Goal: Information Seeking & Learning: Learn about a topic

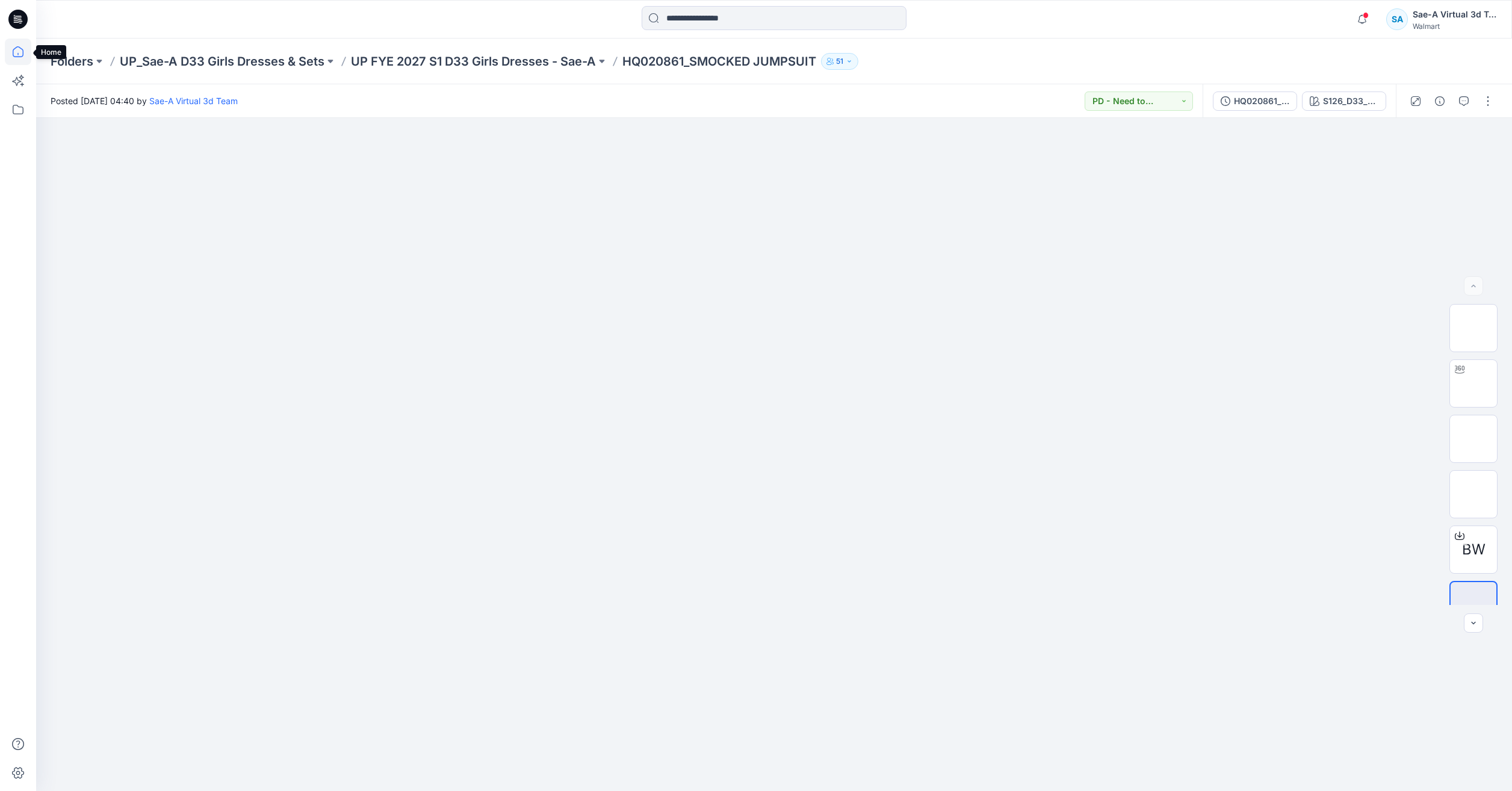
click at [11, 49] on icon at bounding box center [18, 52] width 27 height 27
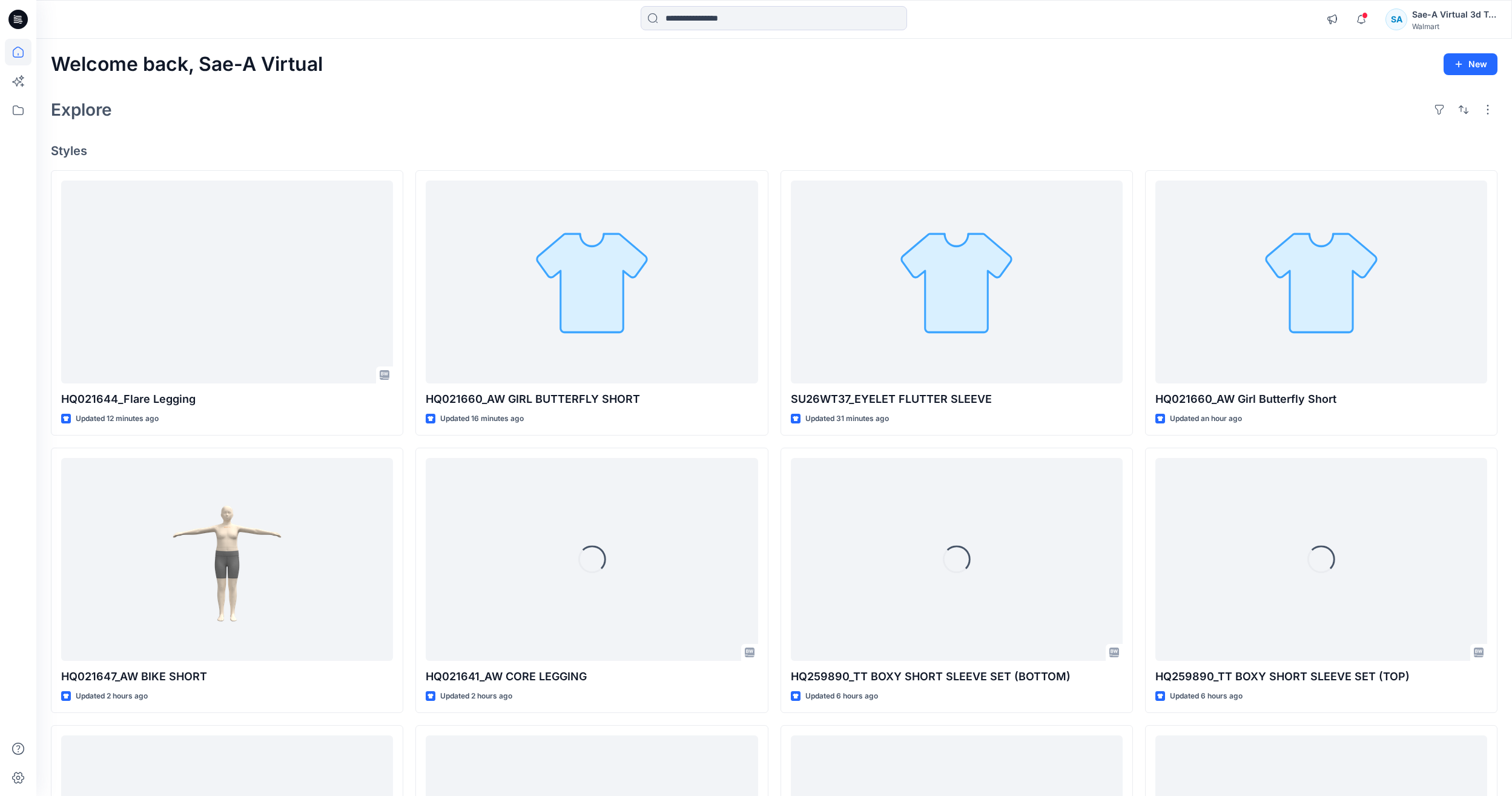
click at [320, 95] on div "Explore" at bounding box center [774, 110] width 1446 height 29
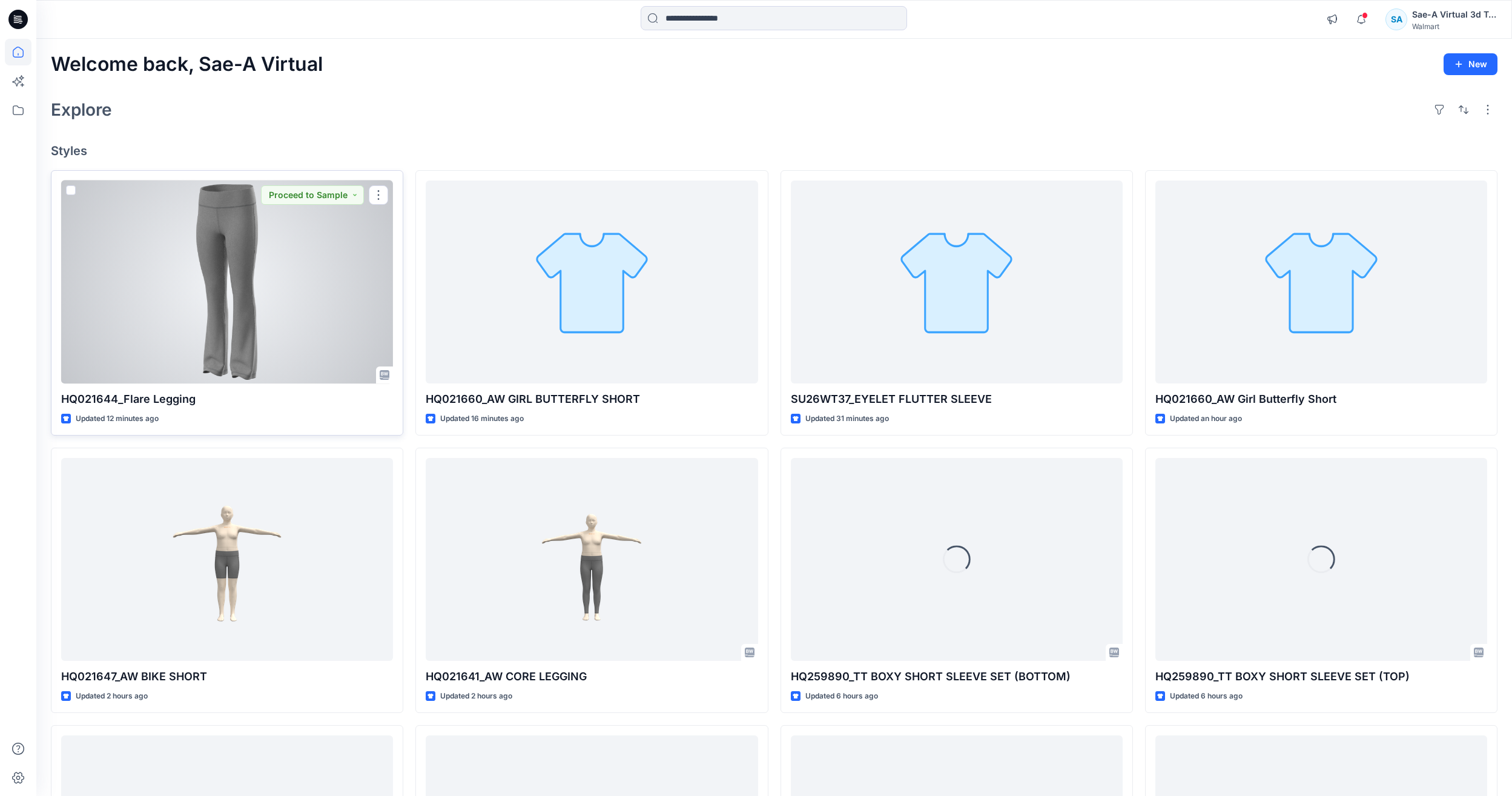
click at [231, 335] on div at bounding box center [227, 281] width 332 height 203
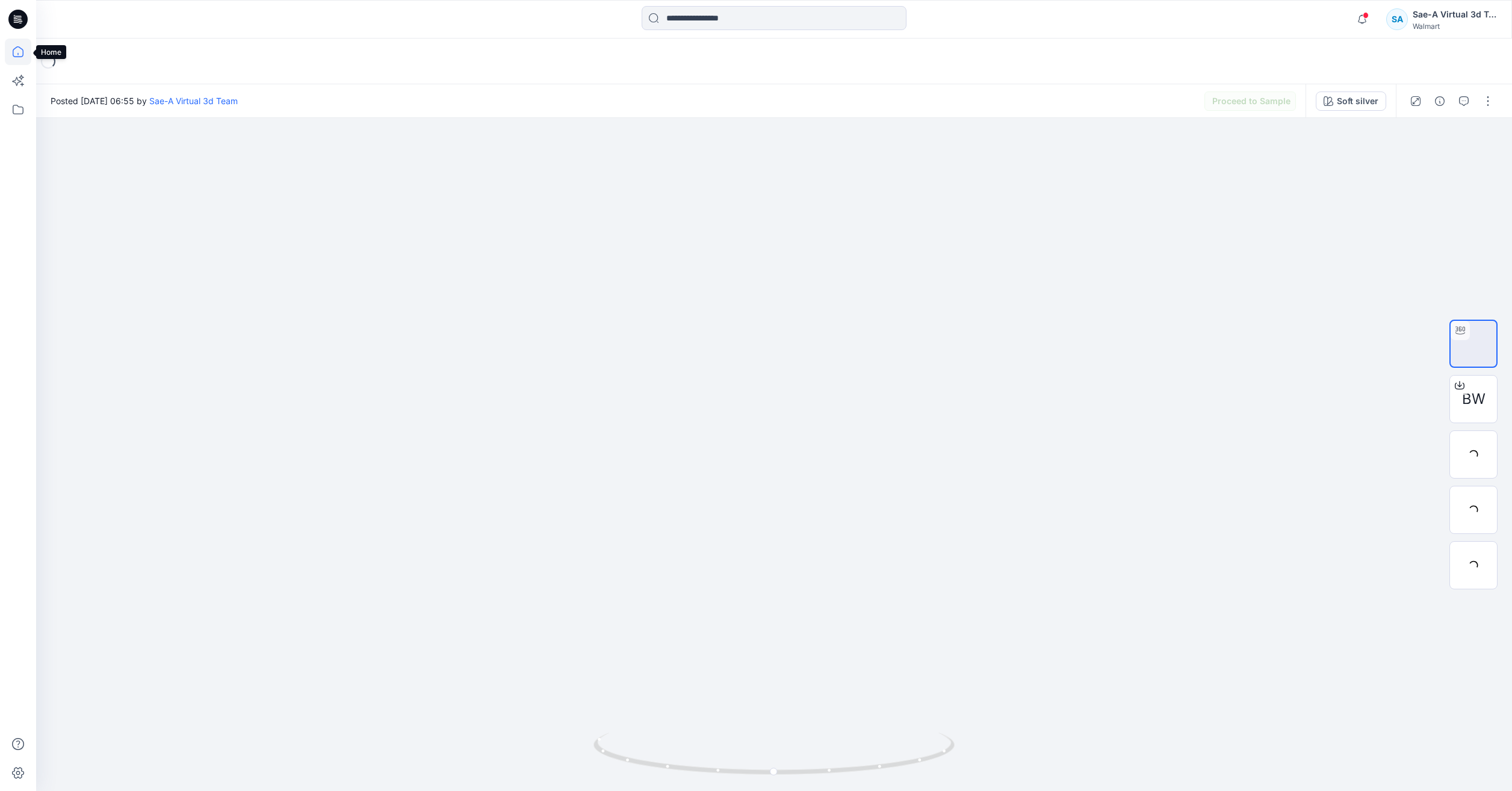
click at [14, 58] on icon at bounding box center [18, 52] width 27 height 27
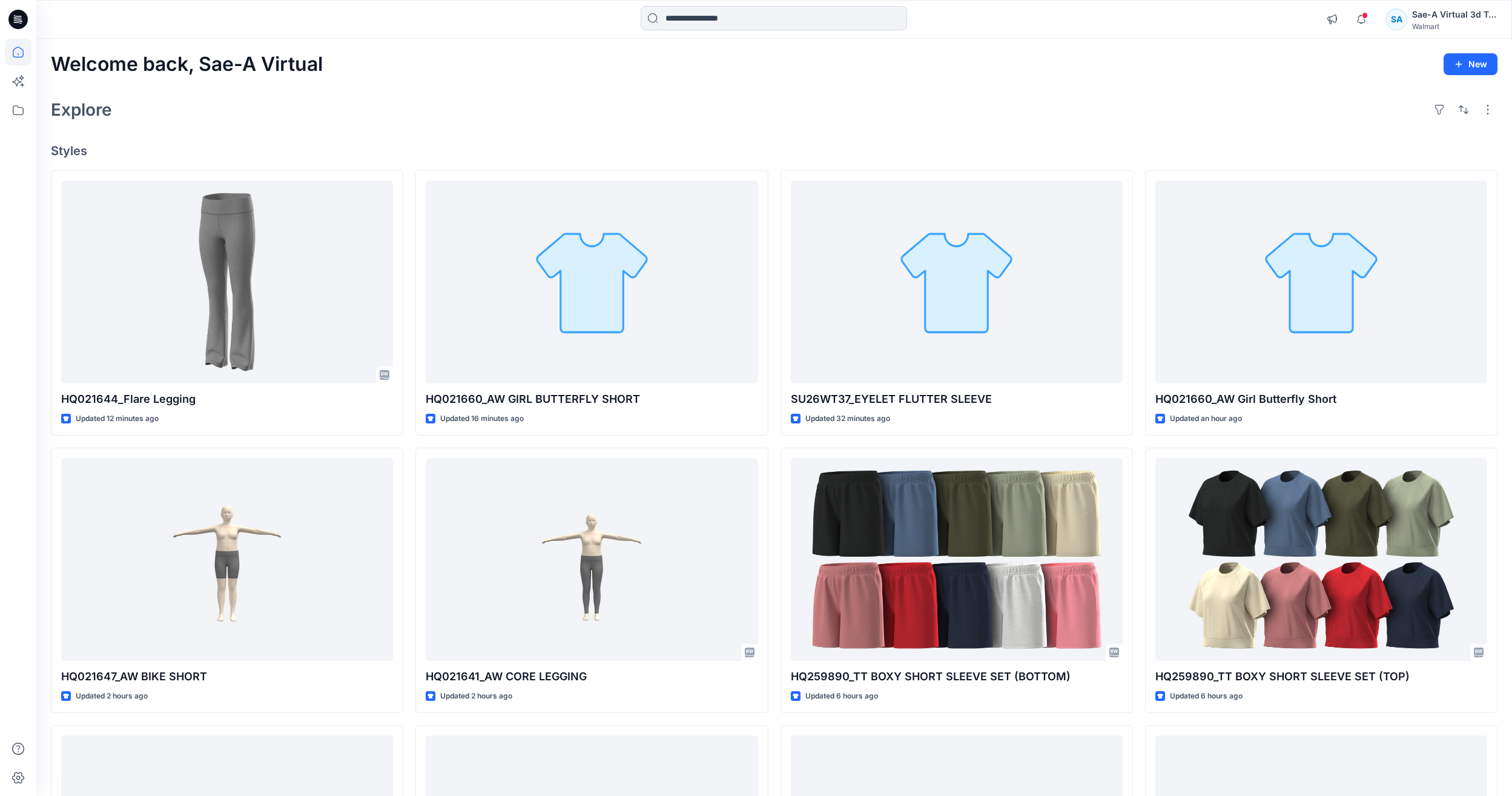
click at [757, 123] on div "Explore" at bounding box center [774, 110] width 1446 height 29
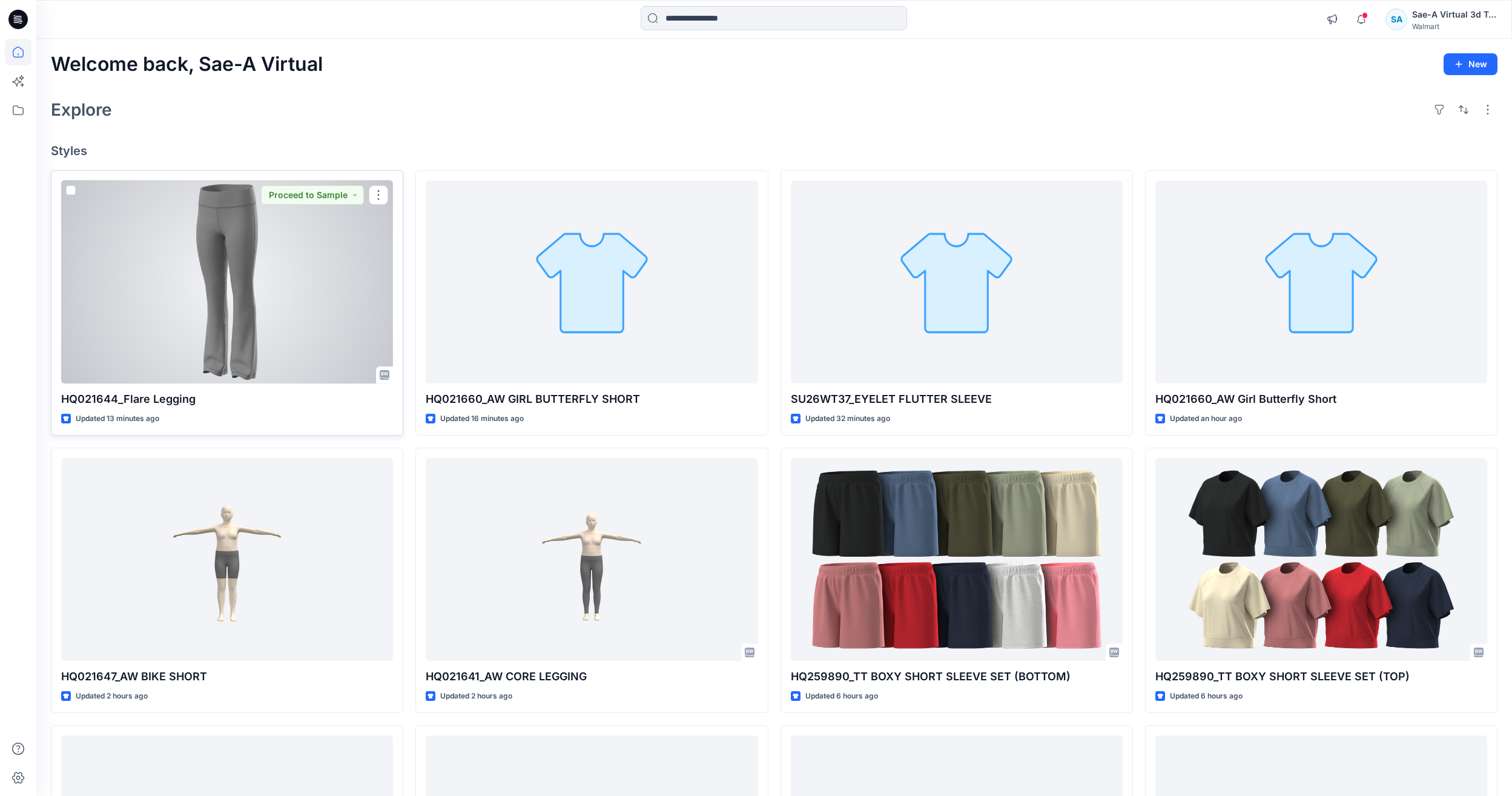
click at [173, 270] on div at bounding box center [227, 281] width 332 height 203
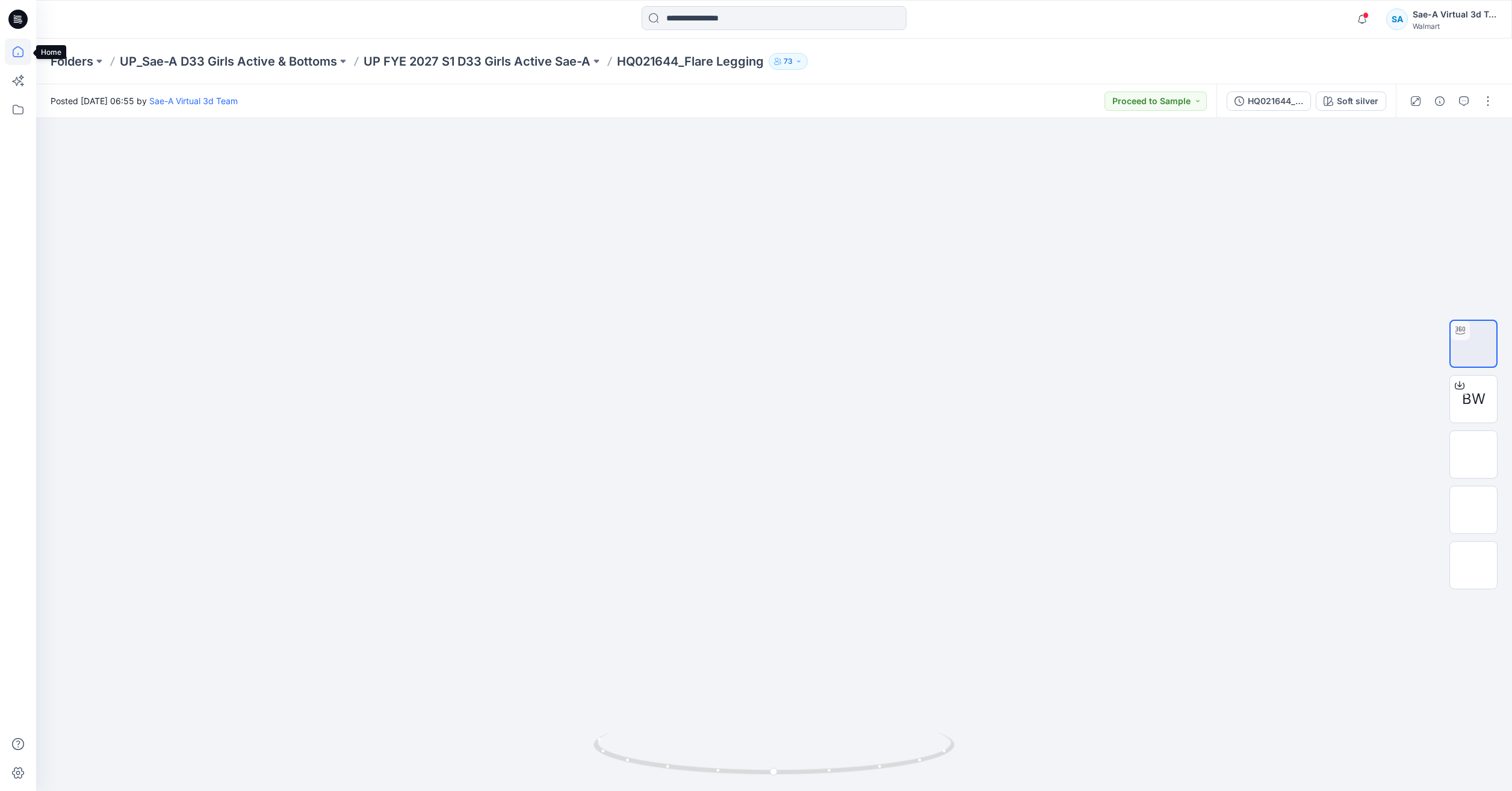
click at [19, 54] on icon at bounding box center [18, 52] width 27 height 27
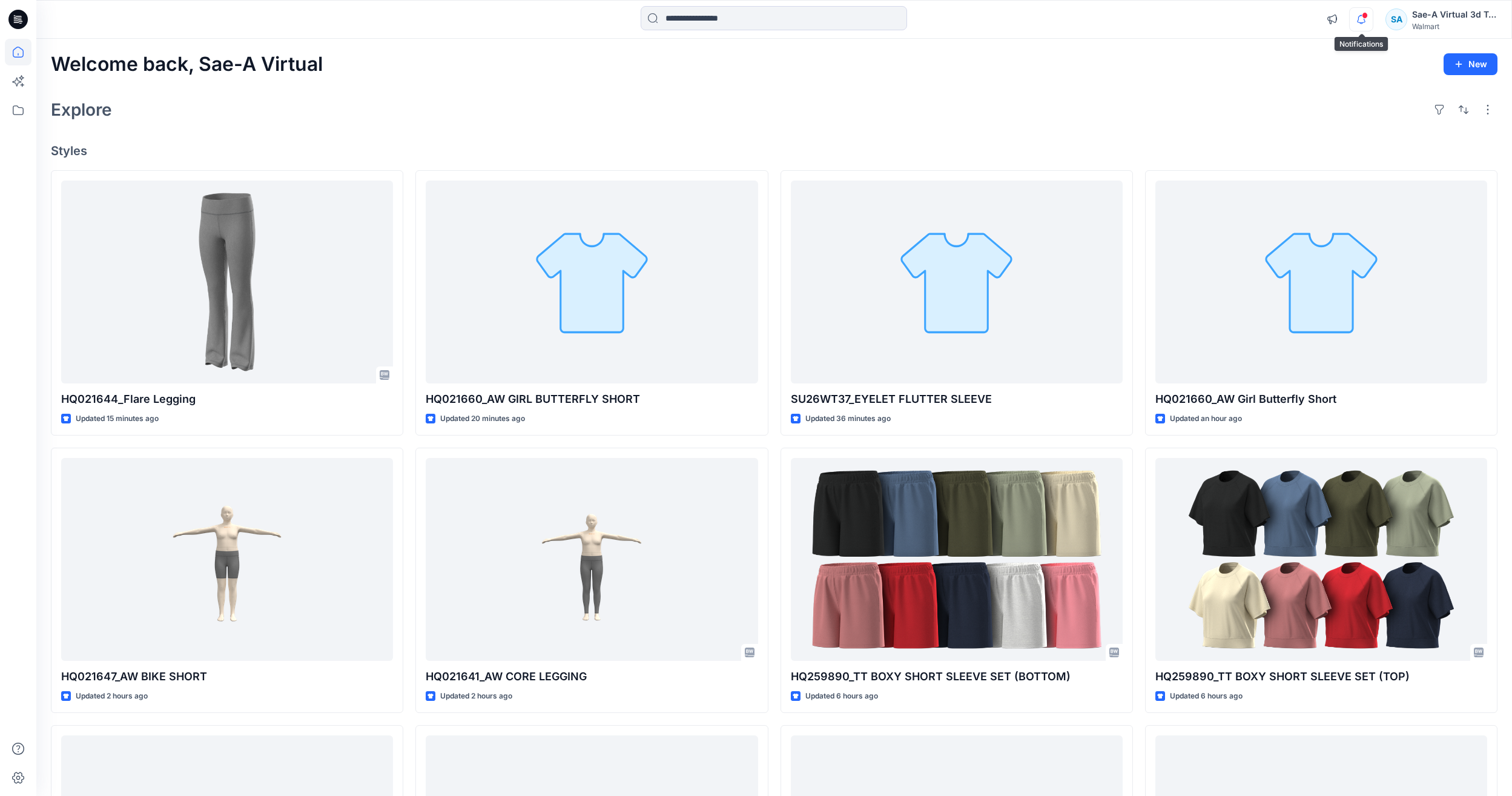
click at [1367, 20] on icon "button" at bounding box center [1361, 19] width 23 height 25
click at [1368, 23] on icon "button" at bounding box center [1361, 19] width 23 height 25
click at [948, 108] on div "Explore" at bounding box center [774, 110] width 1446 height 29
click at [1356, 13] on icon "button" at bounding box center [1361, 19] width 23 height 25
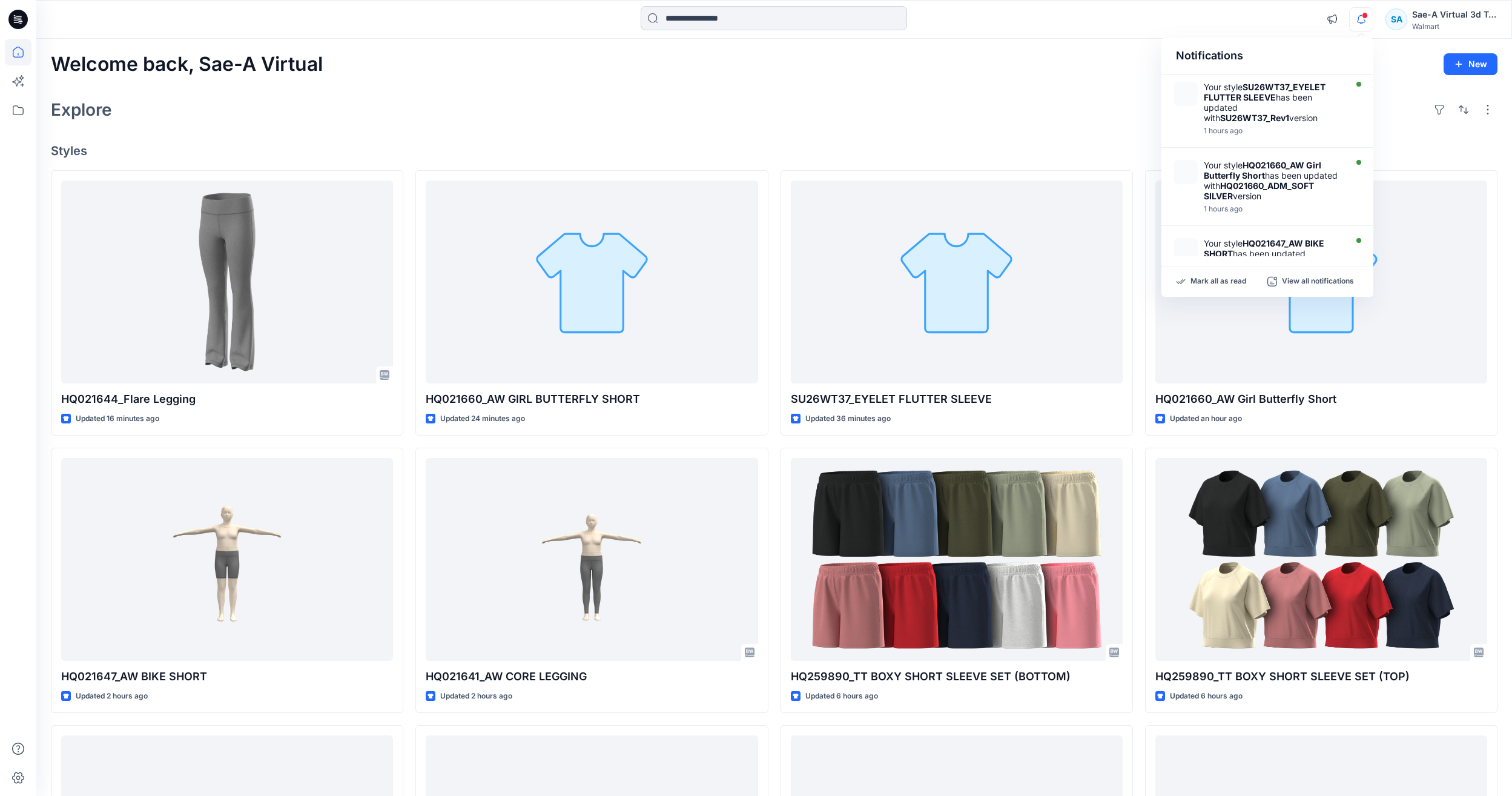
click at [745, 12] on input at bounding box center [774, 18] width 267 height 25
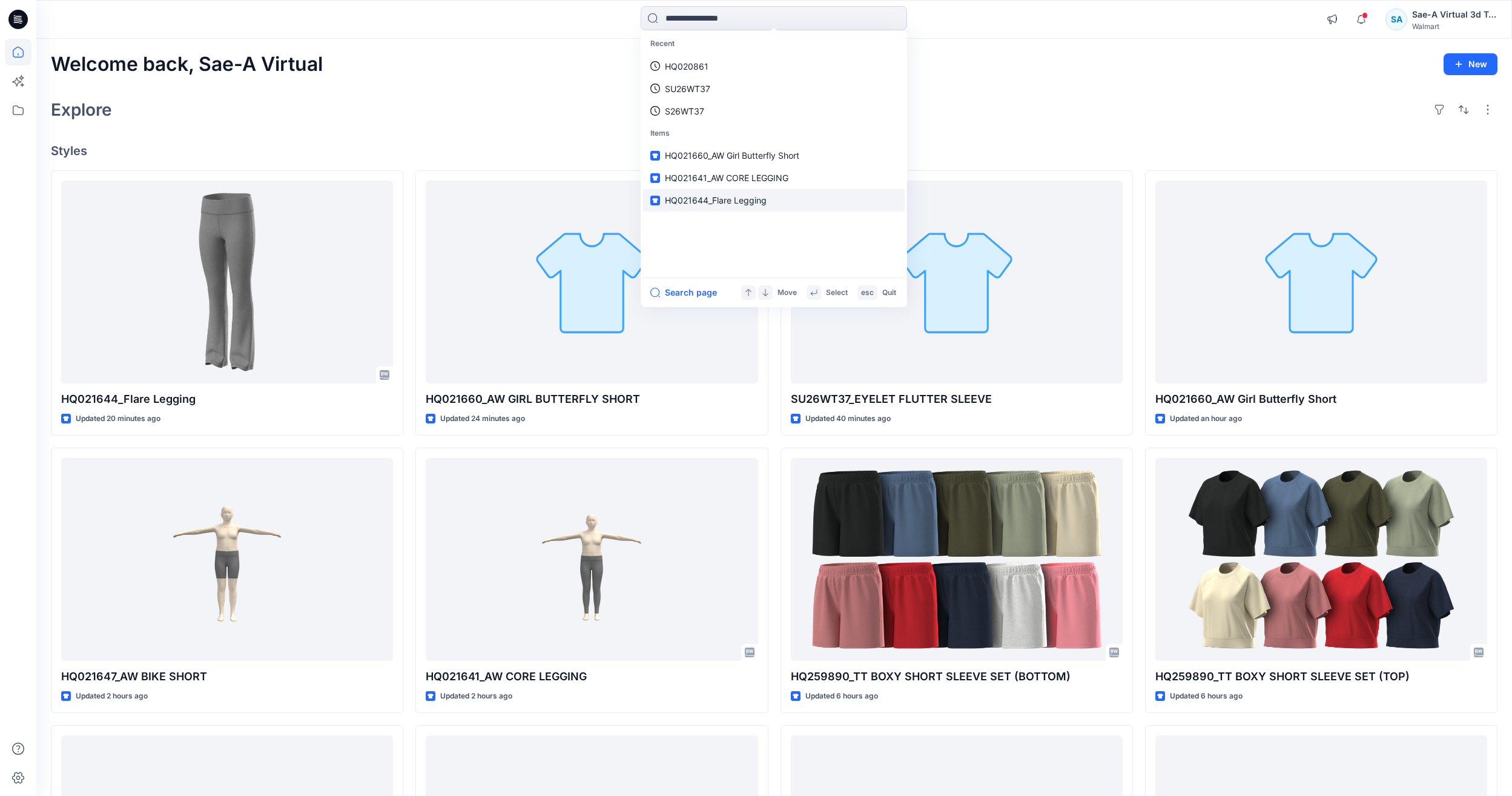
paste input "********"
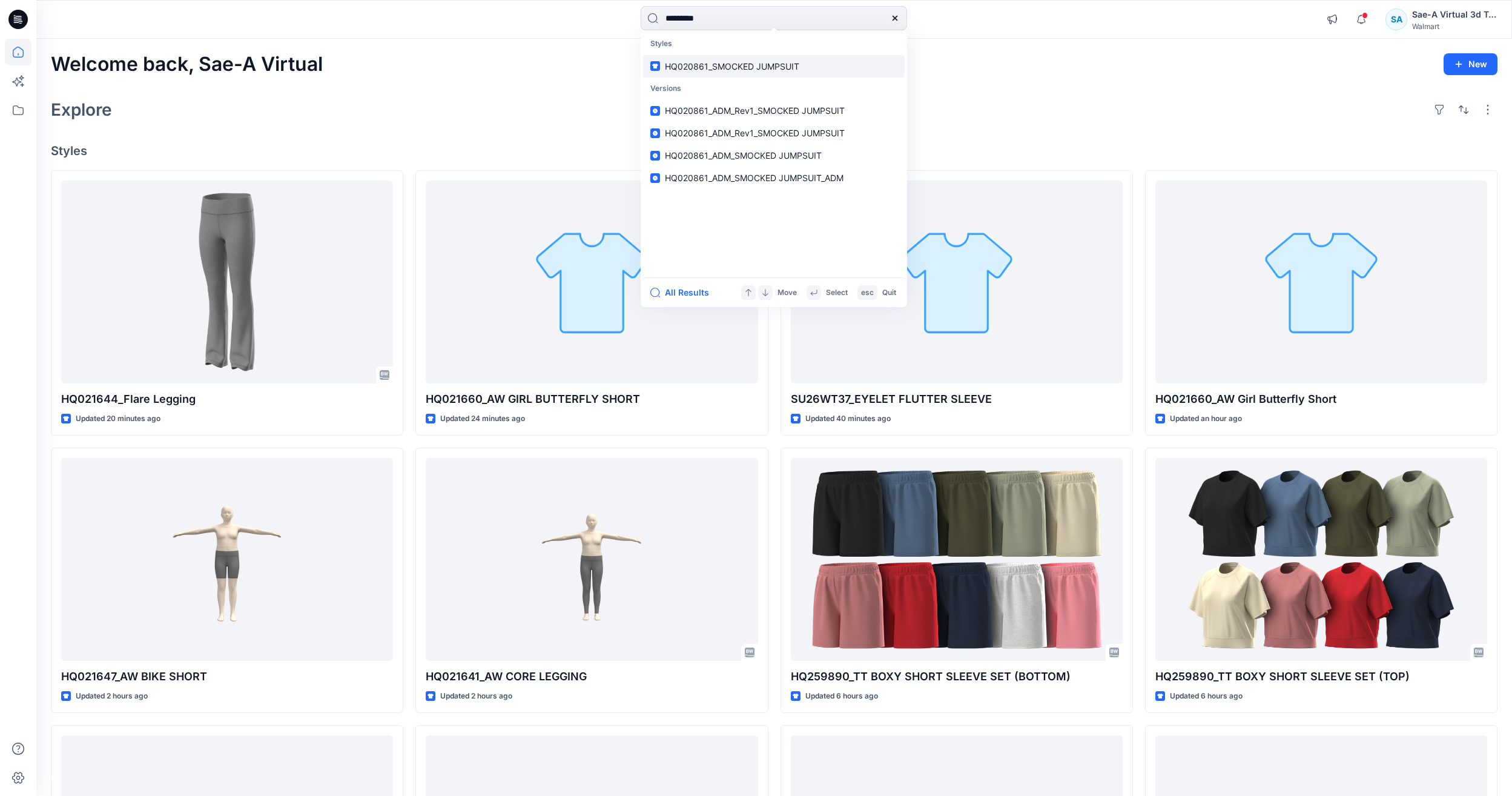
type input "********"
click at [745, 75] on link "HQ020861_SMOCKED JUMPSUIT" at bounding box center [773, 66] width 262 height 22
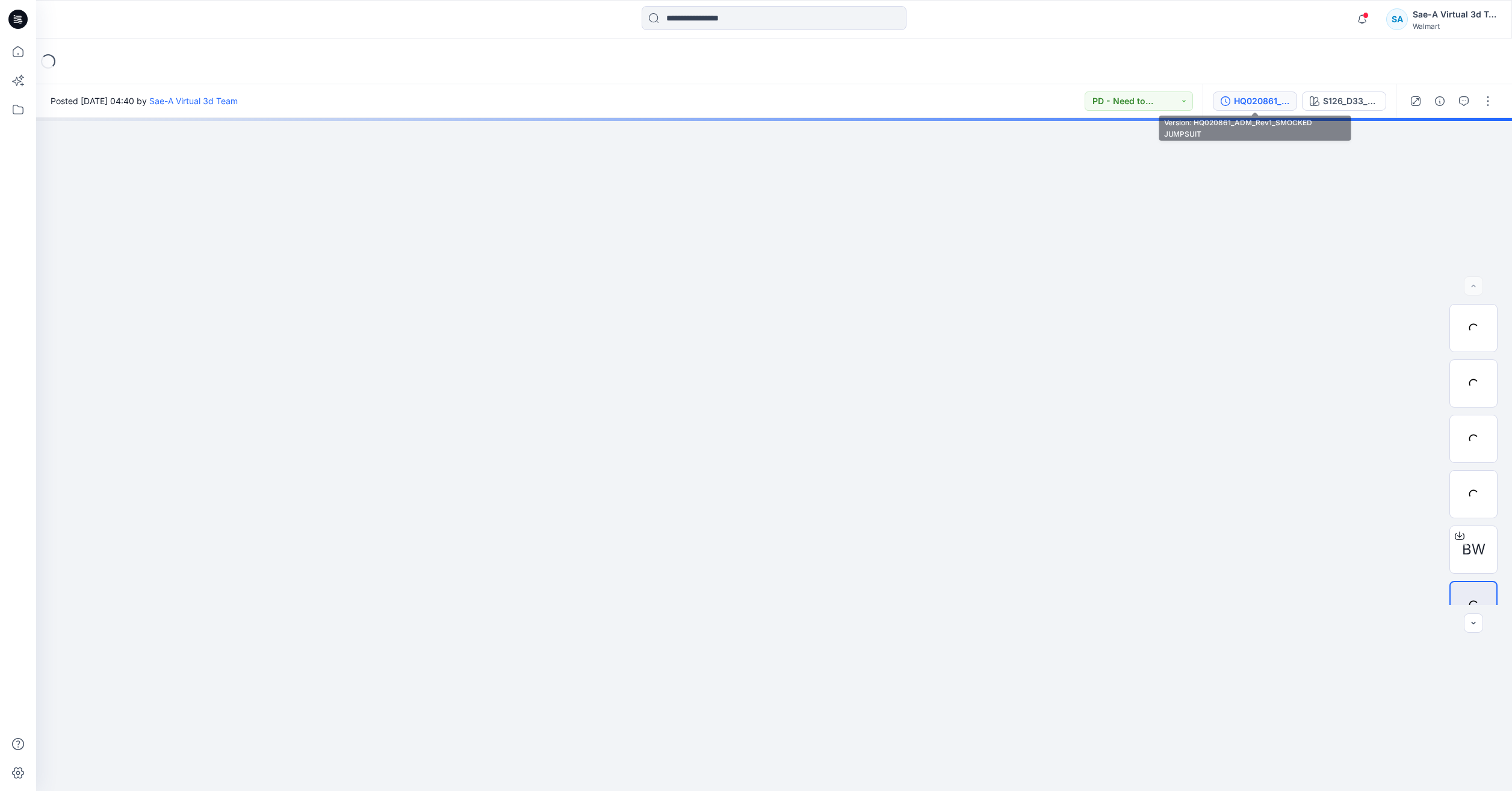
click at [1246, 95] on div "HQ020861_ADM_Rev1_SMOCKED JUMPSUIT" at bounding box center [1261, 101] width 55 height 13
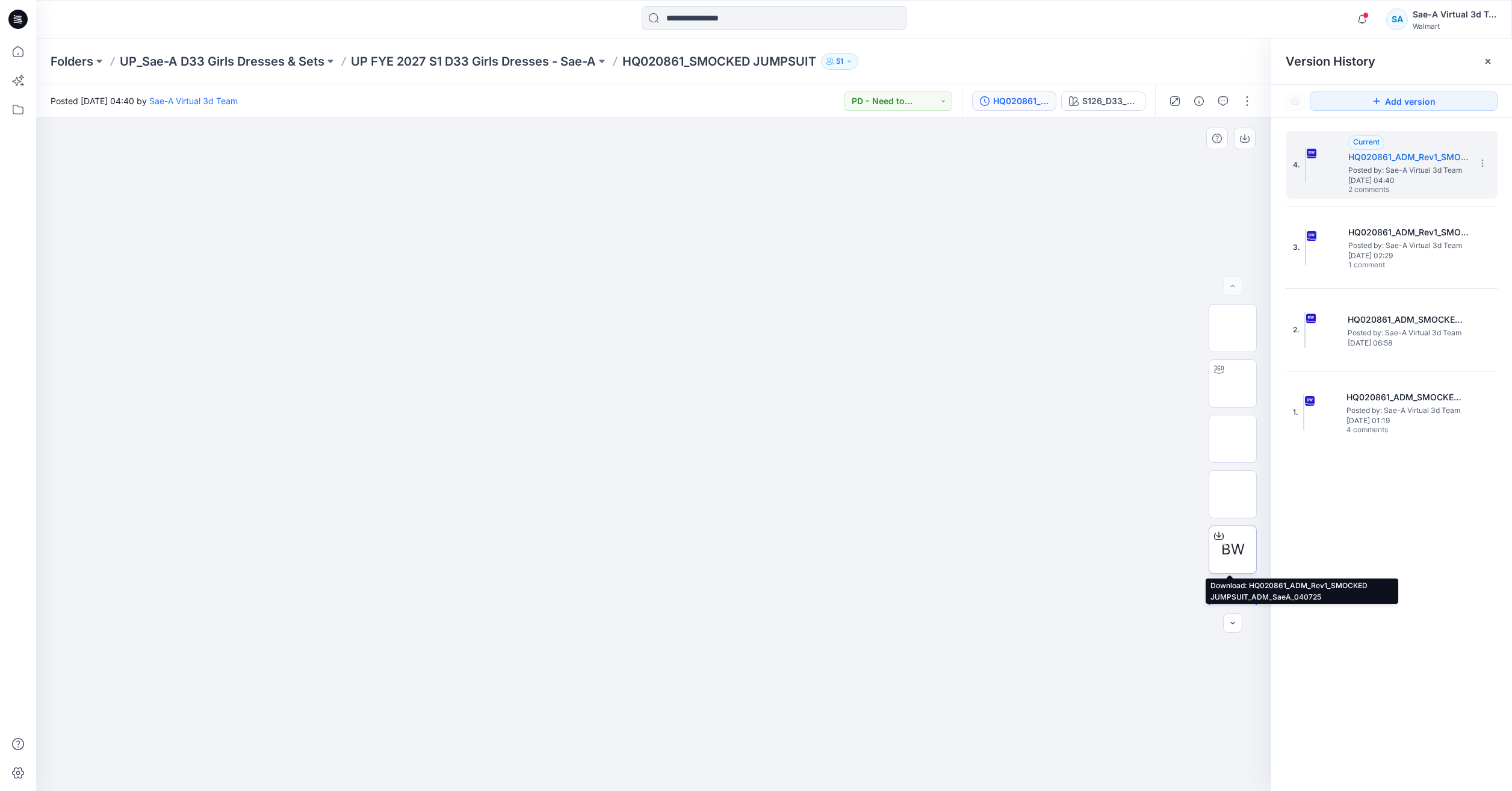
click at [1226, 555] on span "BW" at bounding box center [1233, 550] width 24 height 21
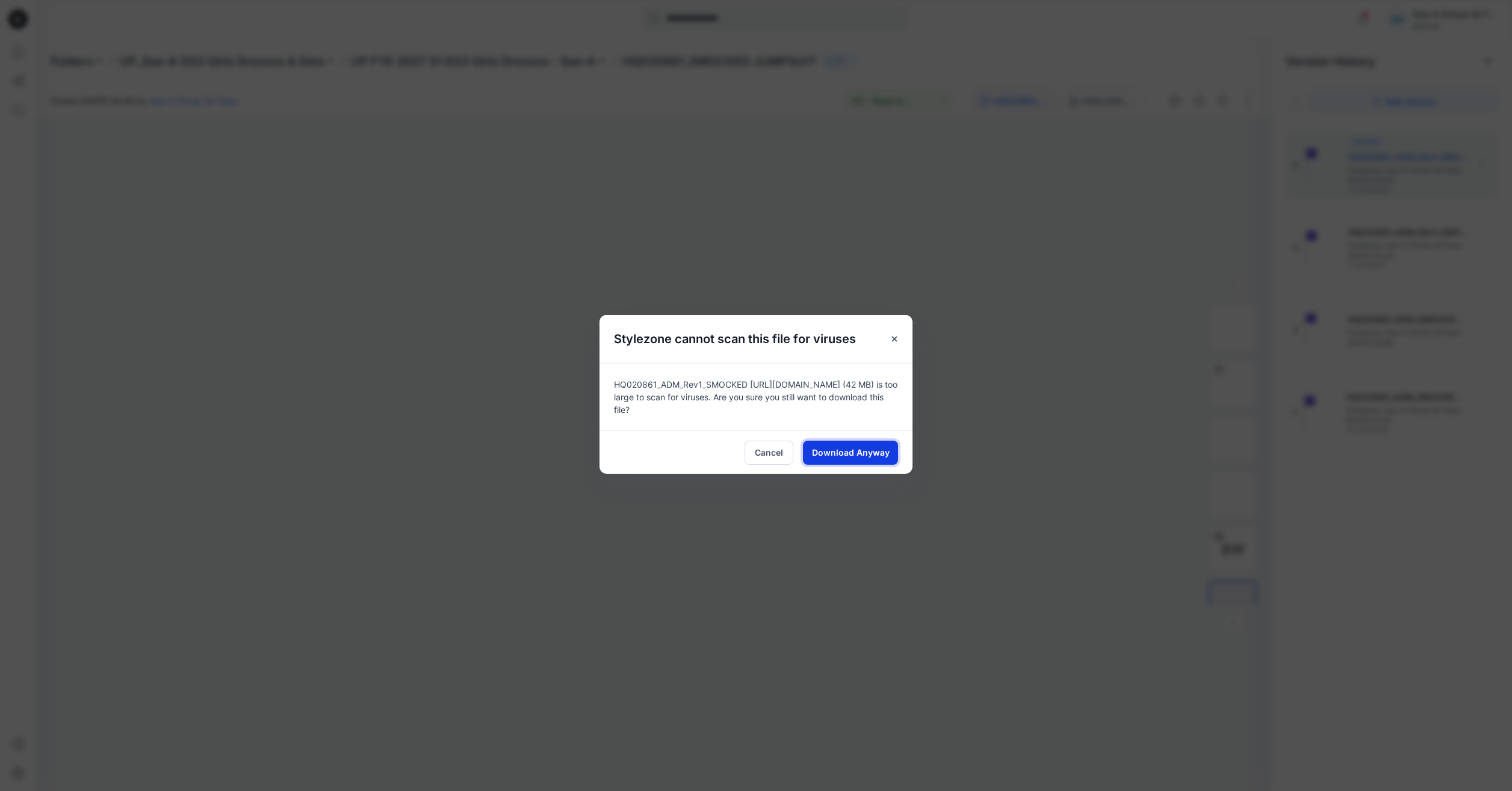
click at [877, 455] on span "Download Anyway" at bounding box center [851, 452] width 77 height 13
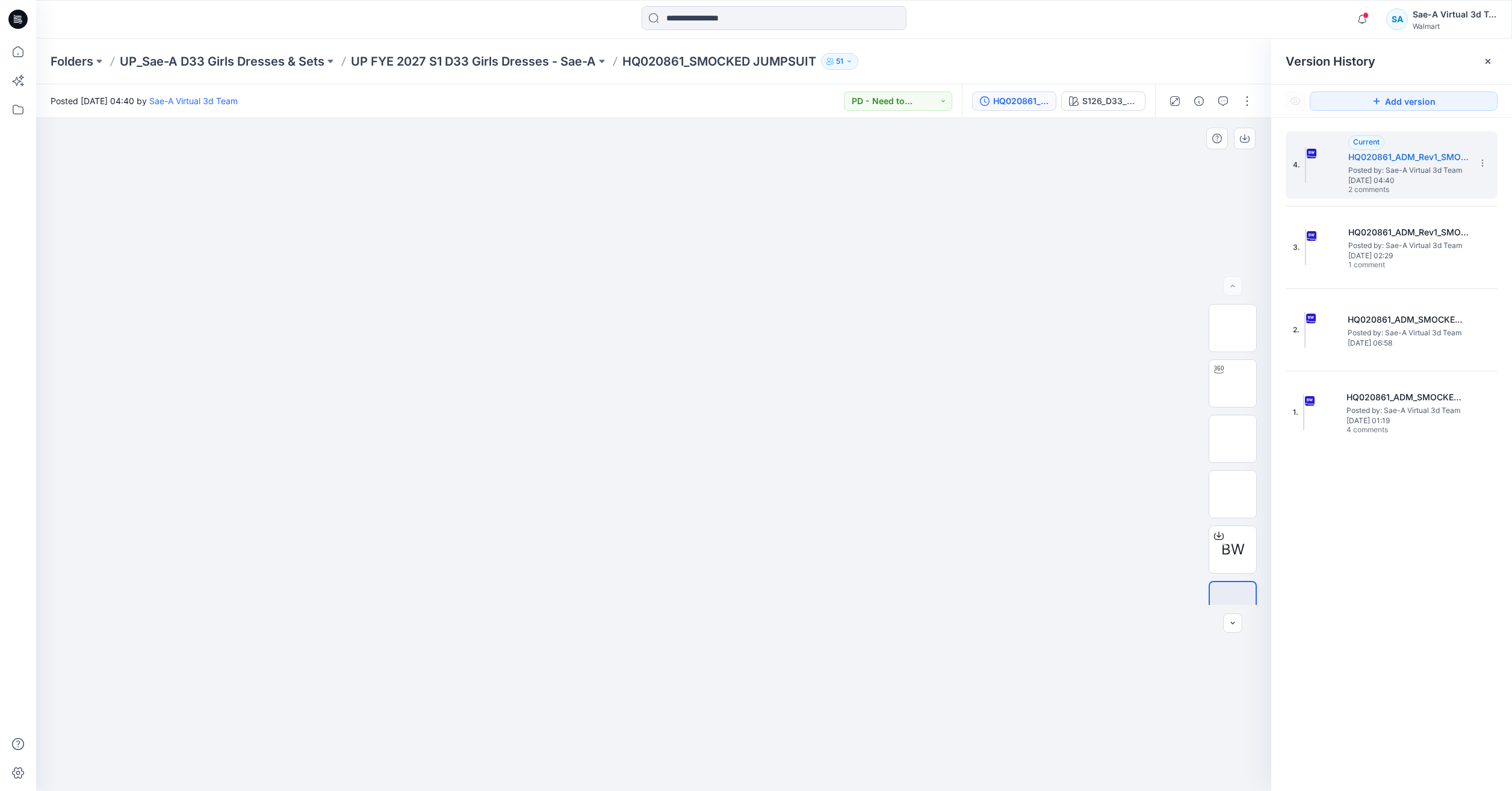
click at [1263, 385] on div "BW" at bounding box center [1233, 454] width 77 height 301
click at [1068, 95] on button "S126_D33_WN_GINGHAM_BLACK SOOT" at bounding box center [1104, 101] width 85 height 19
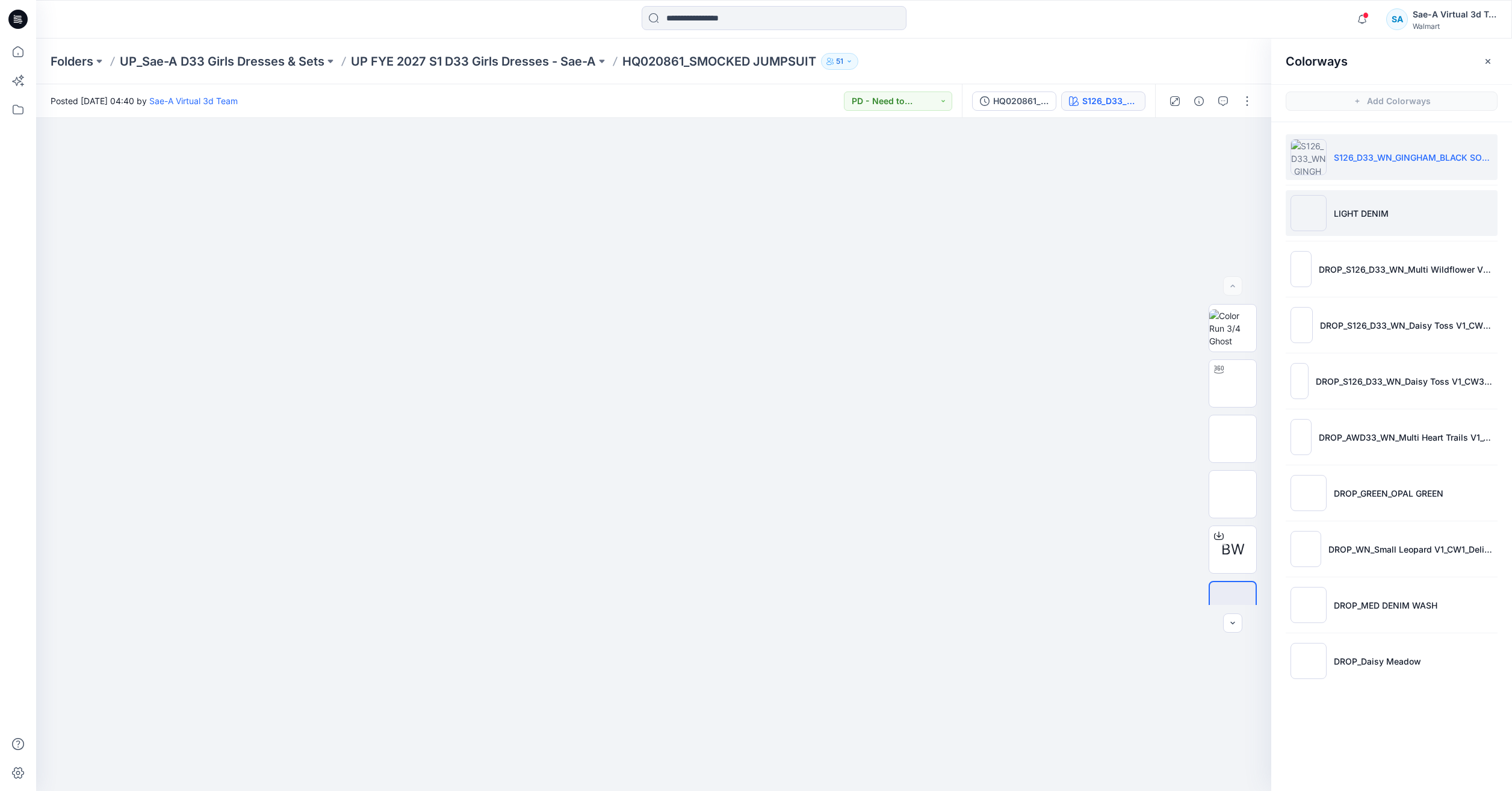
click at [1366, 225] on li "LIGHT DENIM" at bounding box center [1392, 213] width 212 height 46
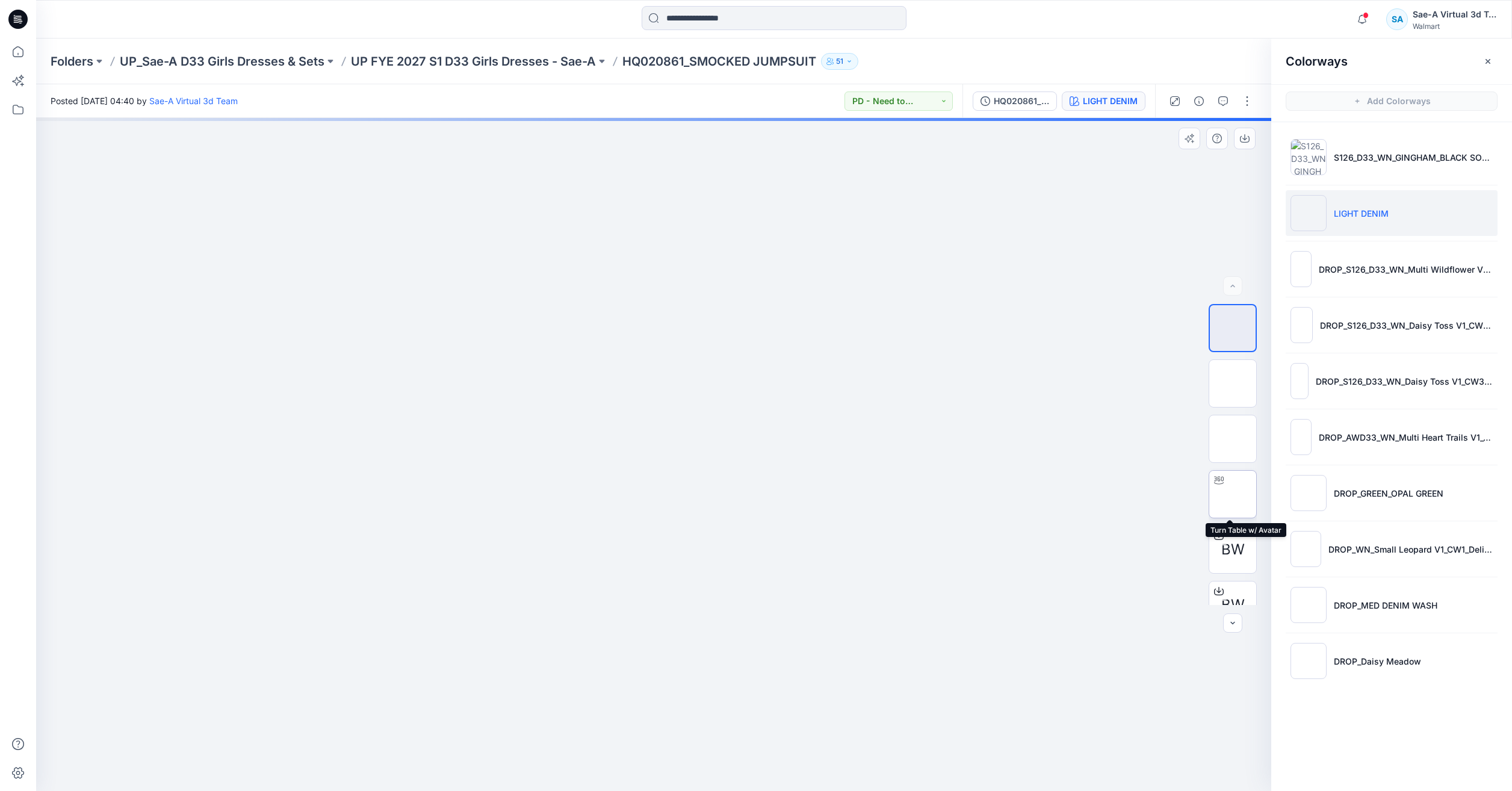
click at [1233, 494] on img at bounding box center [1233, 494] width 0 height 0
drag, startPoint x: 866, startPoint y: 412, endPoint x: 864, endPoint y: 359, distance: 53.0
drag, startPoint x: 779, startPoint y: 427, endPoint x: 799, endPoint y: 231, distance: 197.0
drag, startPoint x: 775, startPoint y: 588, endPoint x: 767, endPoint y: 815, distance: 227.1
drag, startPoint x: 767, startPoint y: 718, endPoint x: 767, endPoint y: 738, distance: 20.0
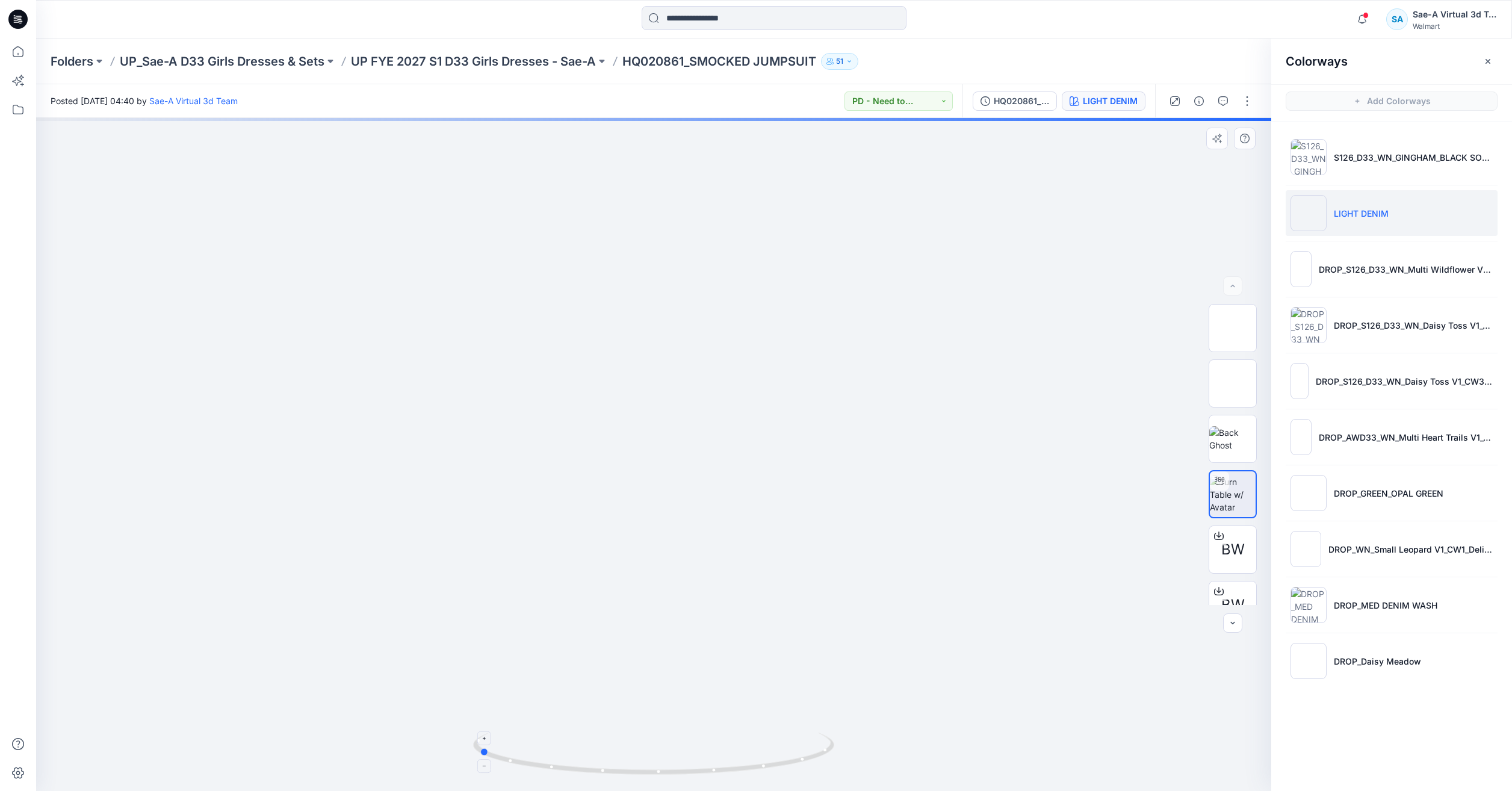
drag, startPoint x: 766, startPoint y: 777, endPoint x: 608, endPoint y: 751, distance: 160.1
click at [608, 751] on icon at bounding box center [655, 754] width 364 height 45
drag, startPoint x: 745, startPoint y: 402, endPoint x: 787, endPoint y: 612, distance: 214.2
drag, startPoint x: 869, startPoint y: 498, endPoint x: 893, endPoint y: 456, distance: 48.4
drag, startPoint x: 783, startPoint y: 781, endPoint x: 940, endPoint y: 785, distance: 157.1
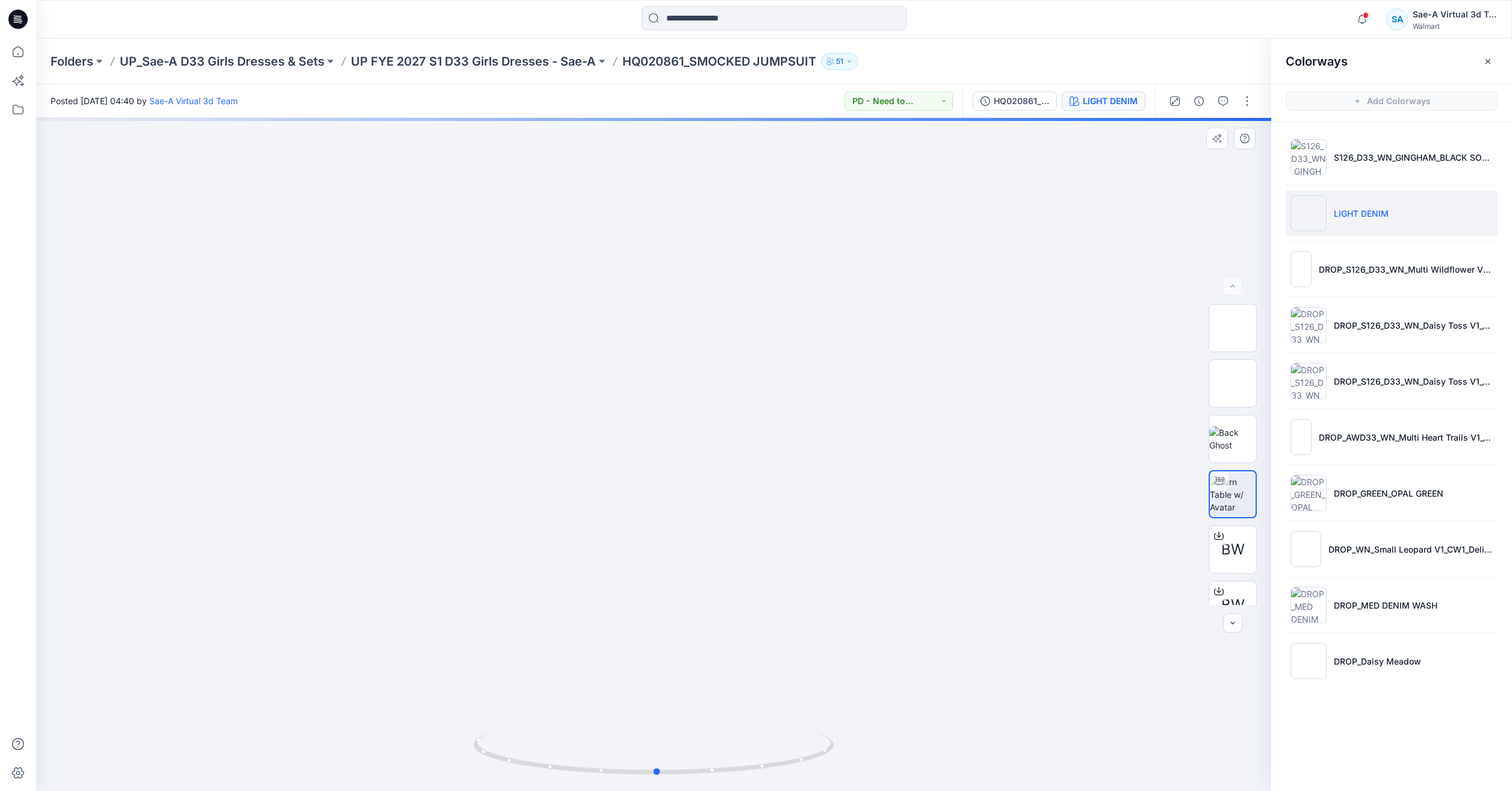
click at [940, 785] on div at bounding box center [654, 454] width 1235 height 673
drag, startPoint x: 700, startPoint y: 657, endPoint x: 717, endPoint y: 507, distance: 151.0
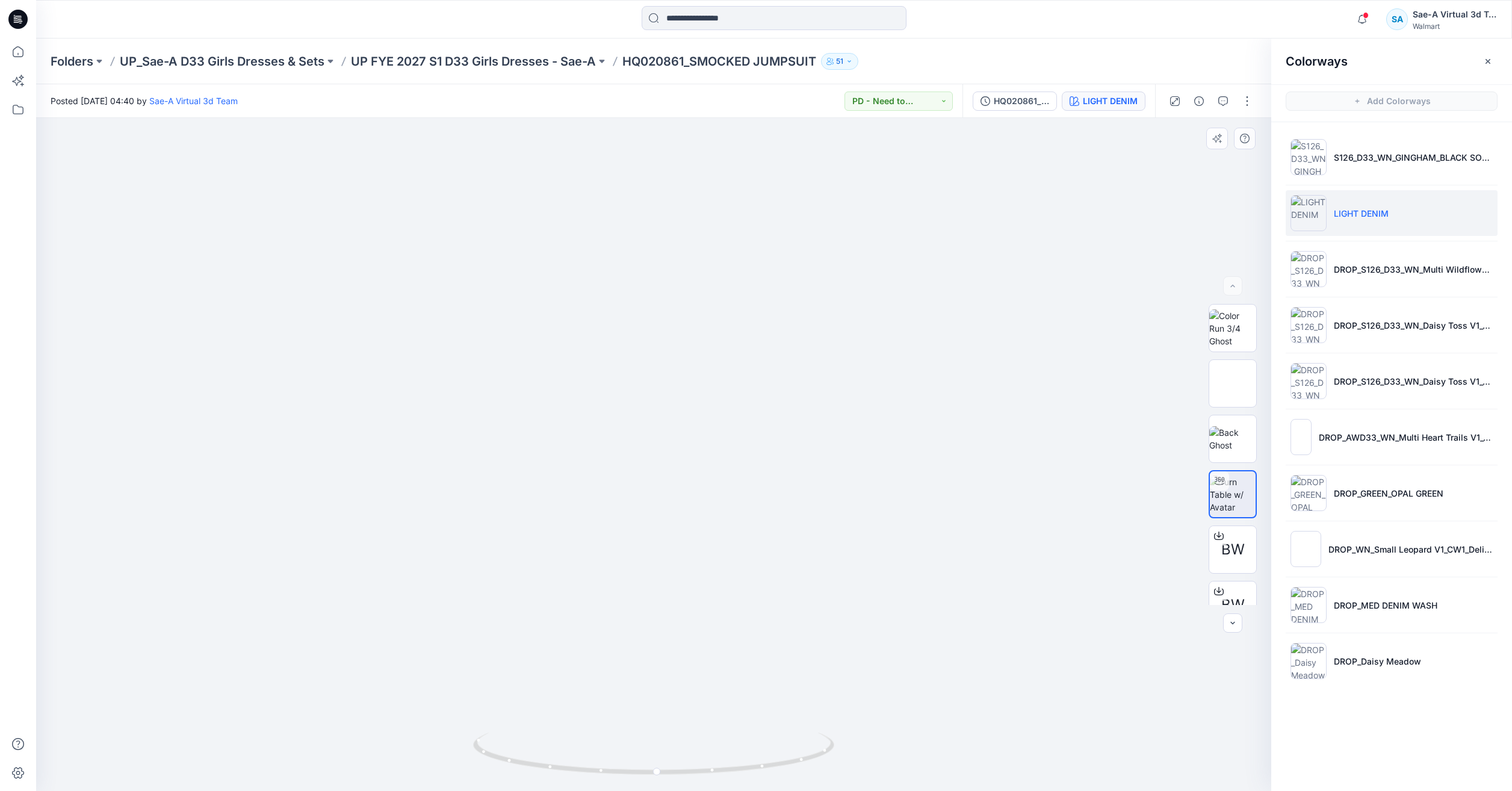
drag, startPoint x: 707, startPoint y: 626, endPoint x: 704, endPoint y: 662, distance: 36.1
click at [1190, 97] on button "button" at bounding box center [1199, 101] width 19 height 19
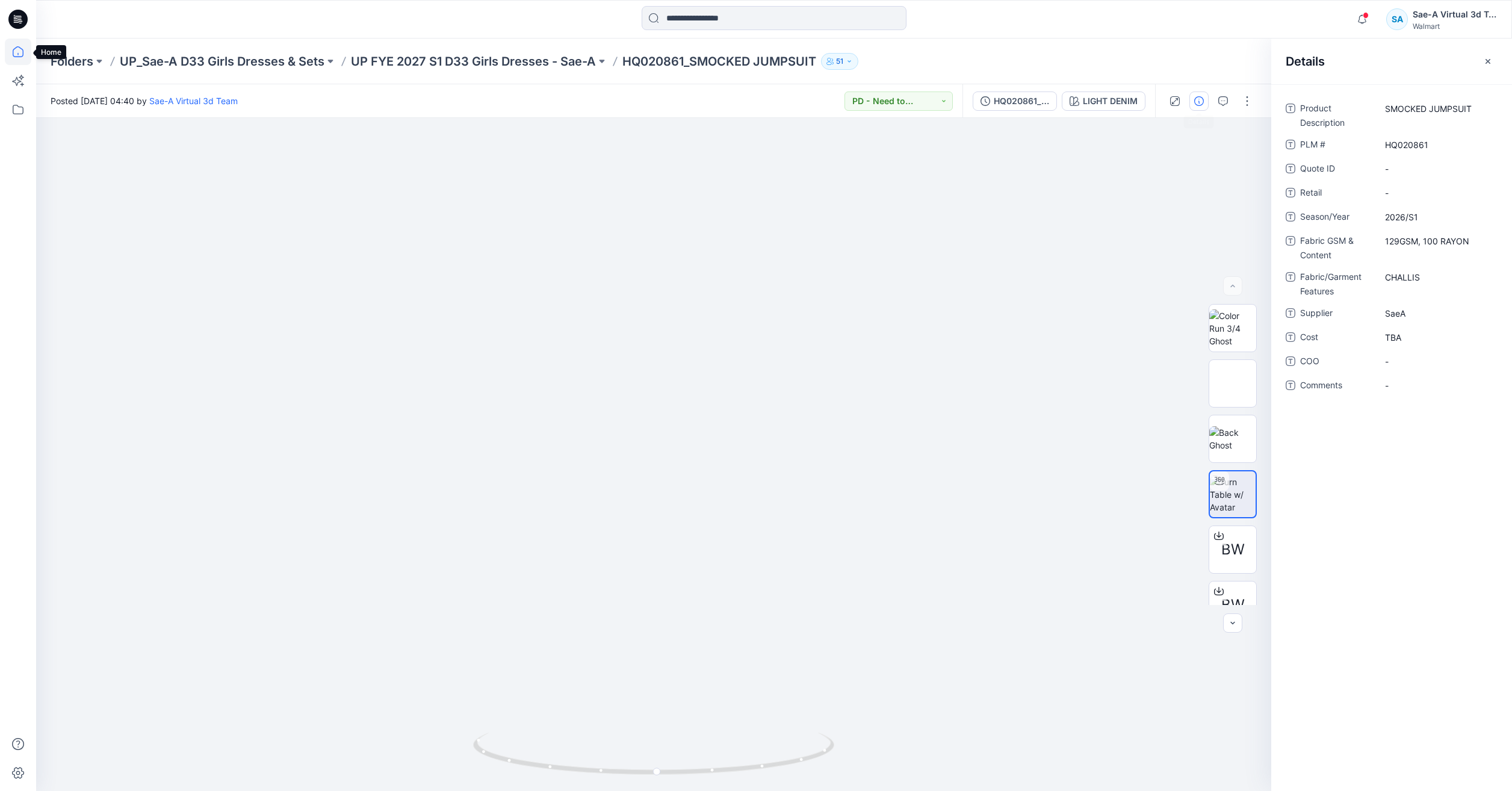
click at [21, 45] on icon at bounding box center [18, 52] width 27 height 27
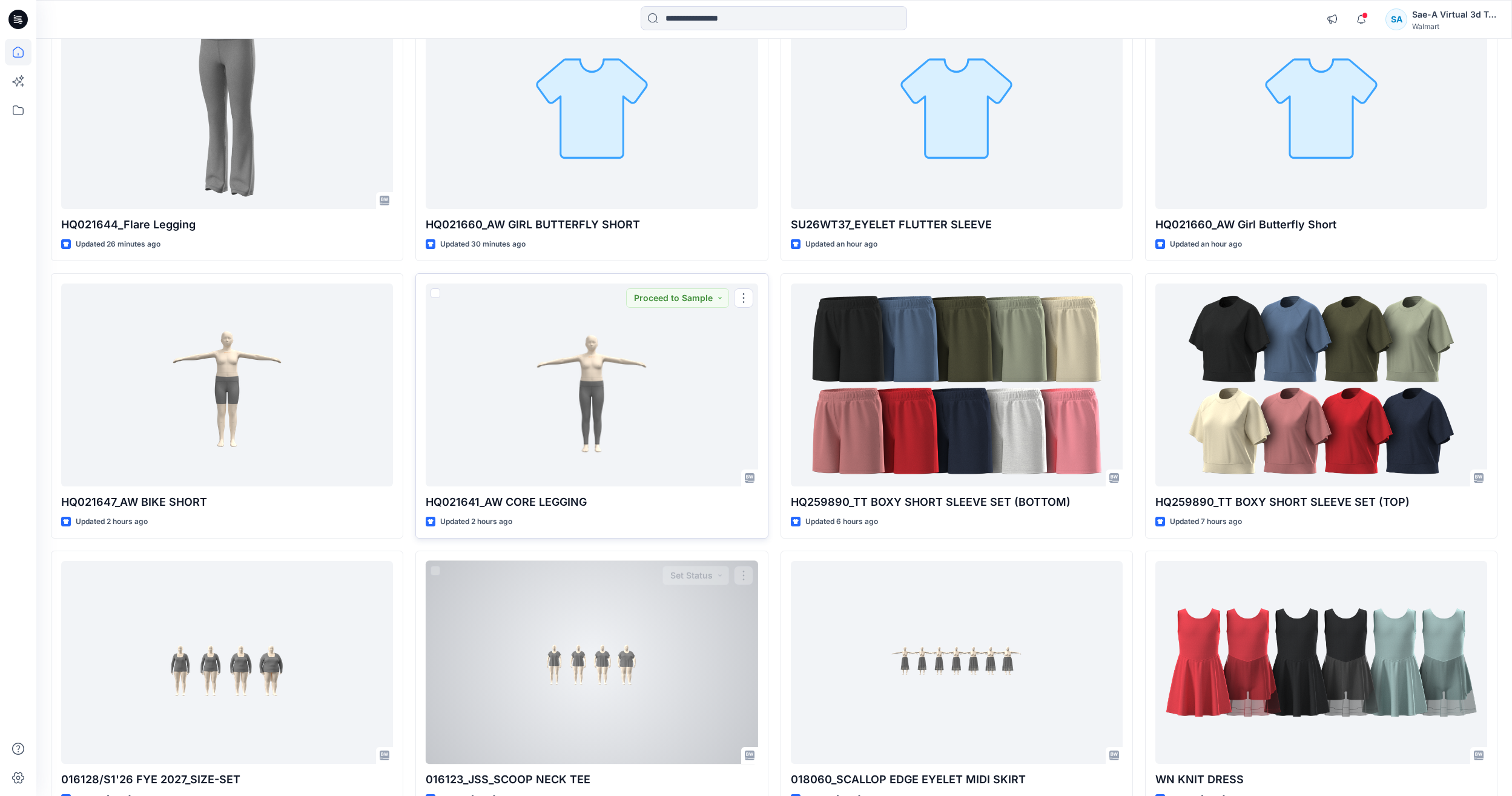
scroll to position [363, 0]
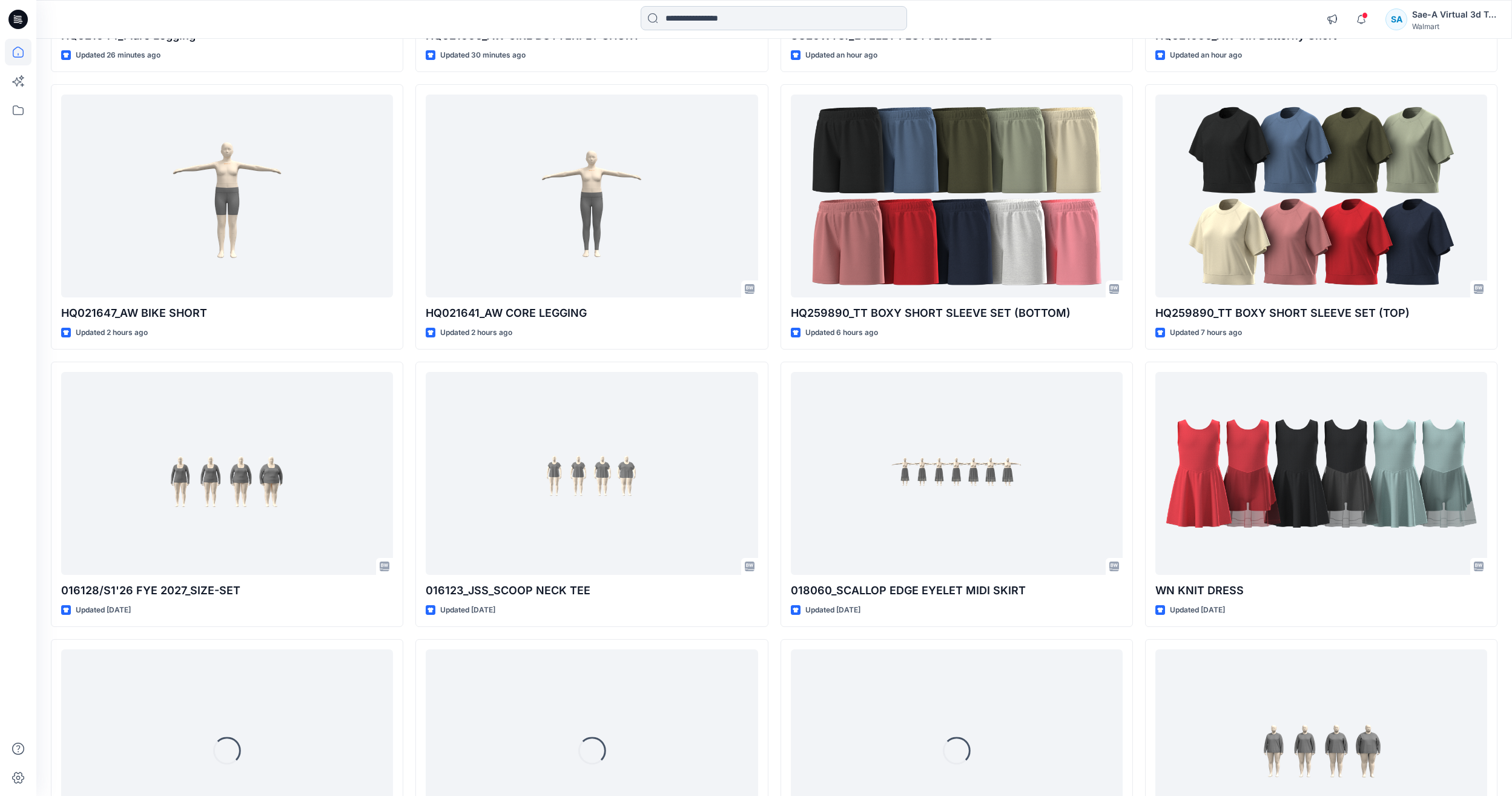
click at [725, 25] on input at bounding box center [774, 18] width 267 height 25
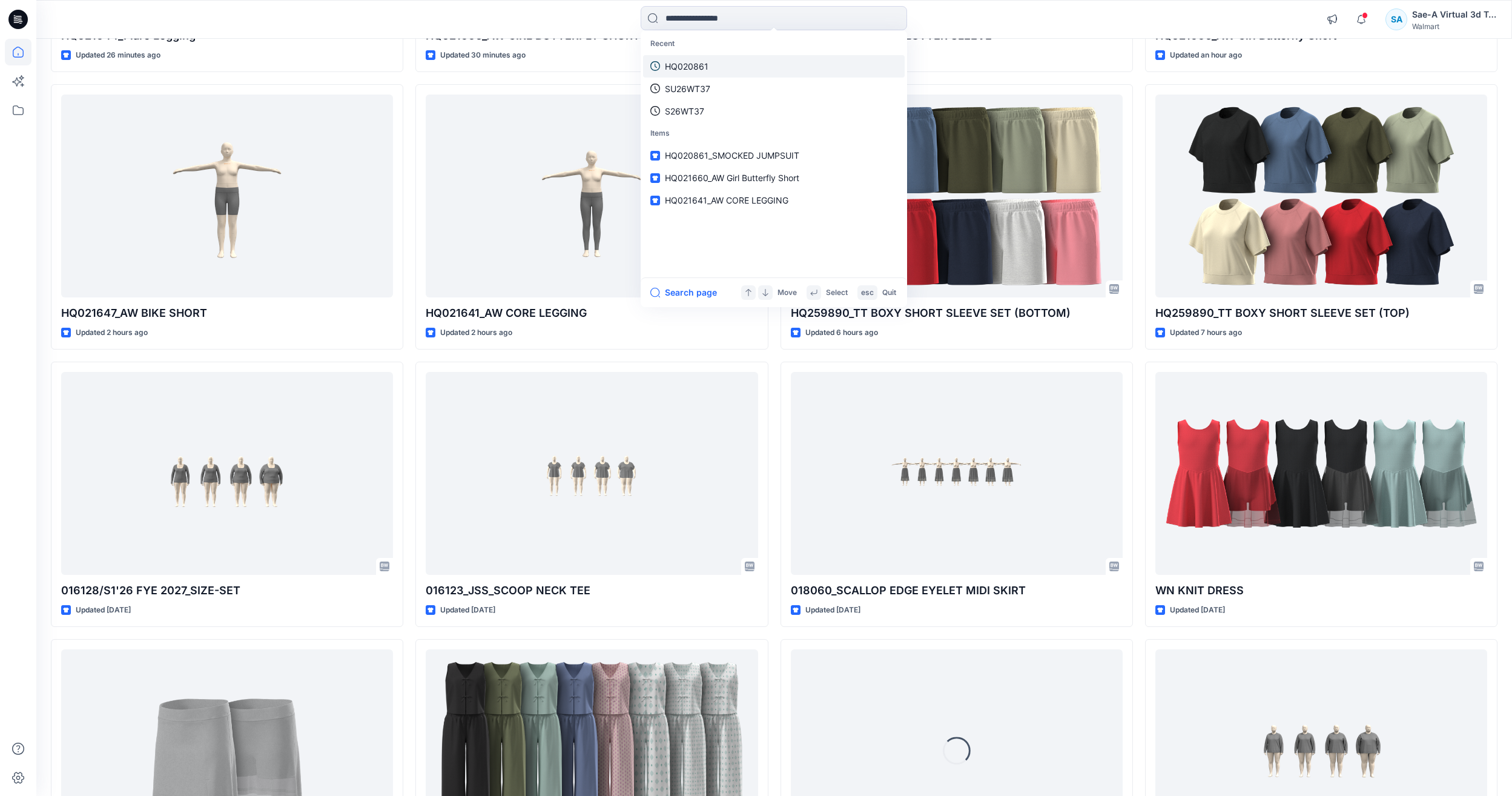
click at [711, 74] on link "HQ020861" at bounding box center [773, 66] width 262 height 22
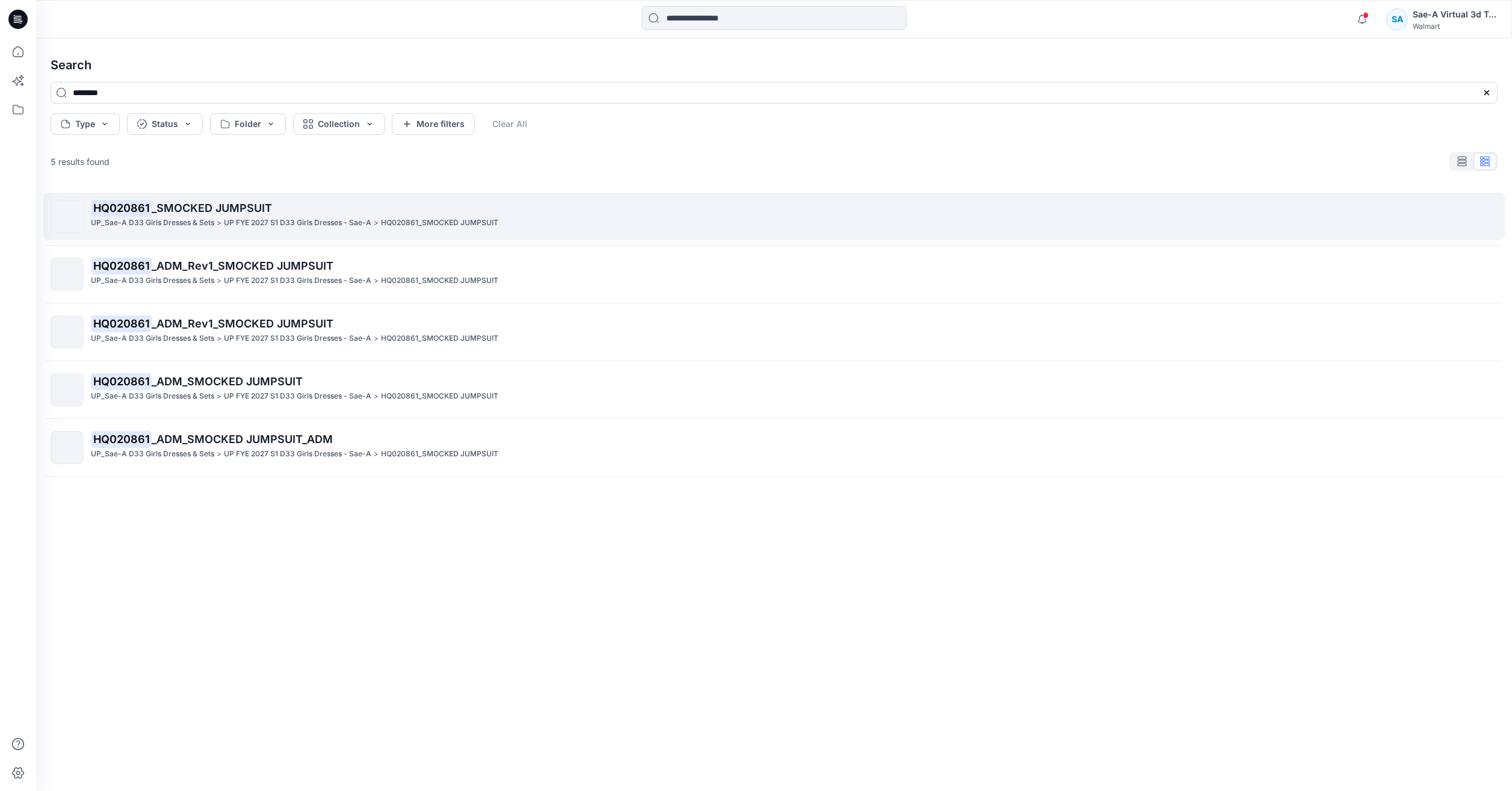
click at [366, 238] on link "HQ020861 _SMOCKED JUMPSUIT UP_Sae-A D33 Girls Dresses & Sets > UP FYE 2027 S1 D…" at bounding box center [774, 216] width 1462 height 47
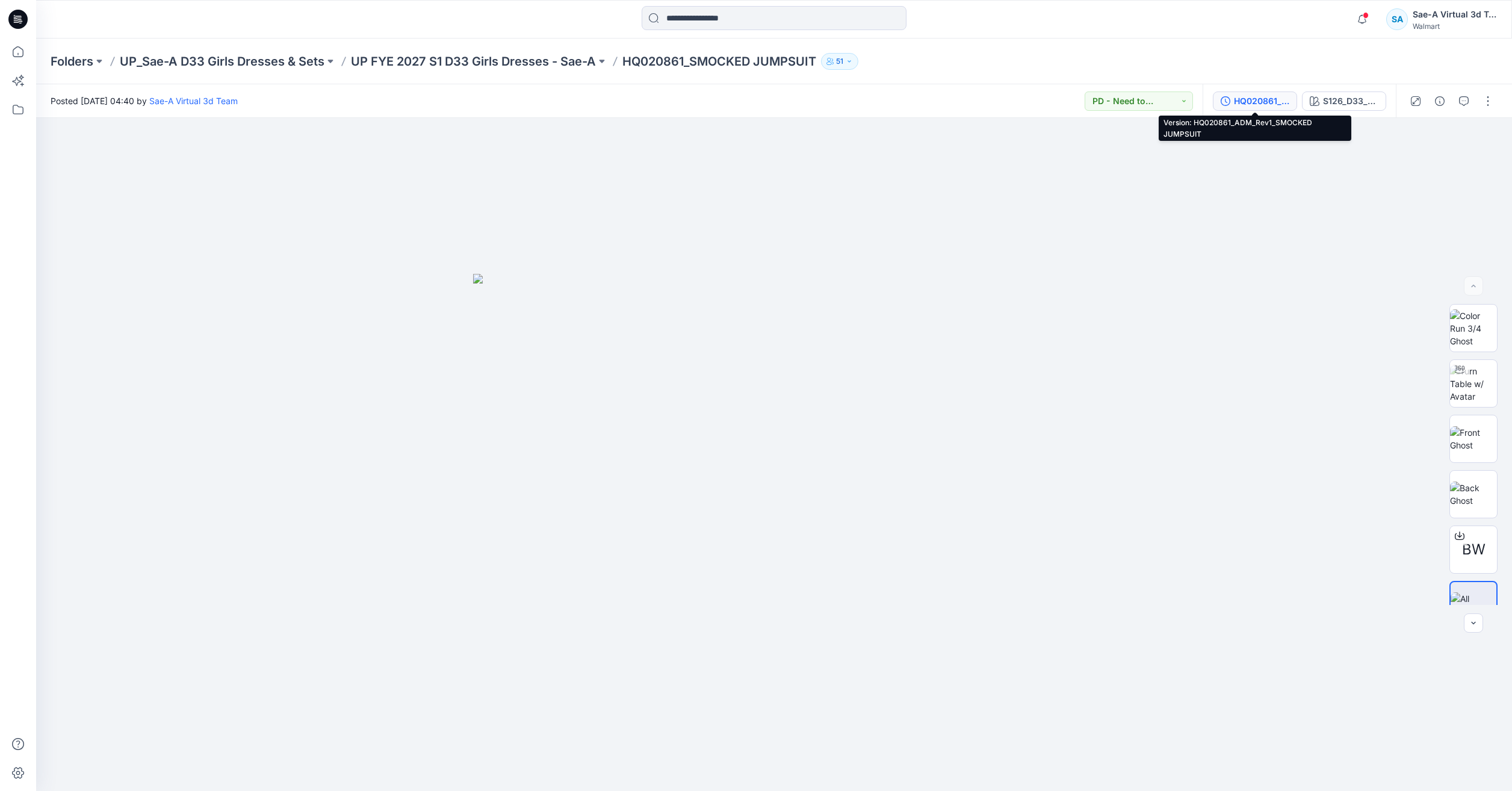
click at [1233, 100] on button "HQ020861_ADM_Rev1_SMOCKED JUMPSUIT" at bounding box center [1255, 101] width 85 height 19
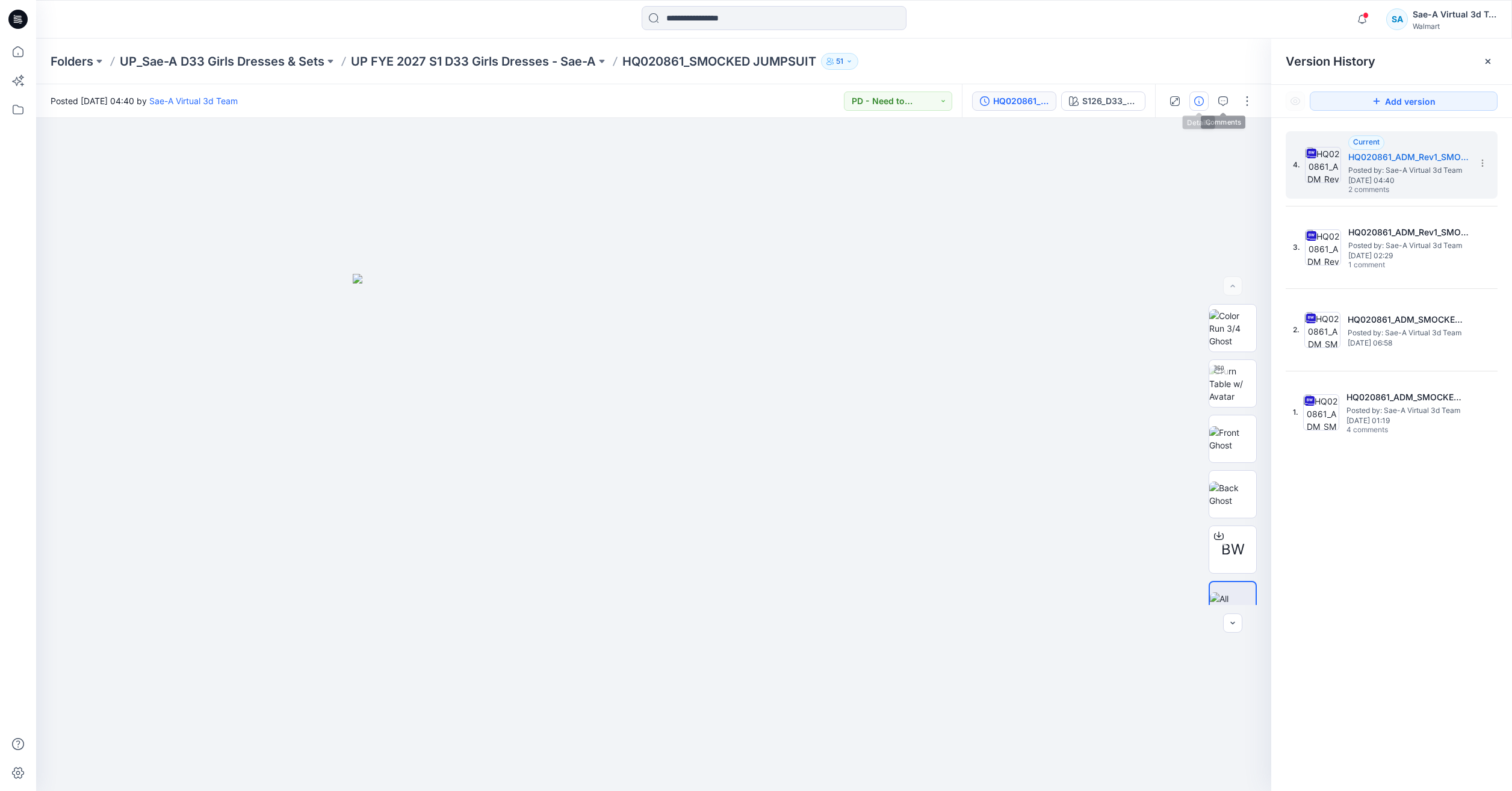
click at [1196, 106] on button "button" at bounding box center [1199, 101] width 19 height 19
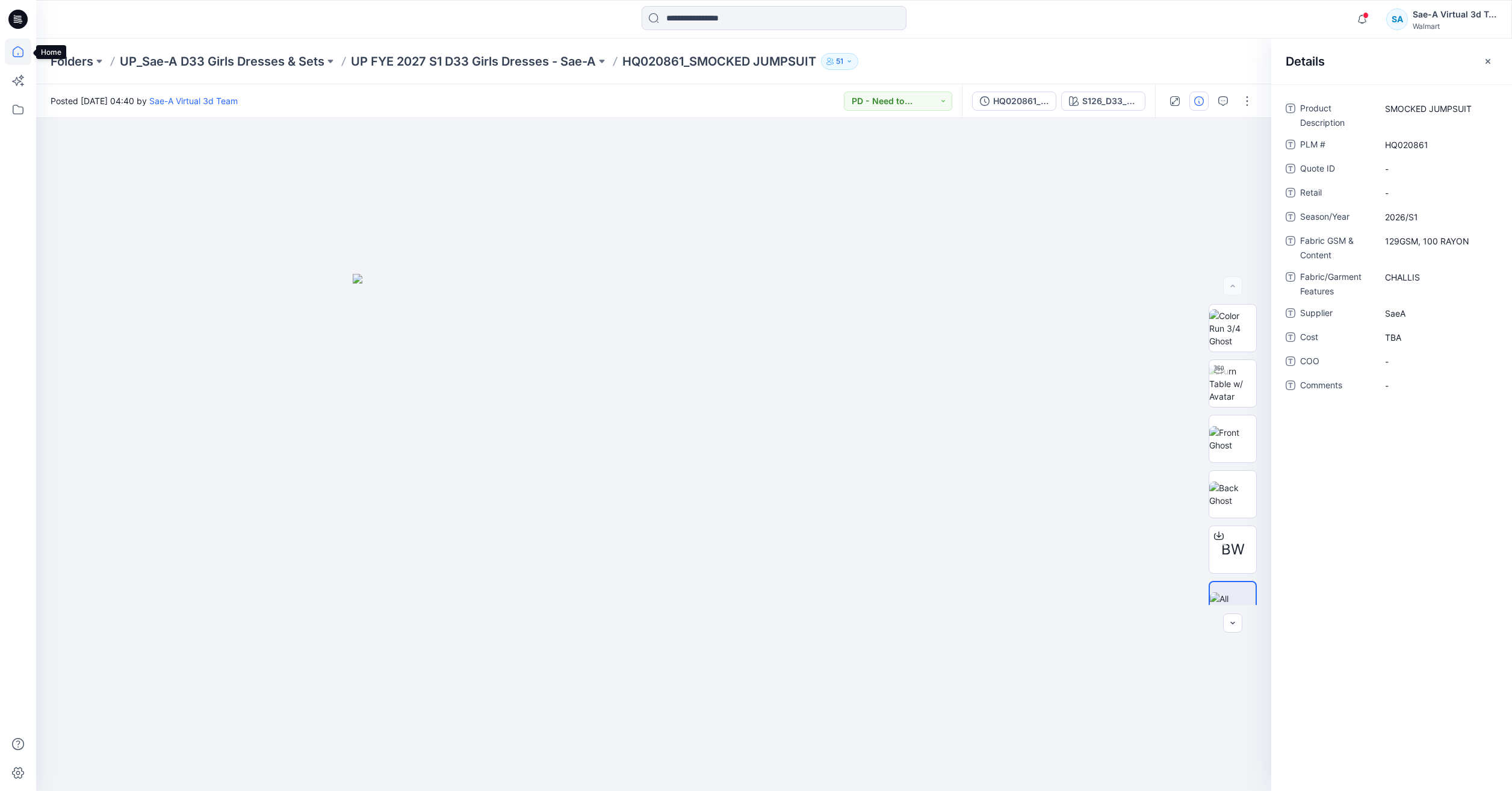
click at [21, 54] on icon at bounding box center [18, 52] width 27 height 27
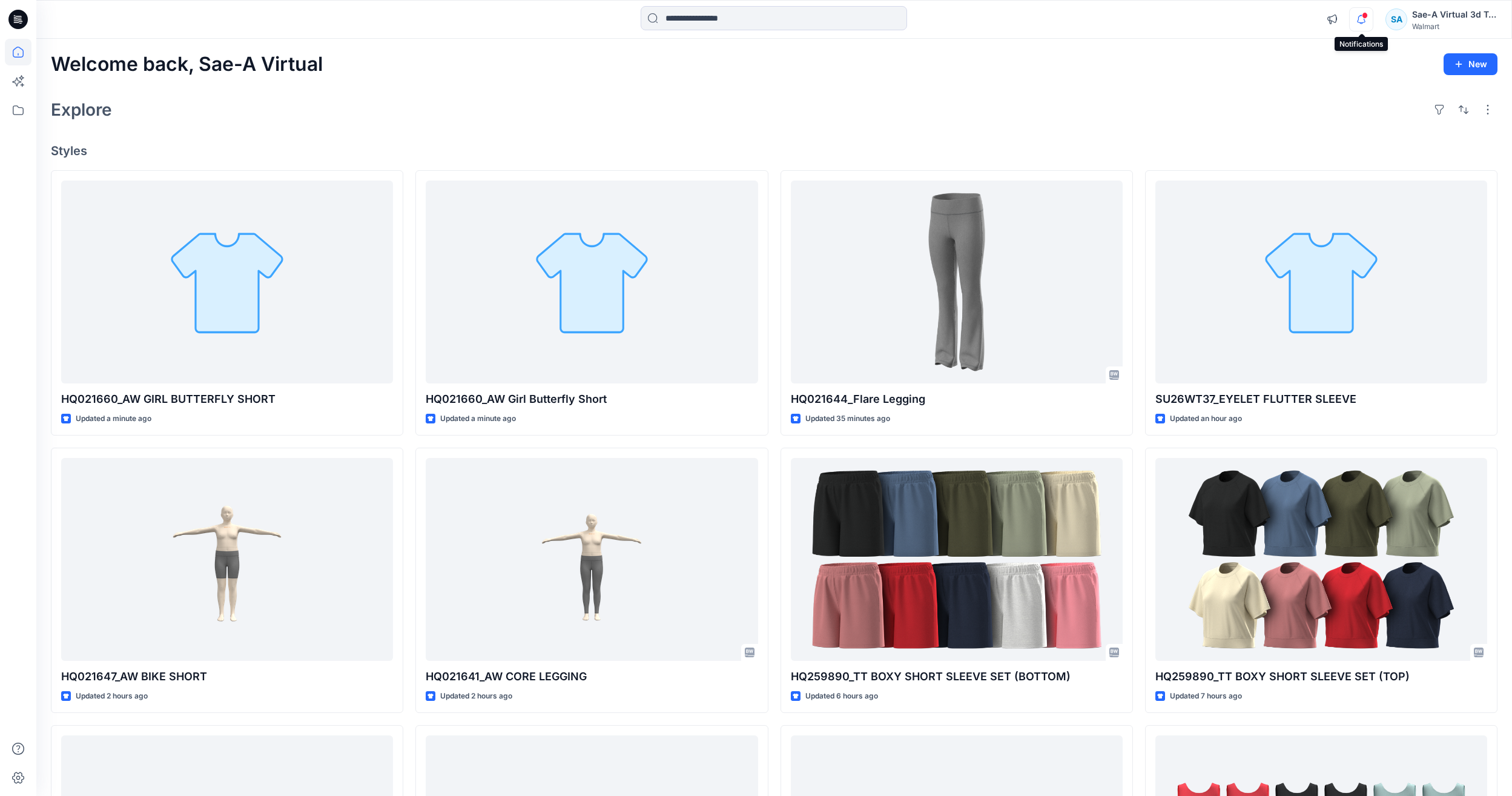
click at [1353, 21] on icon "button" at bounding box center [1361, 19] width 23 height 25
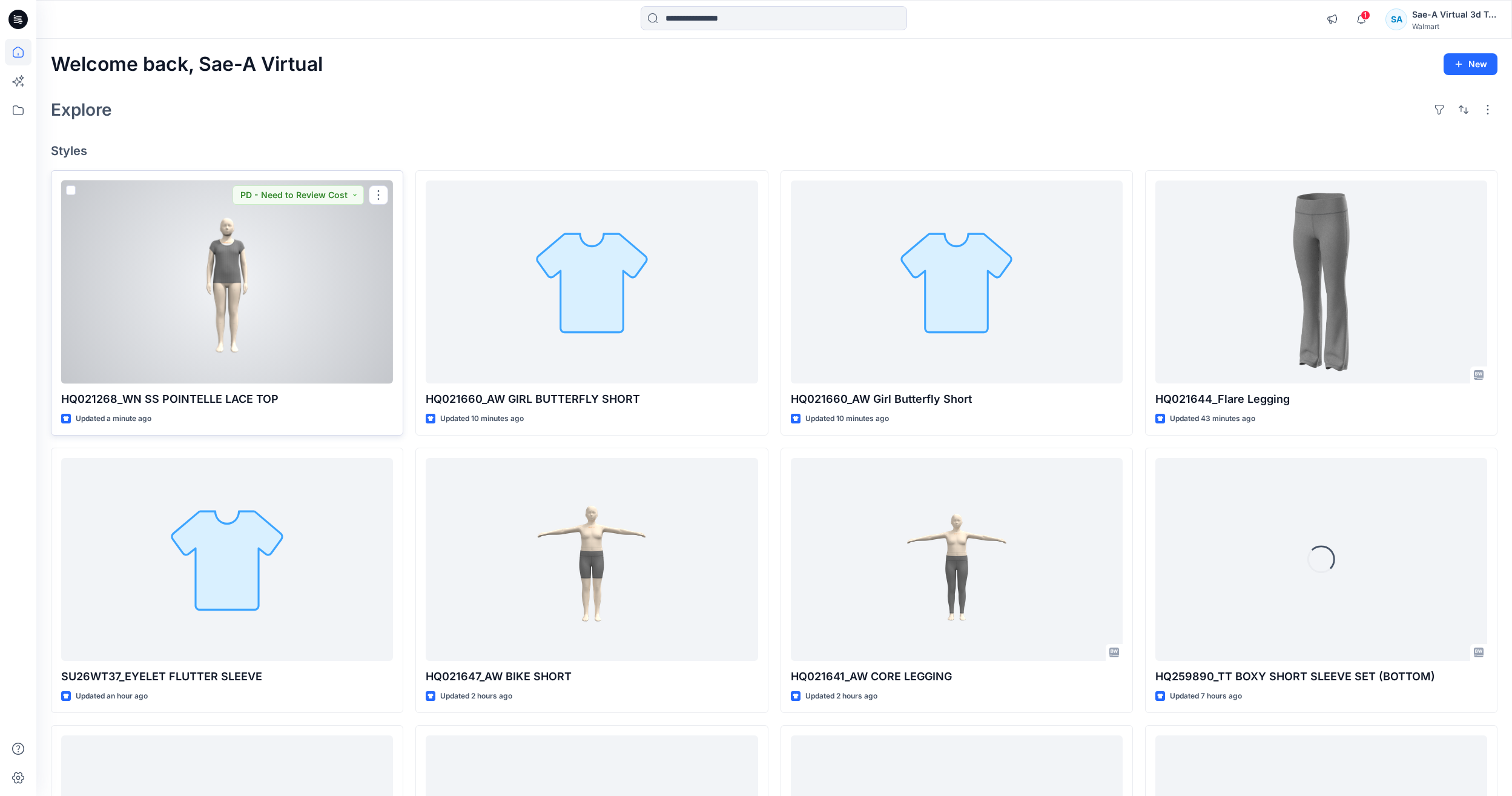
click at [158, 291] on div at bounding box center [227, 281] width 332 height 203
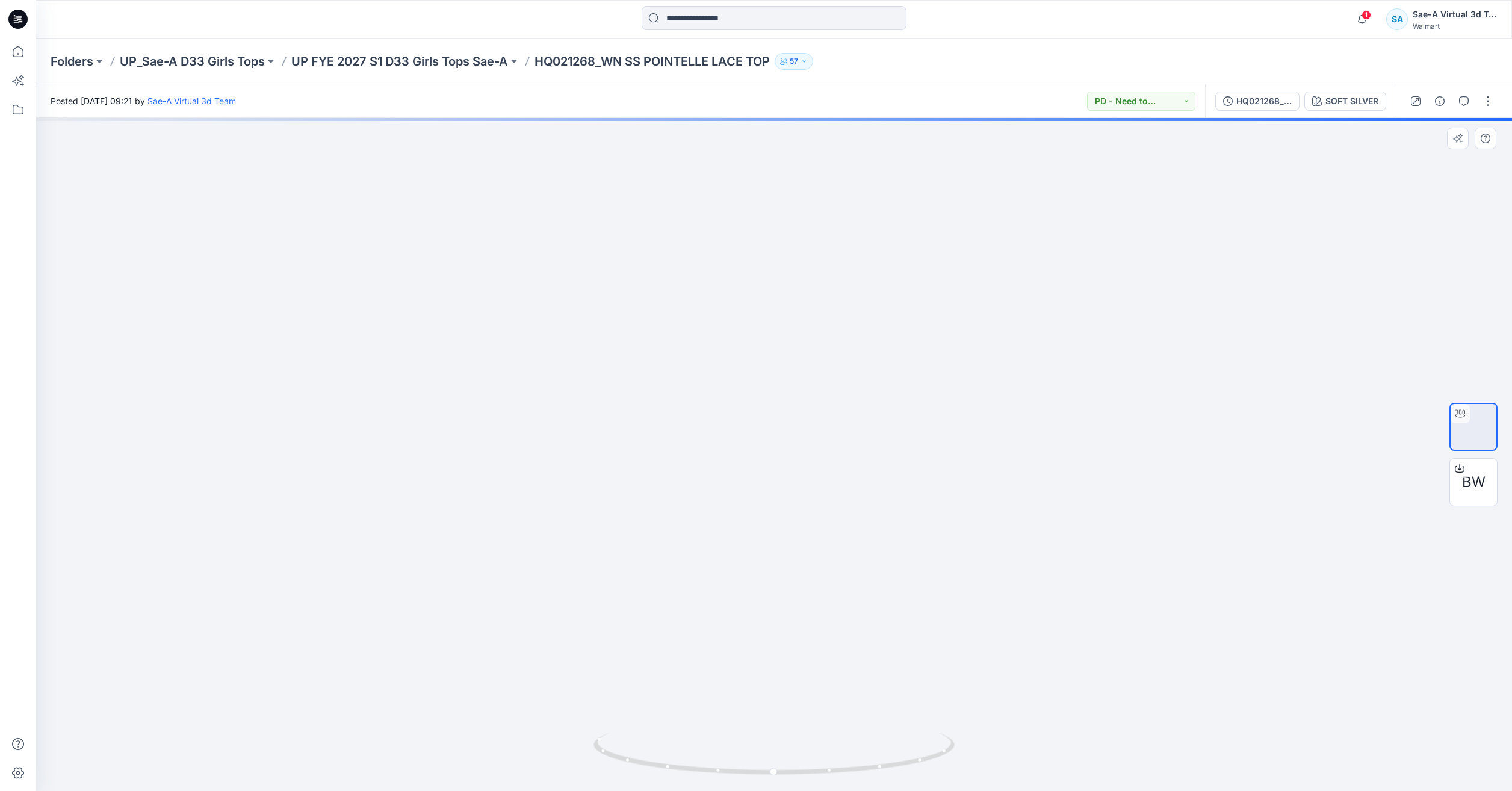
drag, startPoint x: 831, startPoint y: 527, endPoint x: 832, endPoint y: 608, distance: 81.0
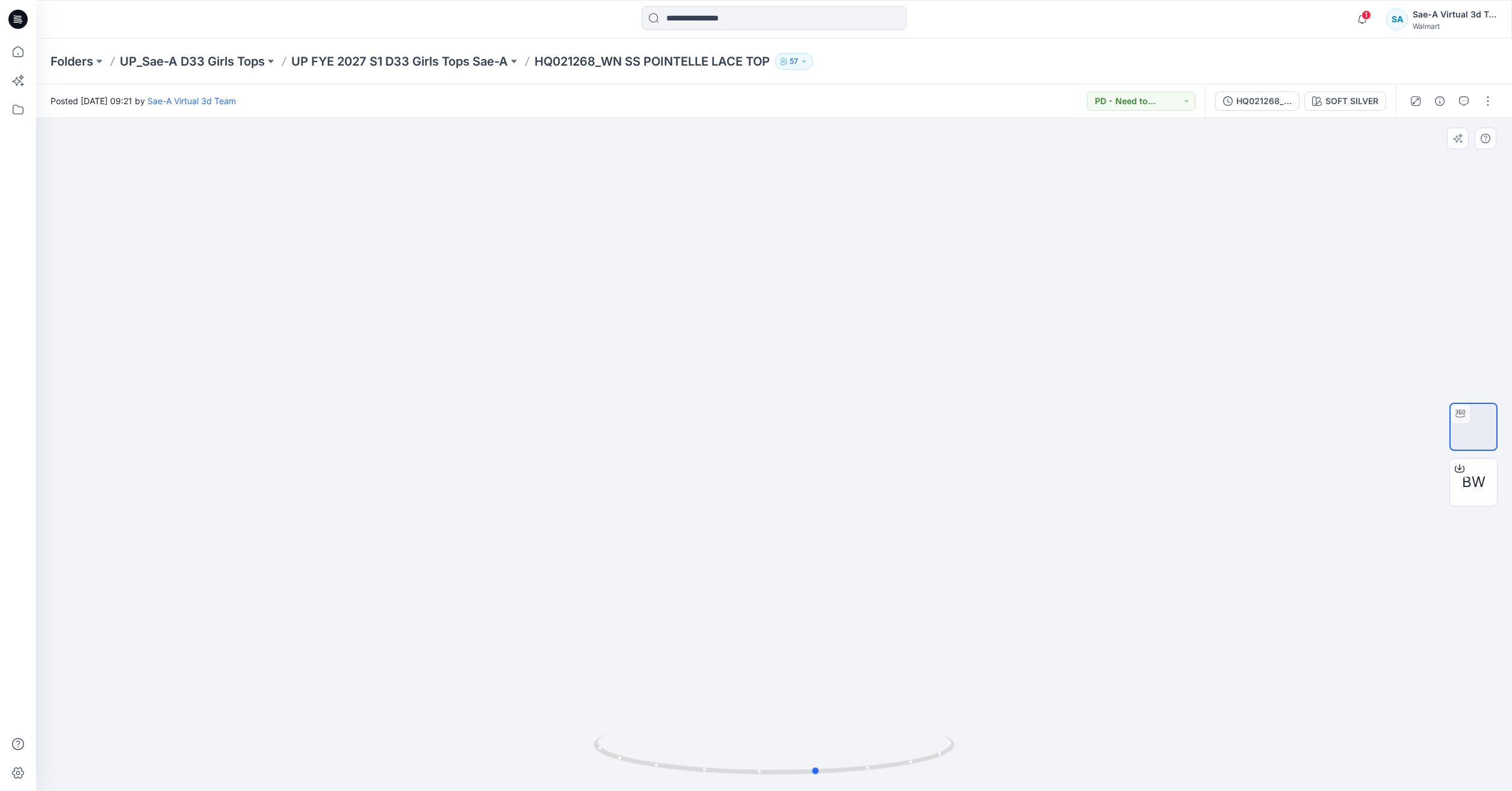
drag, startPoint x: 912, startPoint y: 768, endPoint x: 597, endPoint y: 723, distance: 318.2
click at [597, 723] on div at bounding box center [774, 454] width 1476 height 673
click at [19, 54] on icon at bounding box center [18, 52] width 27 height 27
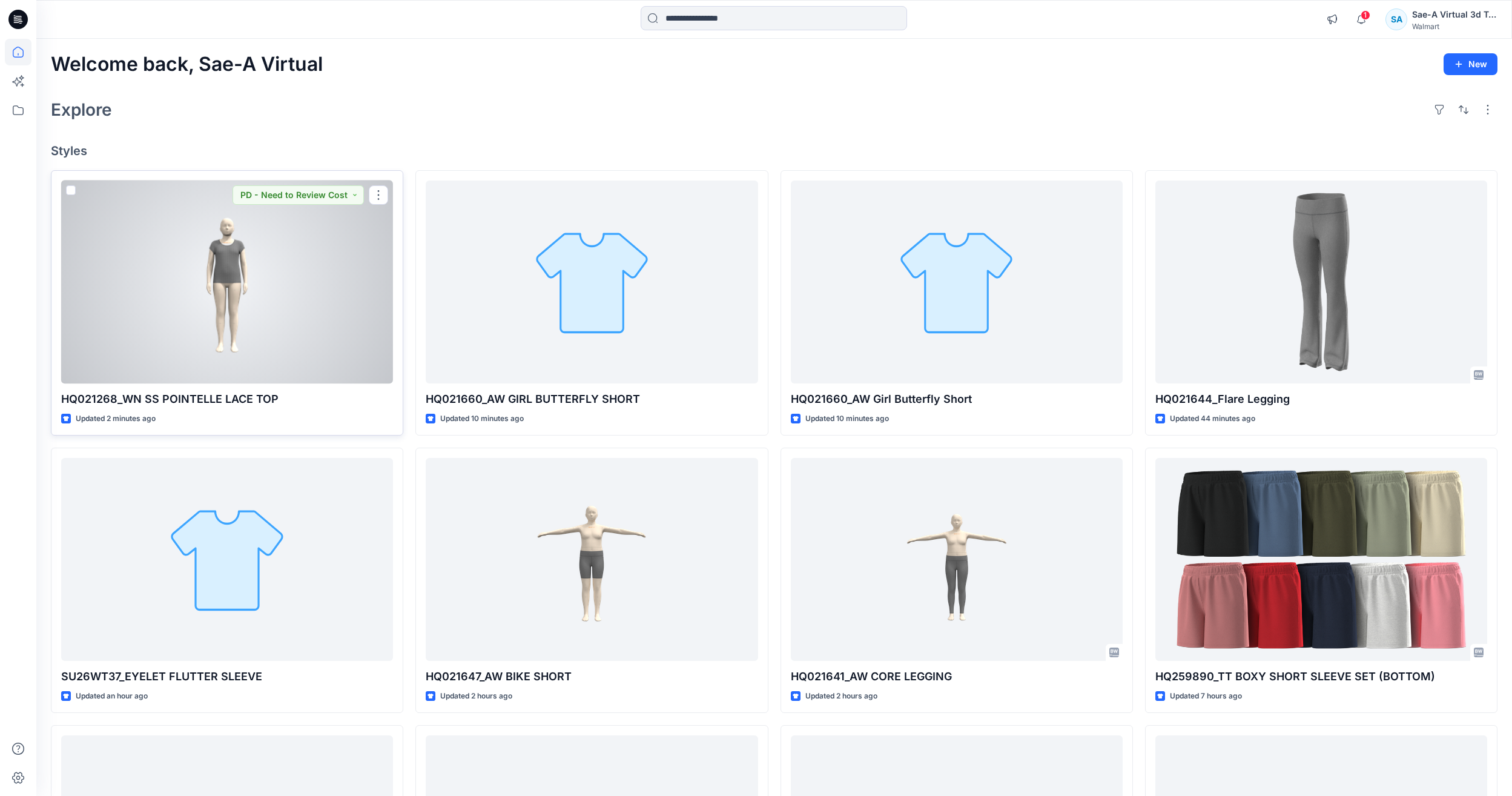
click at [276, 319] on div at bounding box center [227, 281] width 332 height 203
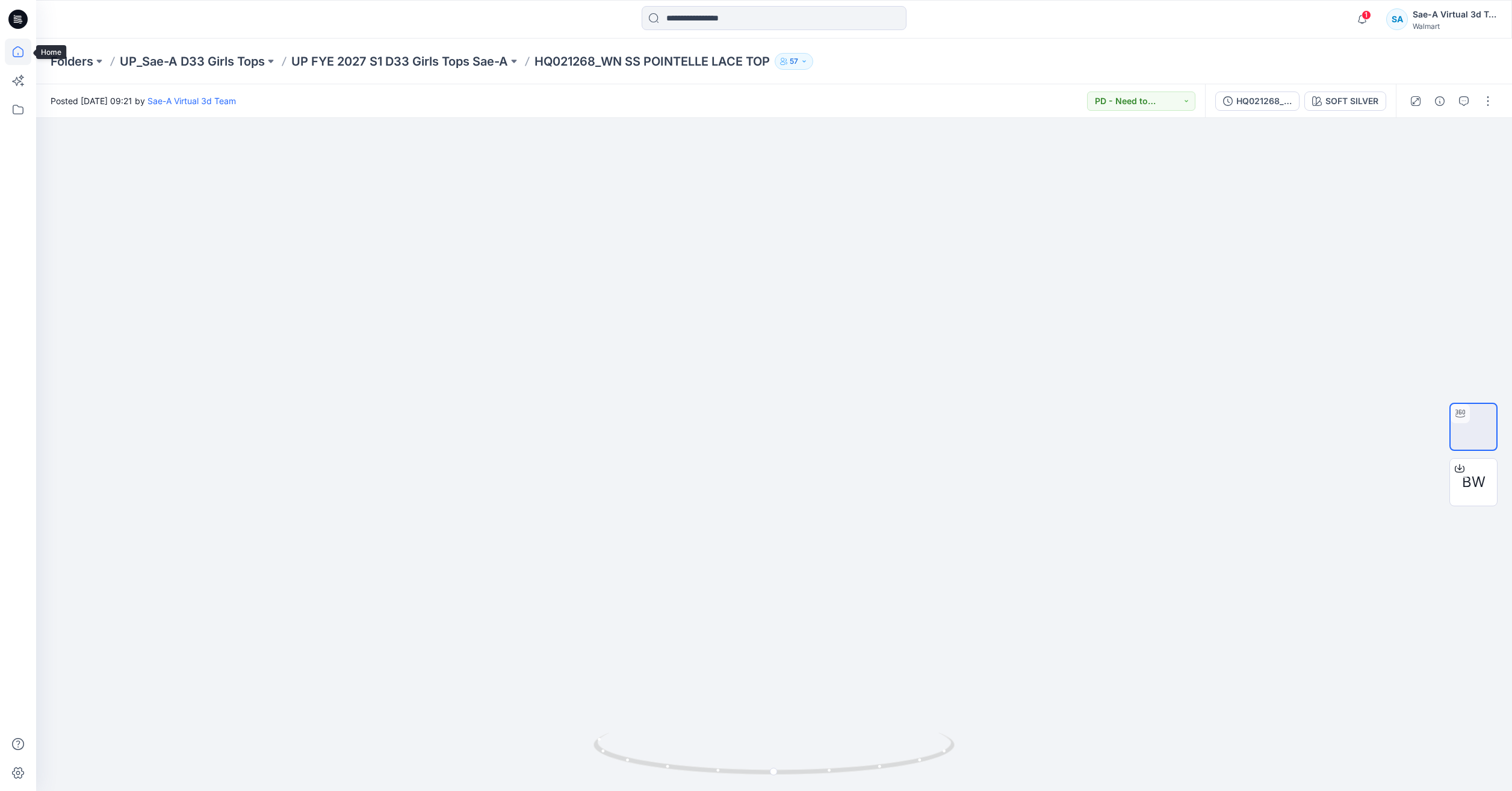
click at [16, 47] on icon at bounding box center [18, 52] width 11 height 11
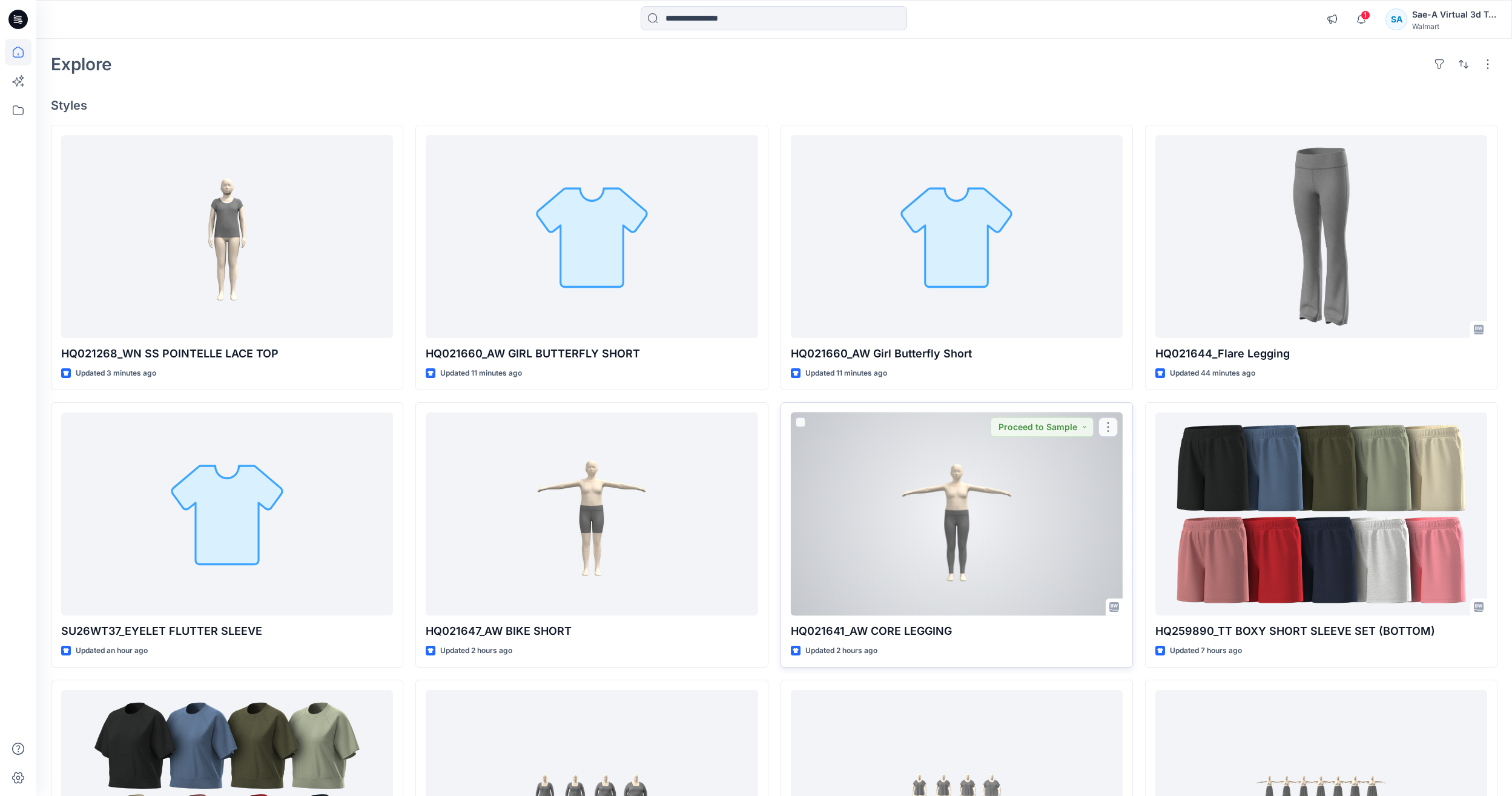
scroll to position [61, 0]
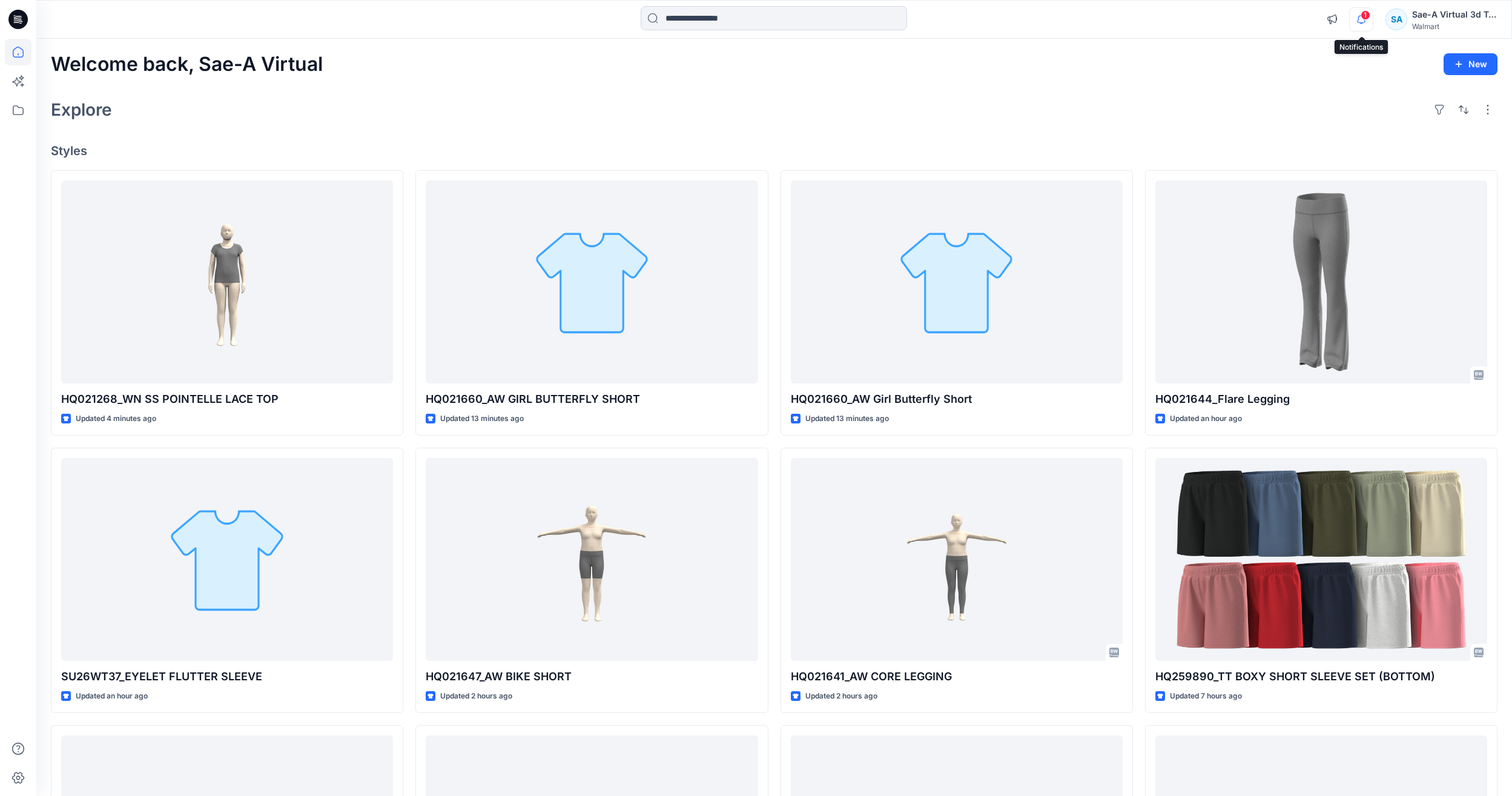
click at [1361, 25] on icon "button" at bounding box center [1361, 19] width 23 height 25
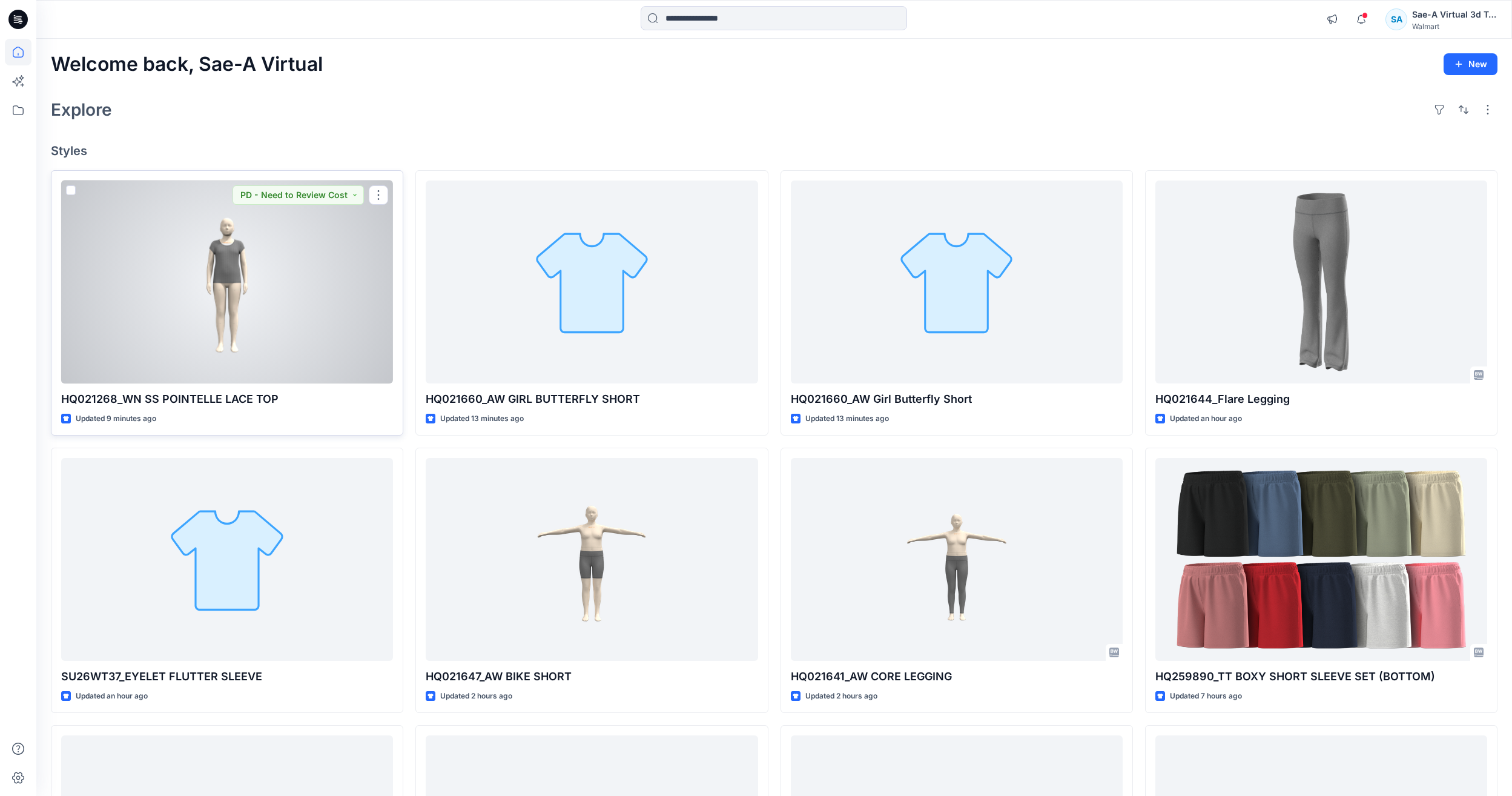
click at [277, 261] on div at bounding box center [227, 281] width 332 height 203
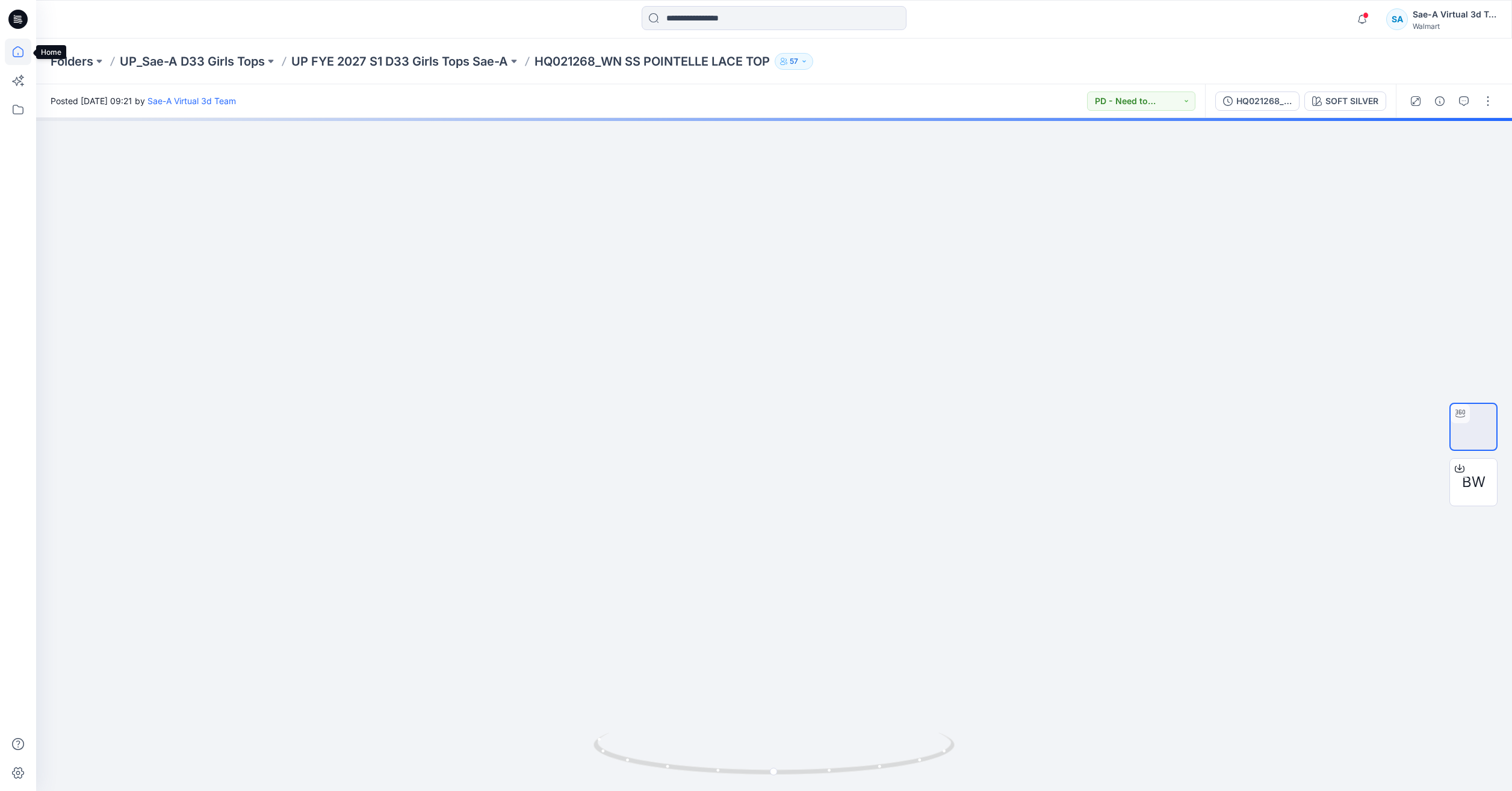
click at [24, 52] on icon at bounding box center [18, 52] width 27 height 27
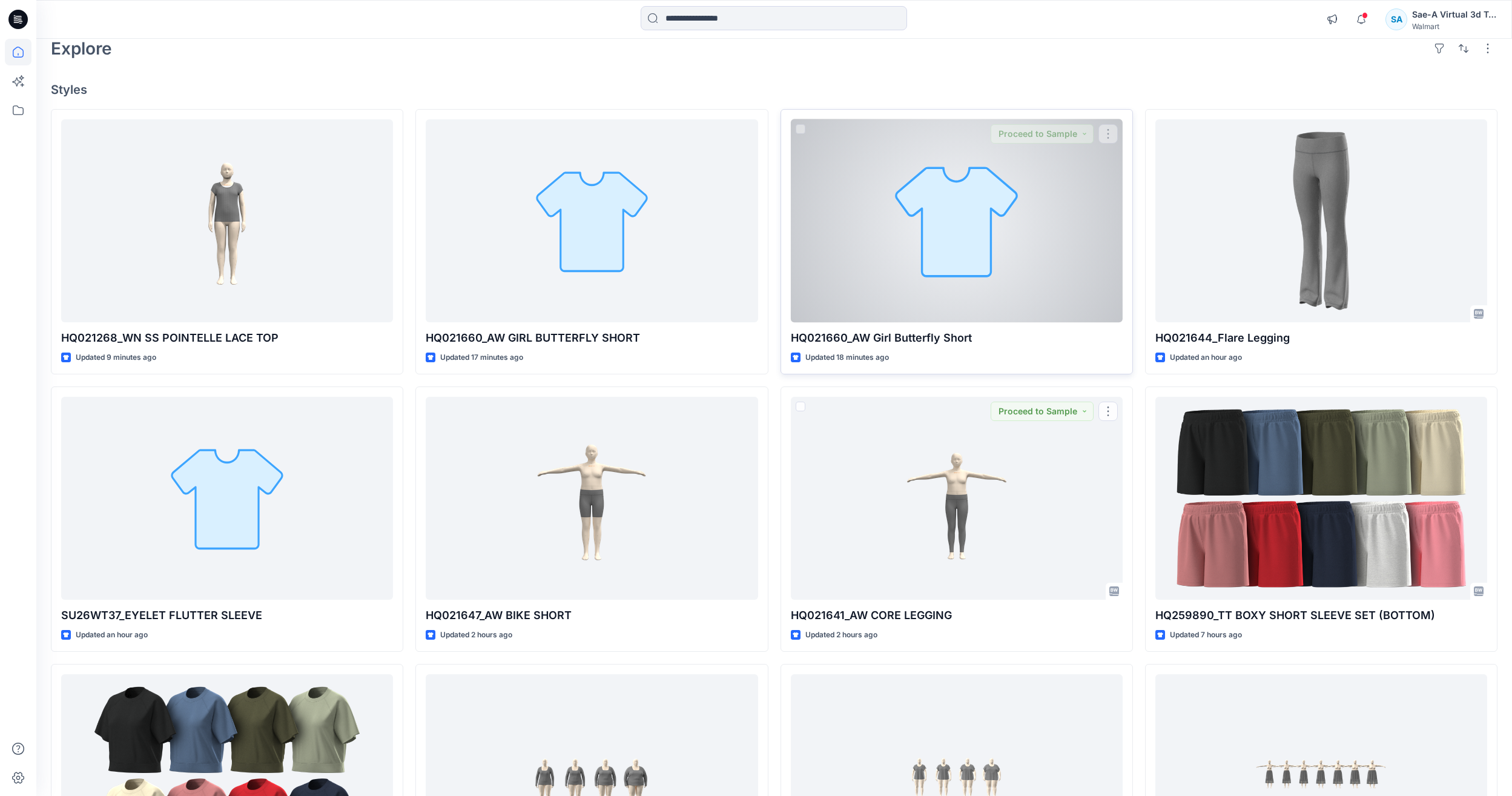
scroll to position [61, 0]
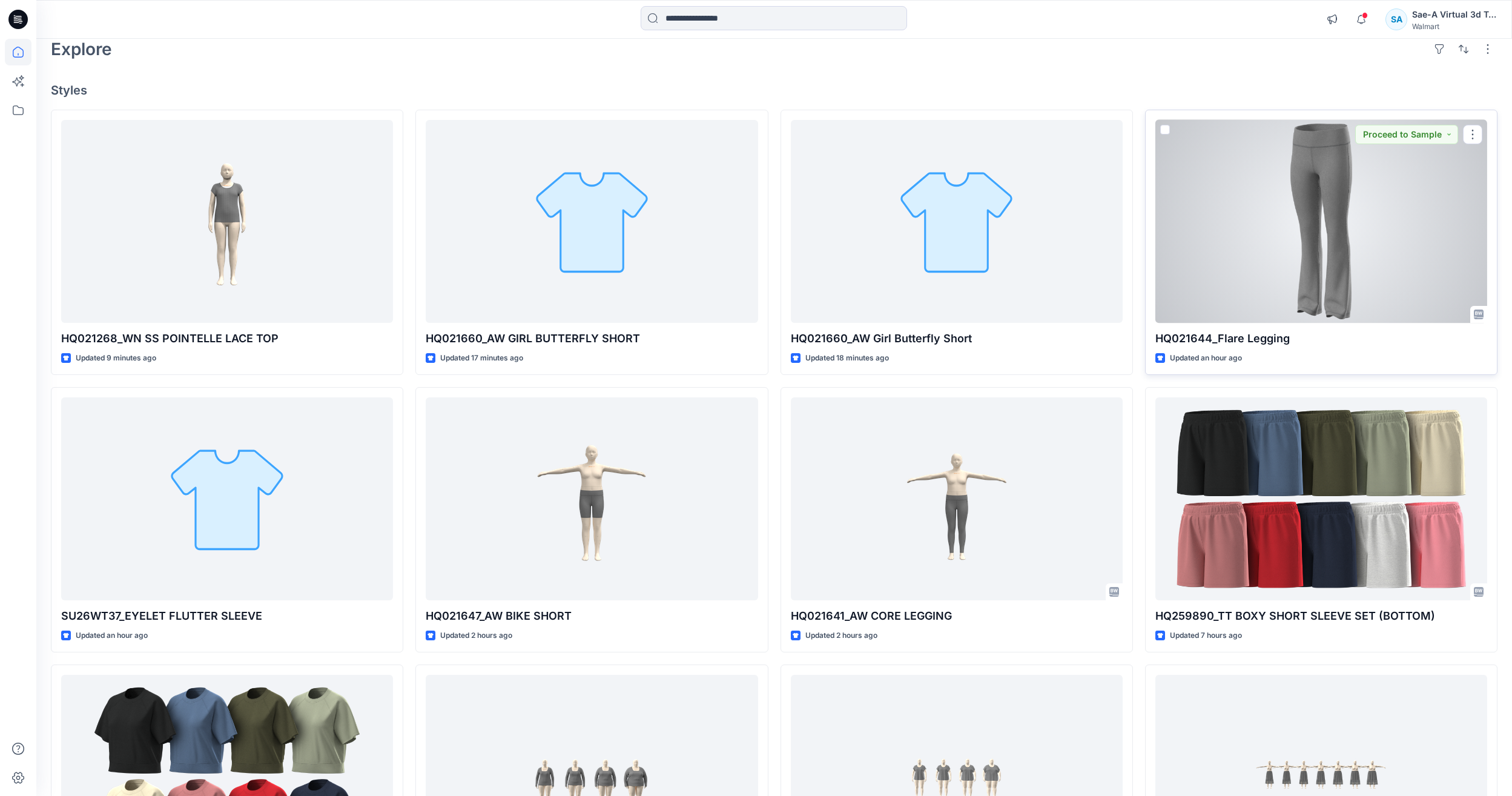
click at [1258, 247] on div at bounding box center [1321, 221] width 332 height 203
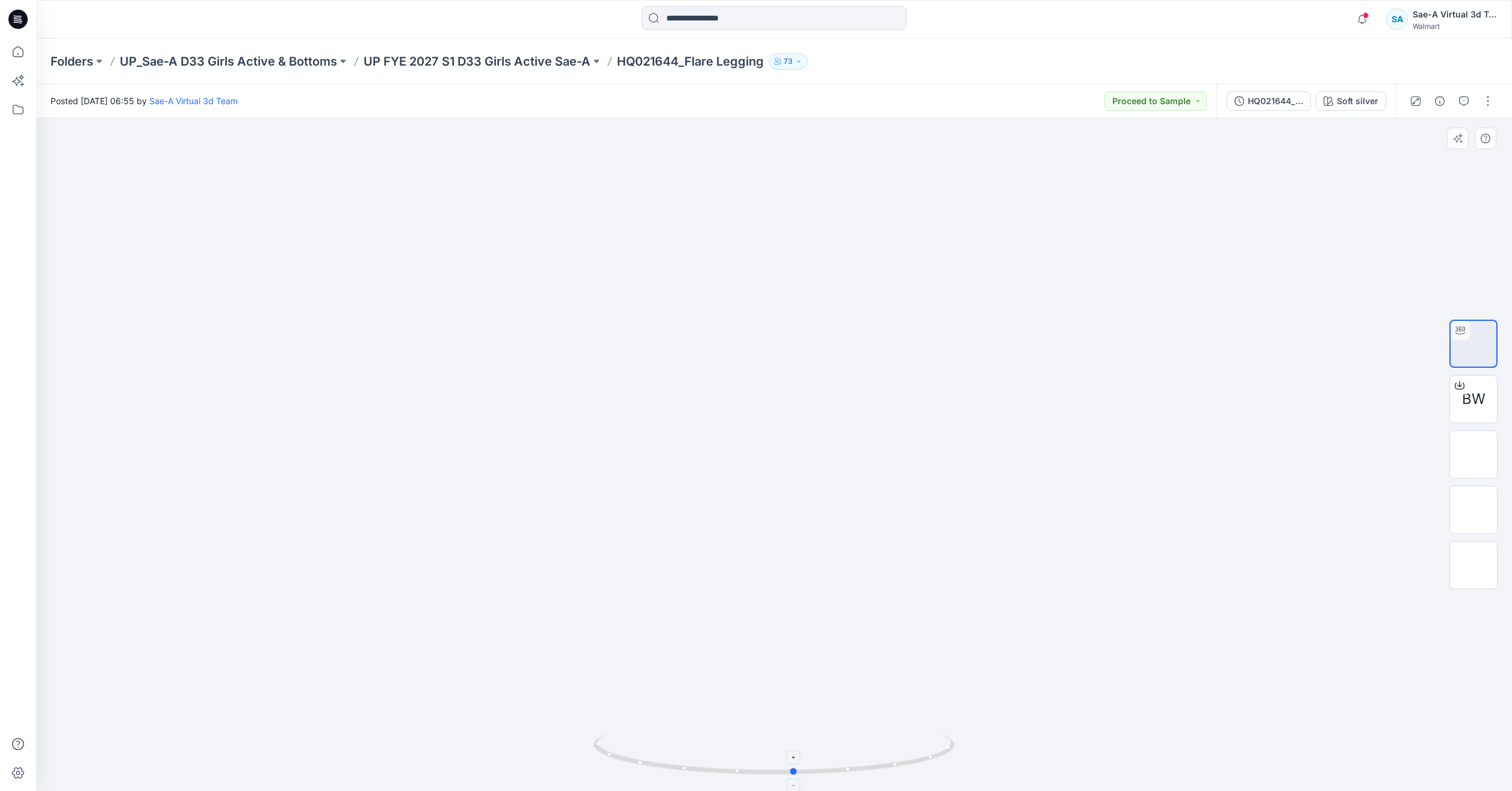
drag, startPoint x: 893, startPoint y: 752, endPoint x: 934, endPoint y: 734, distance: 44.8
click at [934, 734] on icon at bounding box center [775, 754] width 364 height 45
click at [11, 43] on icon at bounding box center [18, 52] width 27 height 27
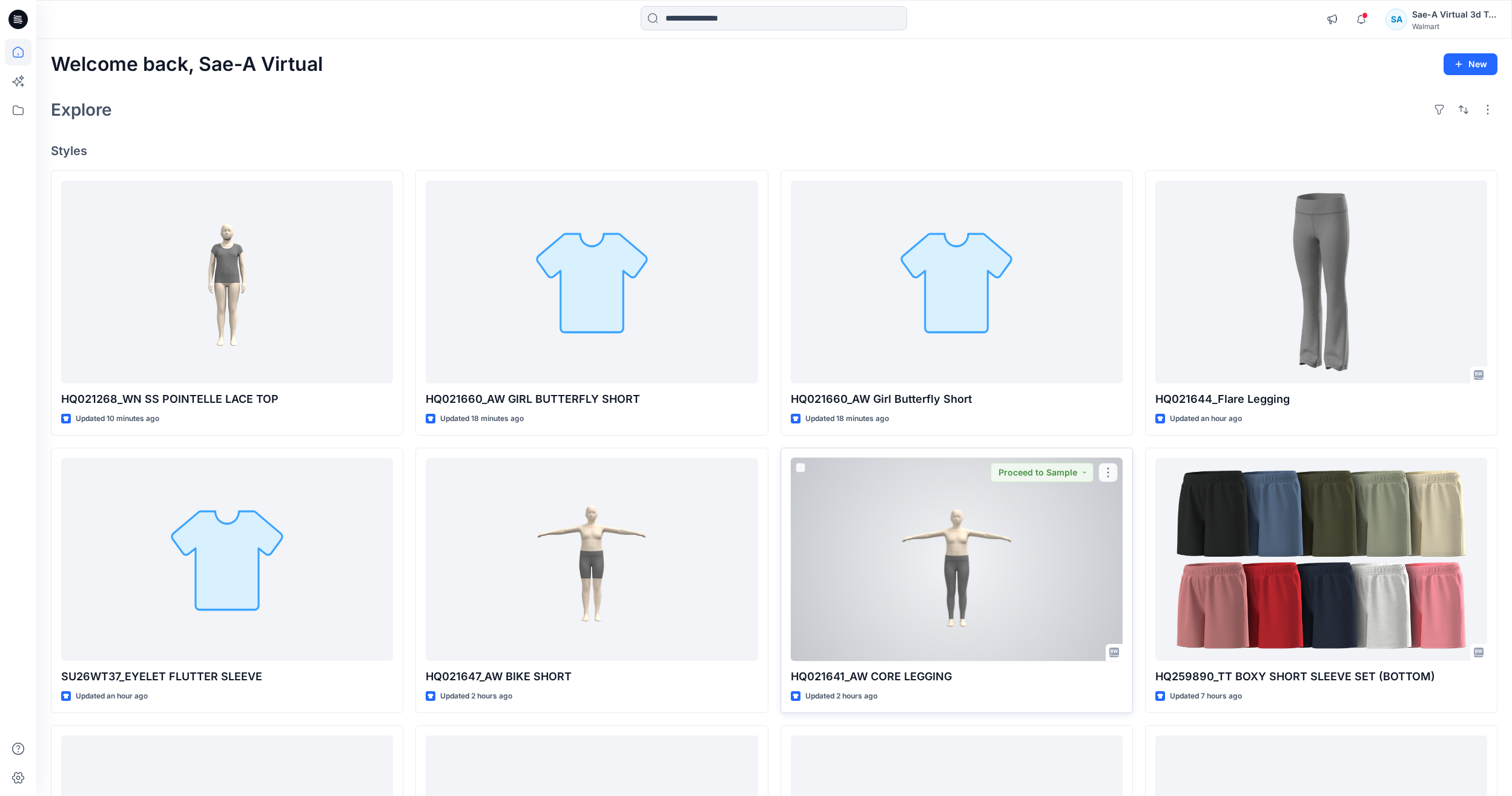
click at [1000, 510] on div at bounding box center [956, 559] width 332 height 203
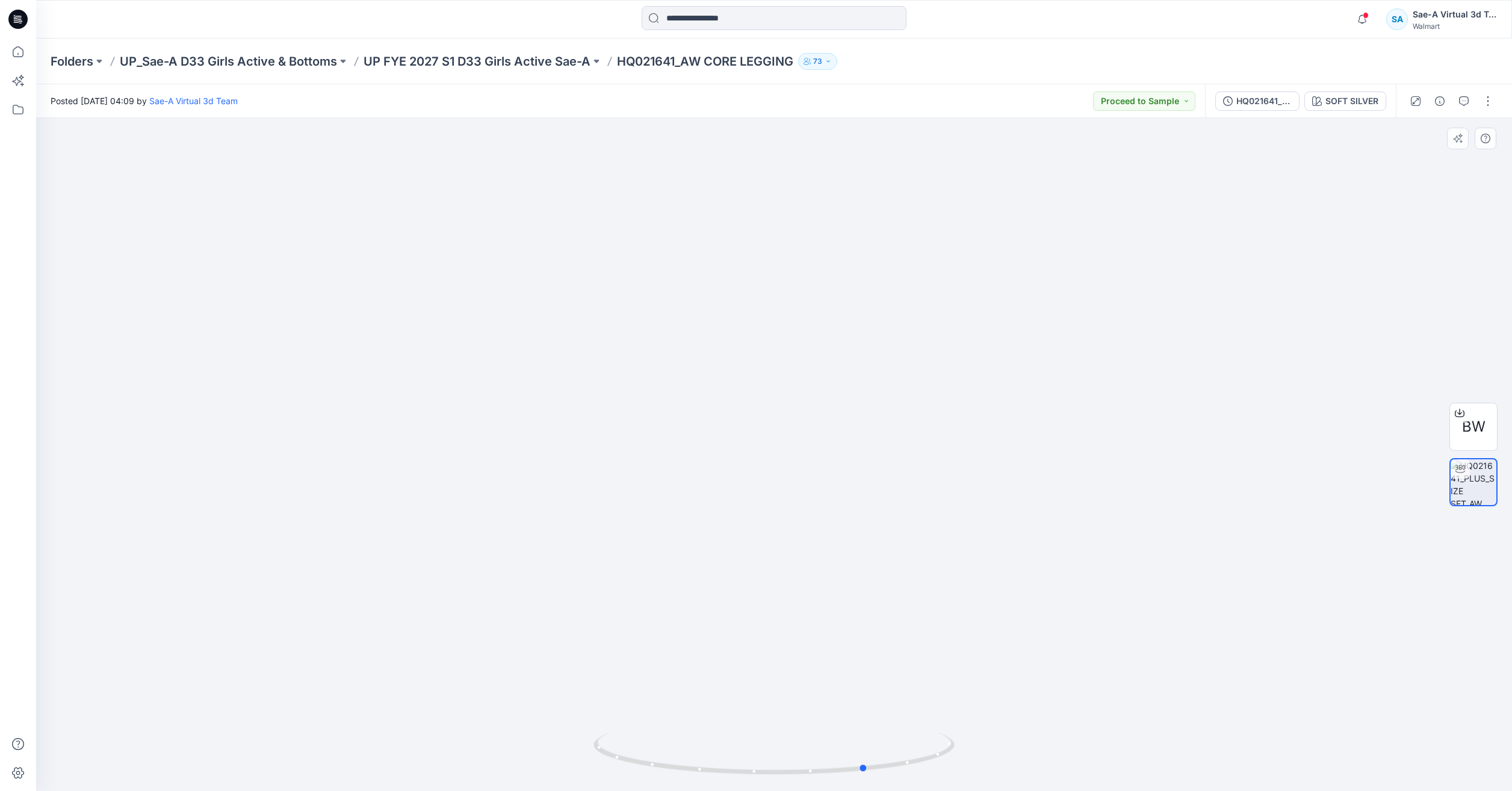
drag, startPoint x: 880, startPoint y: 762, endPoint x: 617, endPoint y: 681, distance: 275.2
click at [617, 681] on div at bounding box center [774, 454] width 1476 height 673
click at [492, 67] on p "UP FYE 2027 S1 D33 Girls Active Sae-A" at bounding box center [477, 62] width 227 height 17
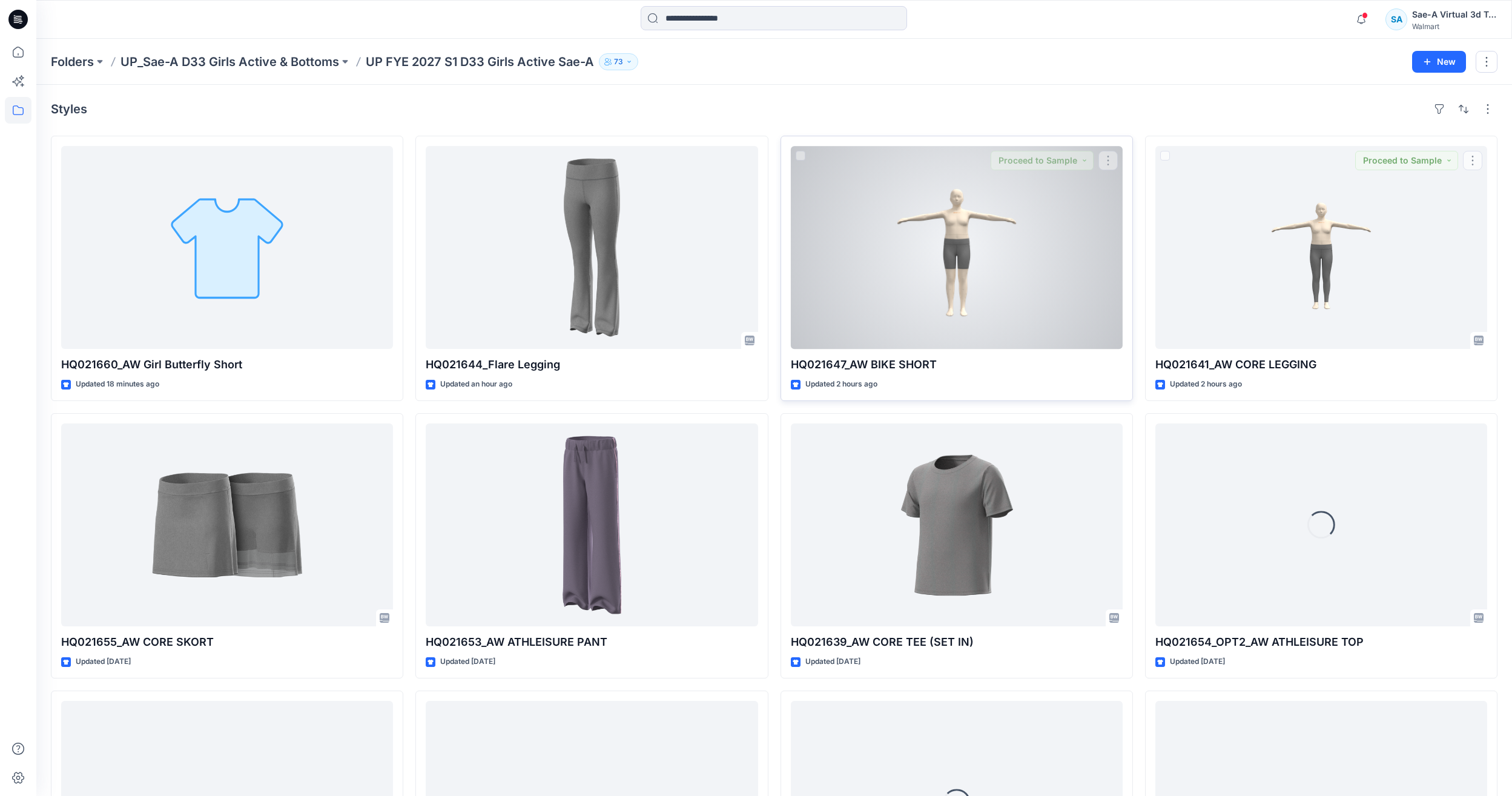
click at [1023, 242] on div at bounding box center [956, 247] width 332 height 203
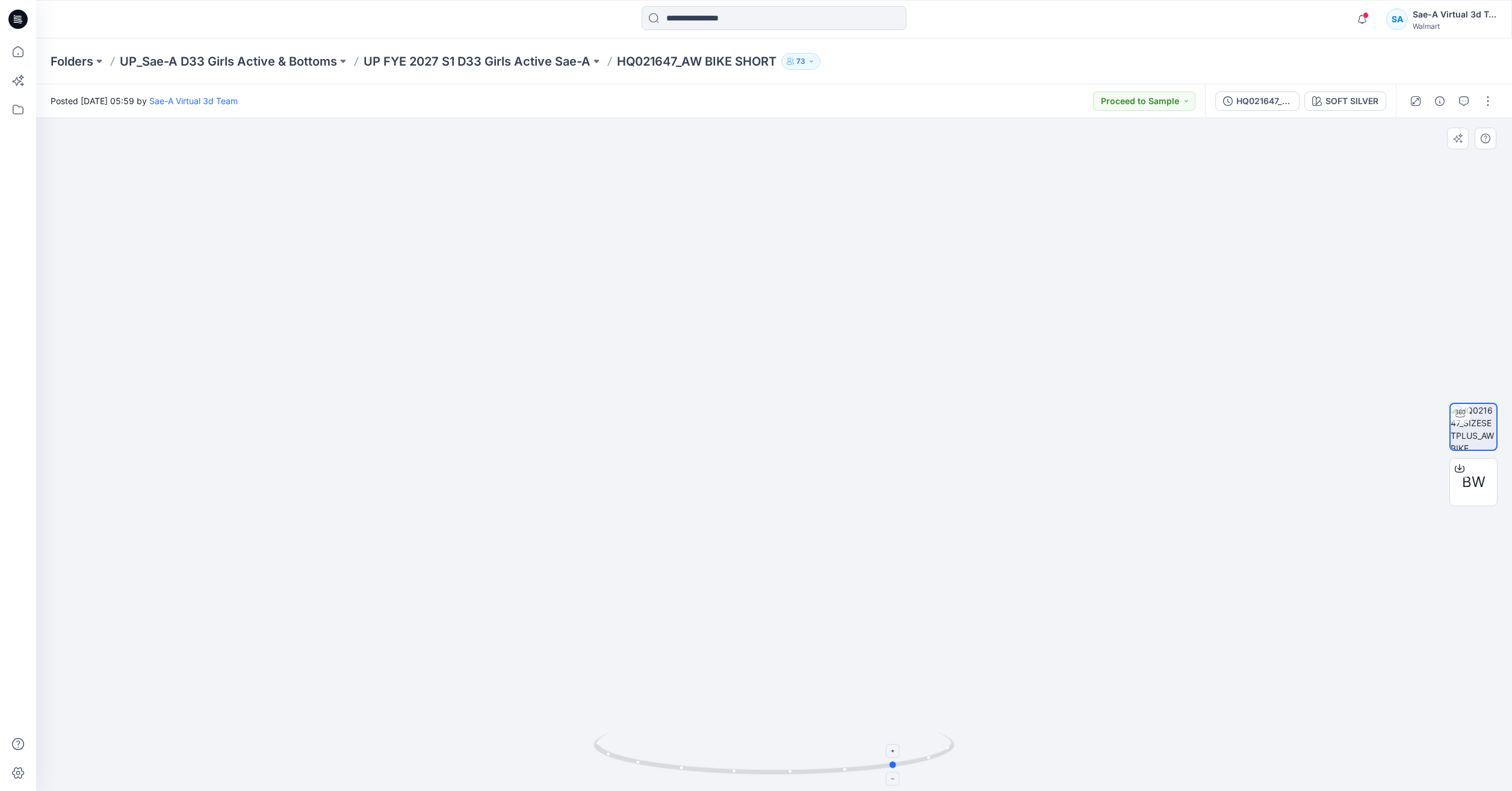
drag, startPoint x: 896, startPoint y: 778, endPoint x: 659, endPoint y: 753, distance: 238.3
click at [659, 753] on div at bounding box center [774, 761] width 361 height 60
click at [17, 58] on icon at bounding box center [18, 52] width 27 height 27
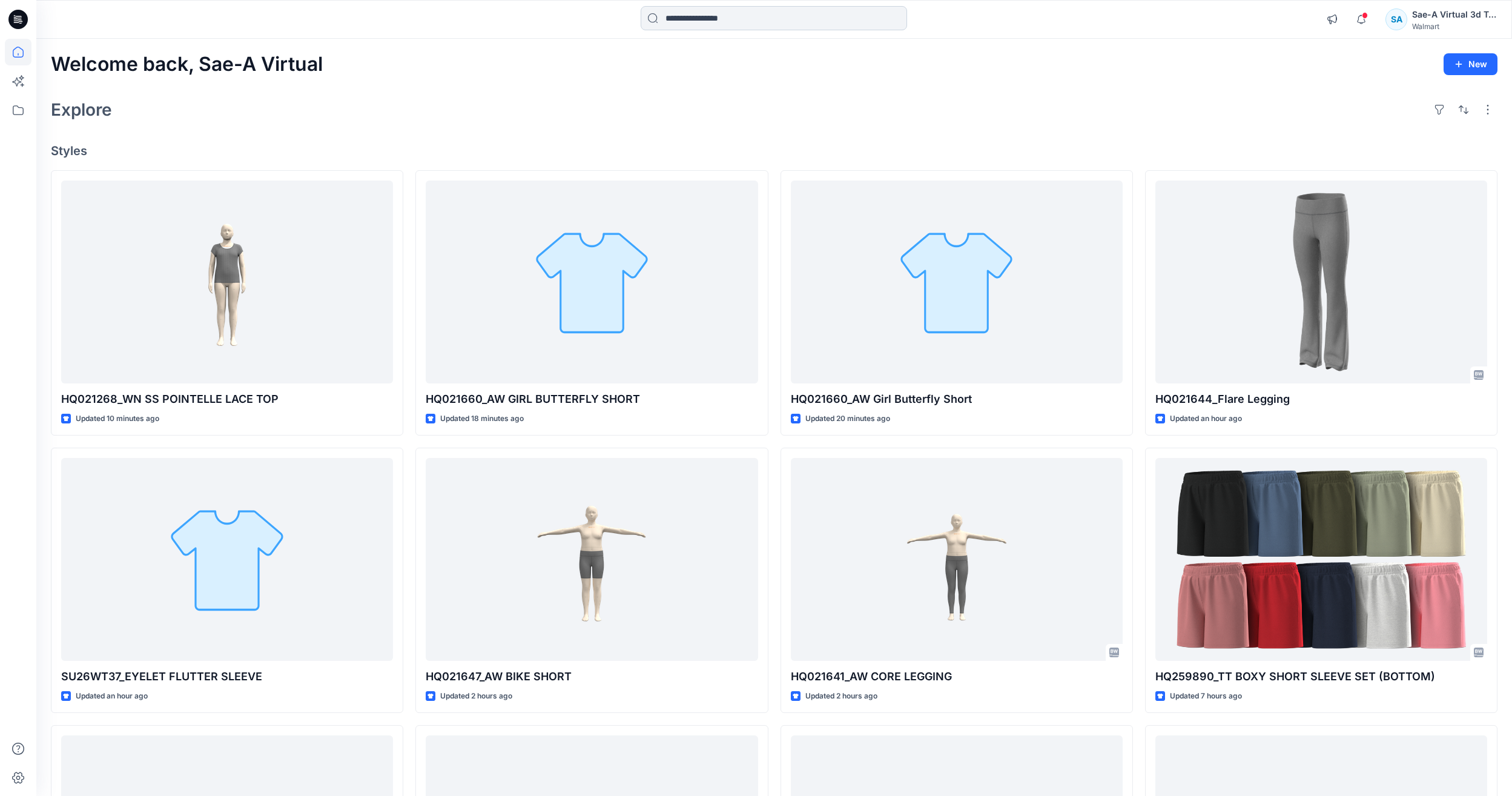
click at [758, 9] on input at bounding box center [774, 18] width 267 height 25
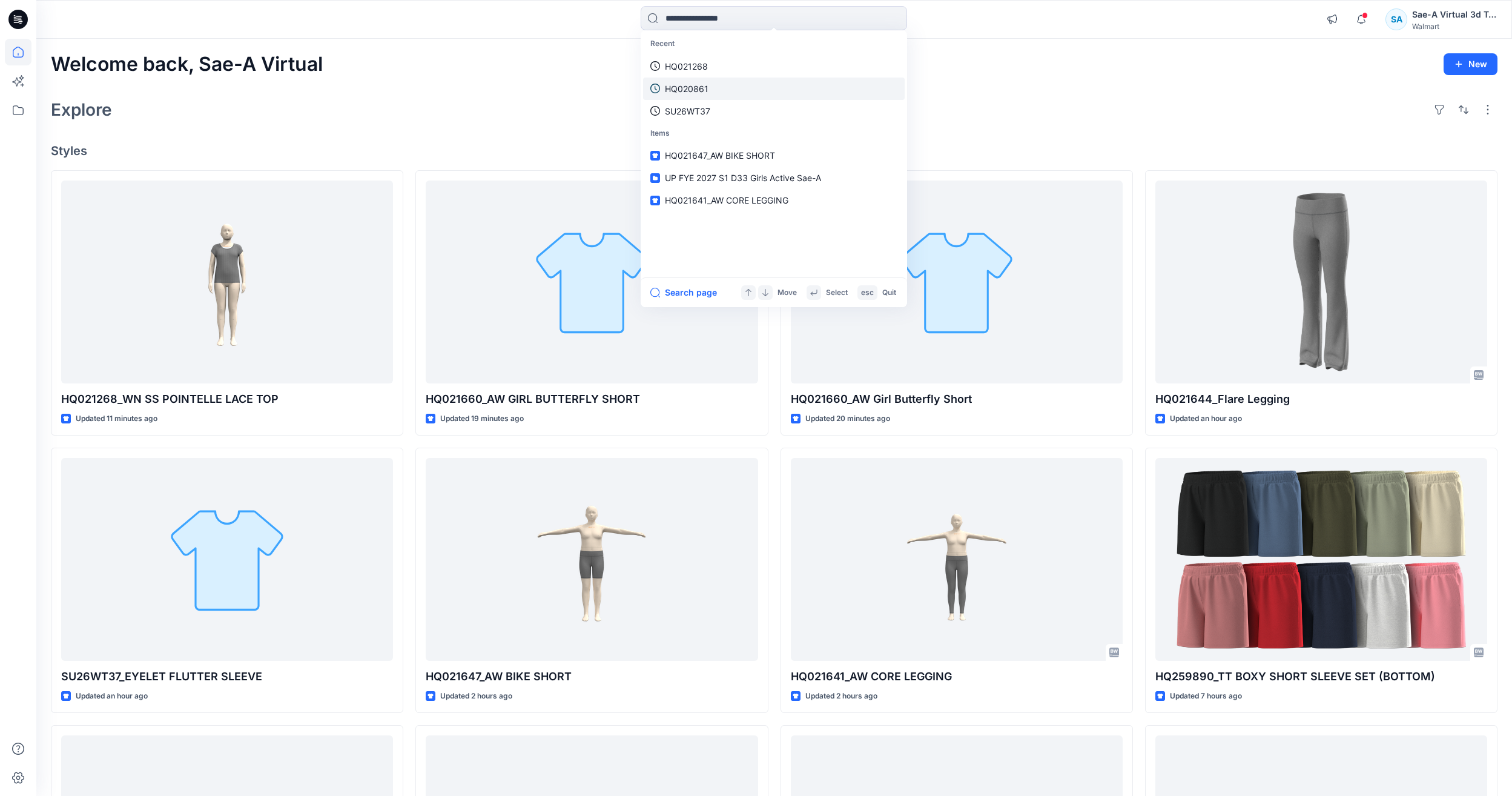
click at [731, 90] on link "HQ020861" at bounding box center [773, 89] width 262 height 22
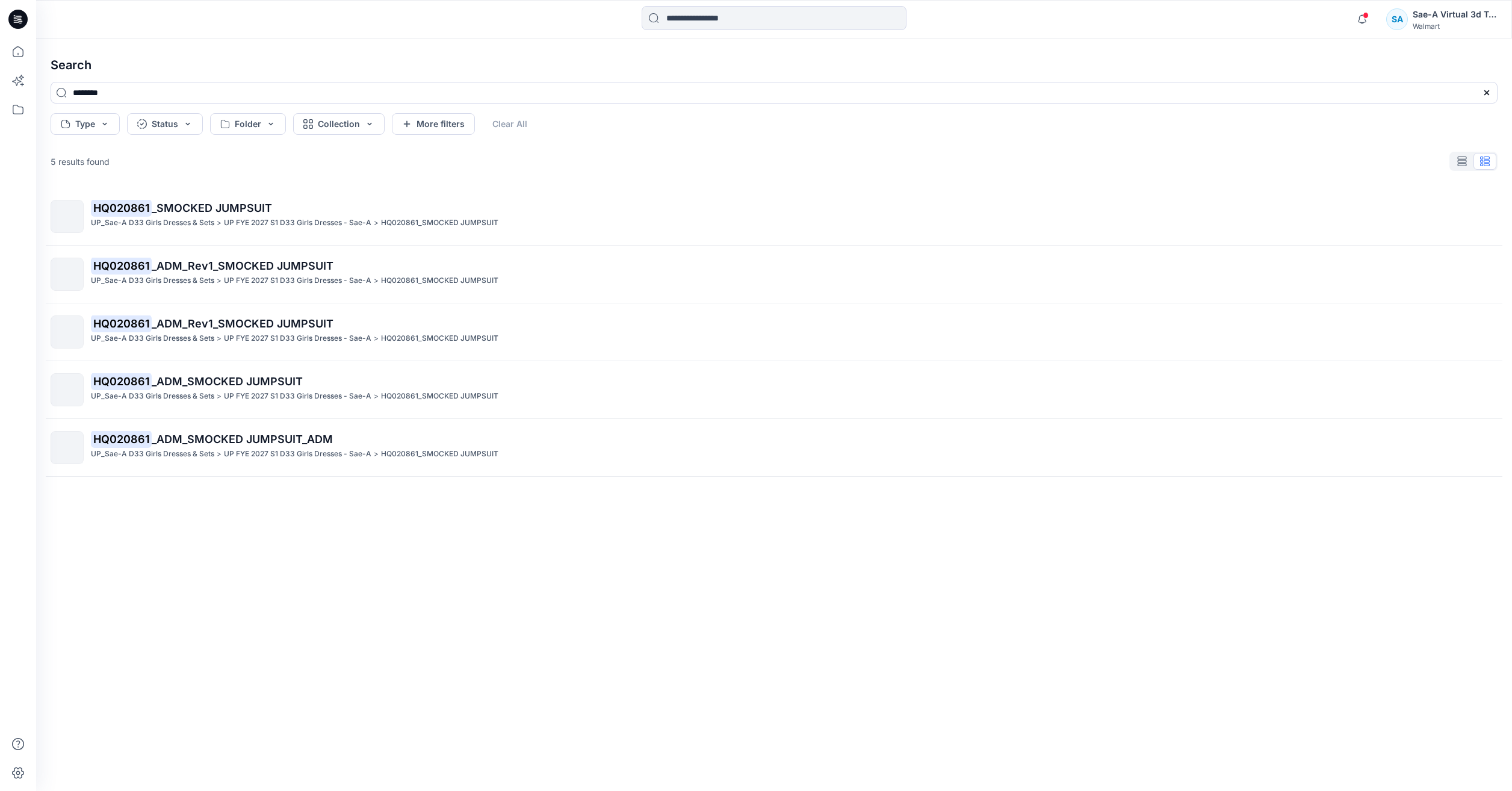
click at [451, 216] on div "HQ020861 _SMOCKED JUMPSUIT UP_Sae-A D33 Girls Dresses & Sets > UP FYE 2027 S1 D…" at bounding box center [794, 216] width 1406 height 33
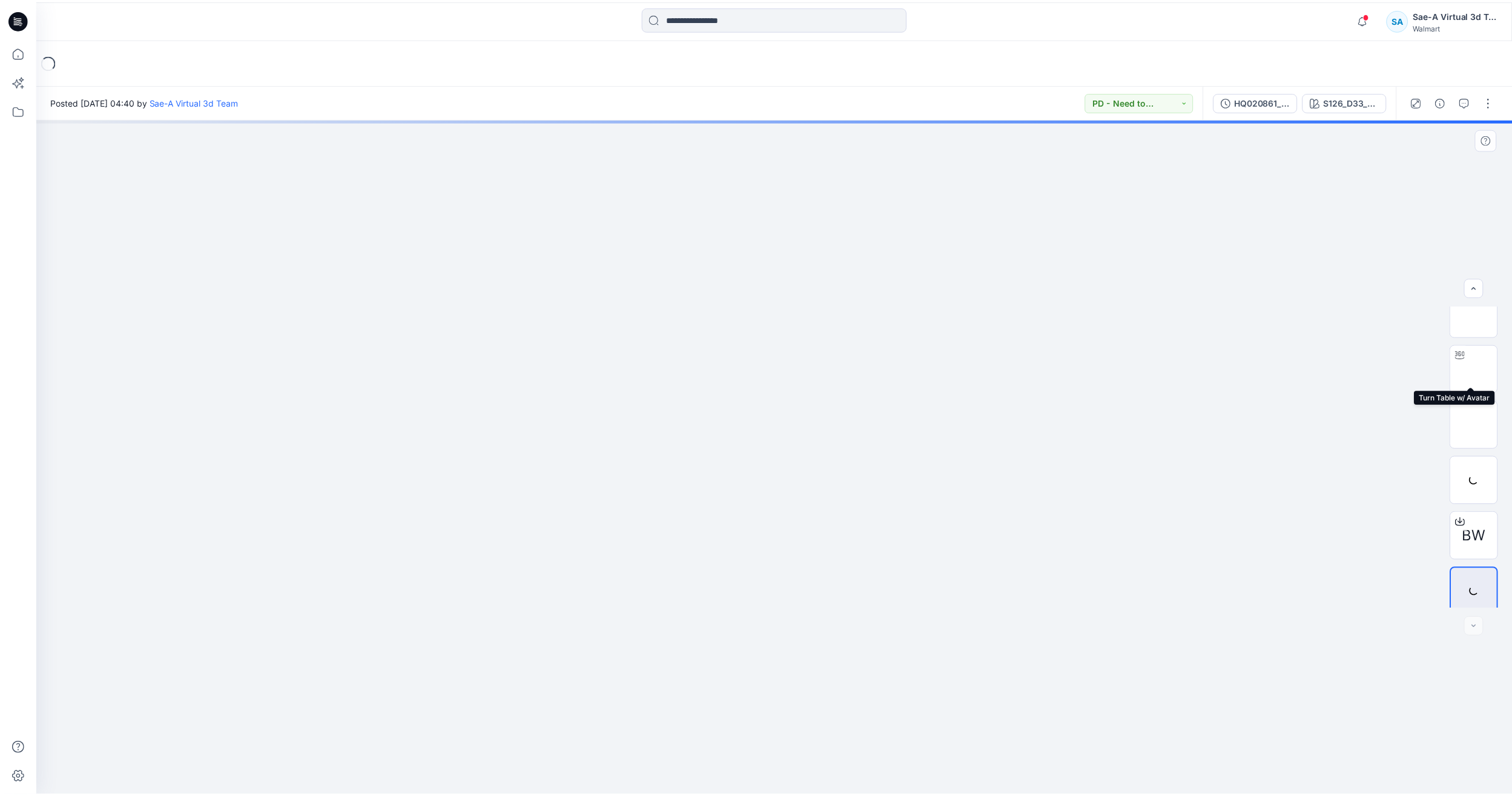
scroll to position [25, 0]
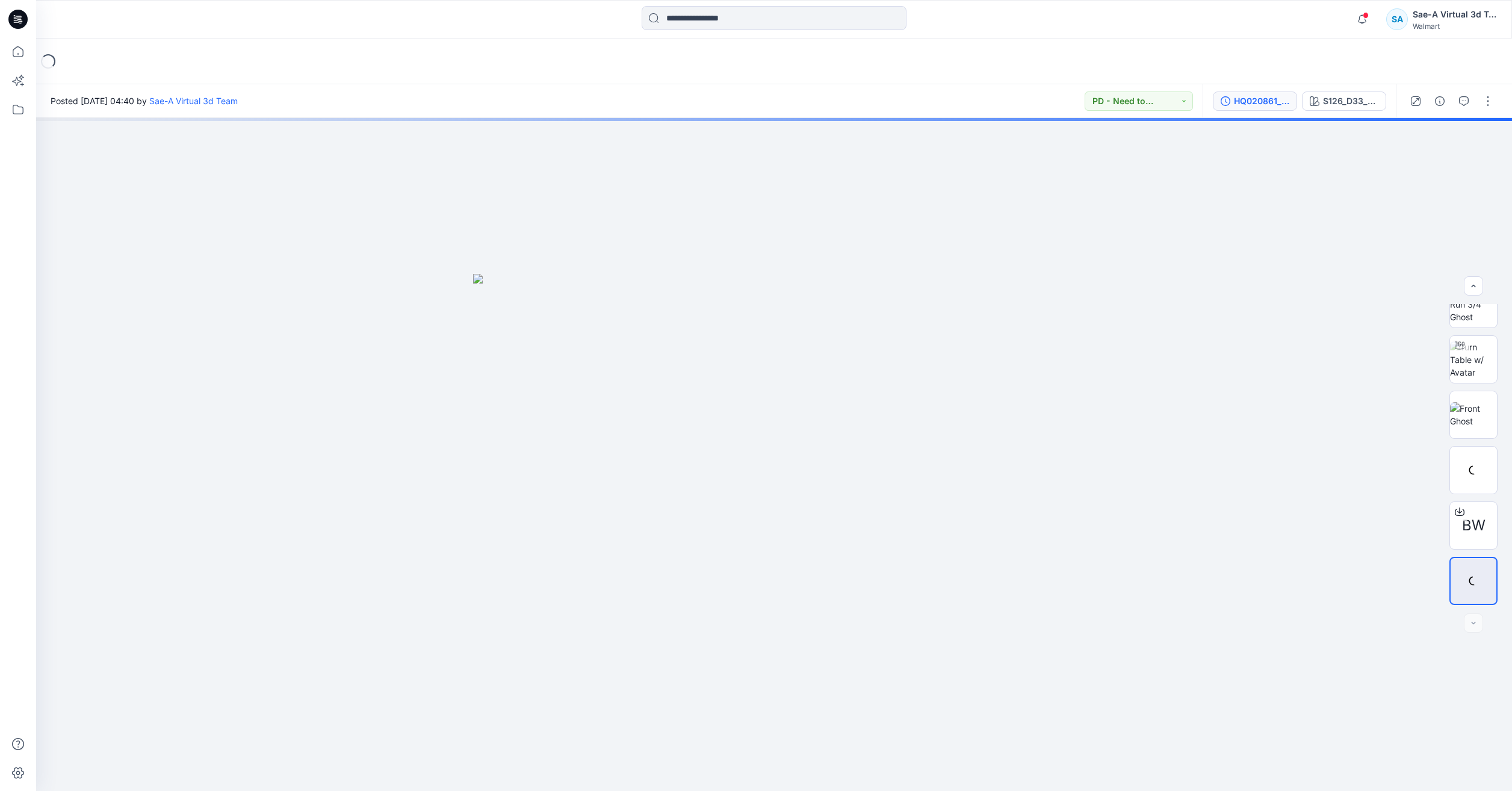
click at [1263, 102] on div "HQ020861_ADM_Rev1_SMOCKED JUMPSUIT" at bounding box center [1261, 101] width 55 height 13
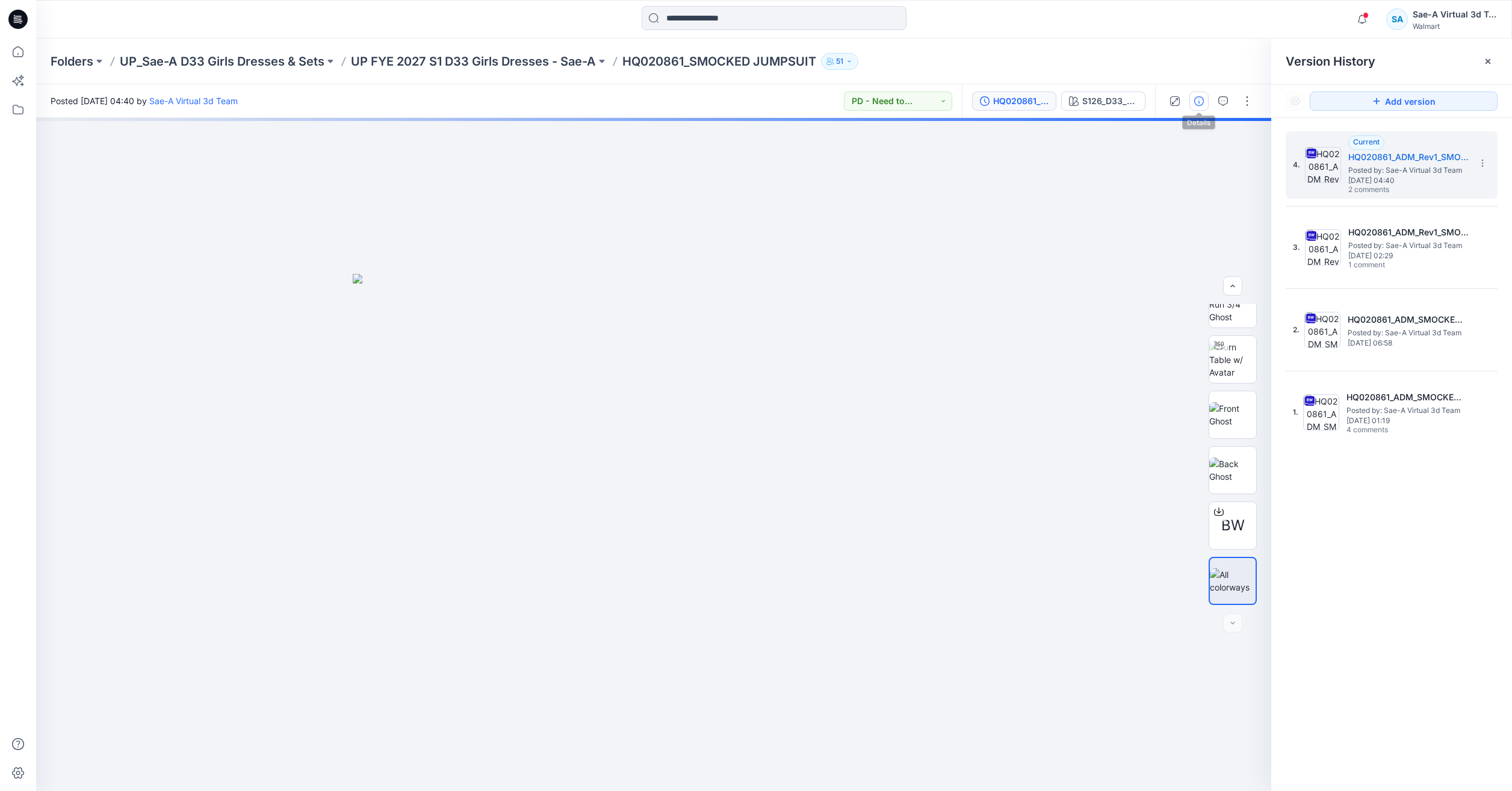
click at [1205, 99] on button "button" at bounding box center [1199, 101] width 19 height 19
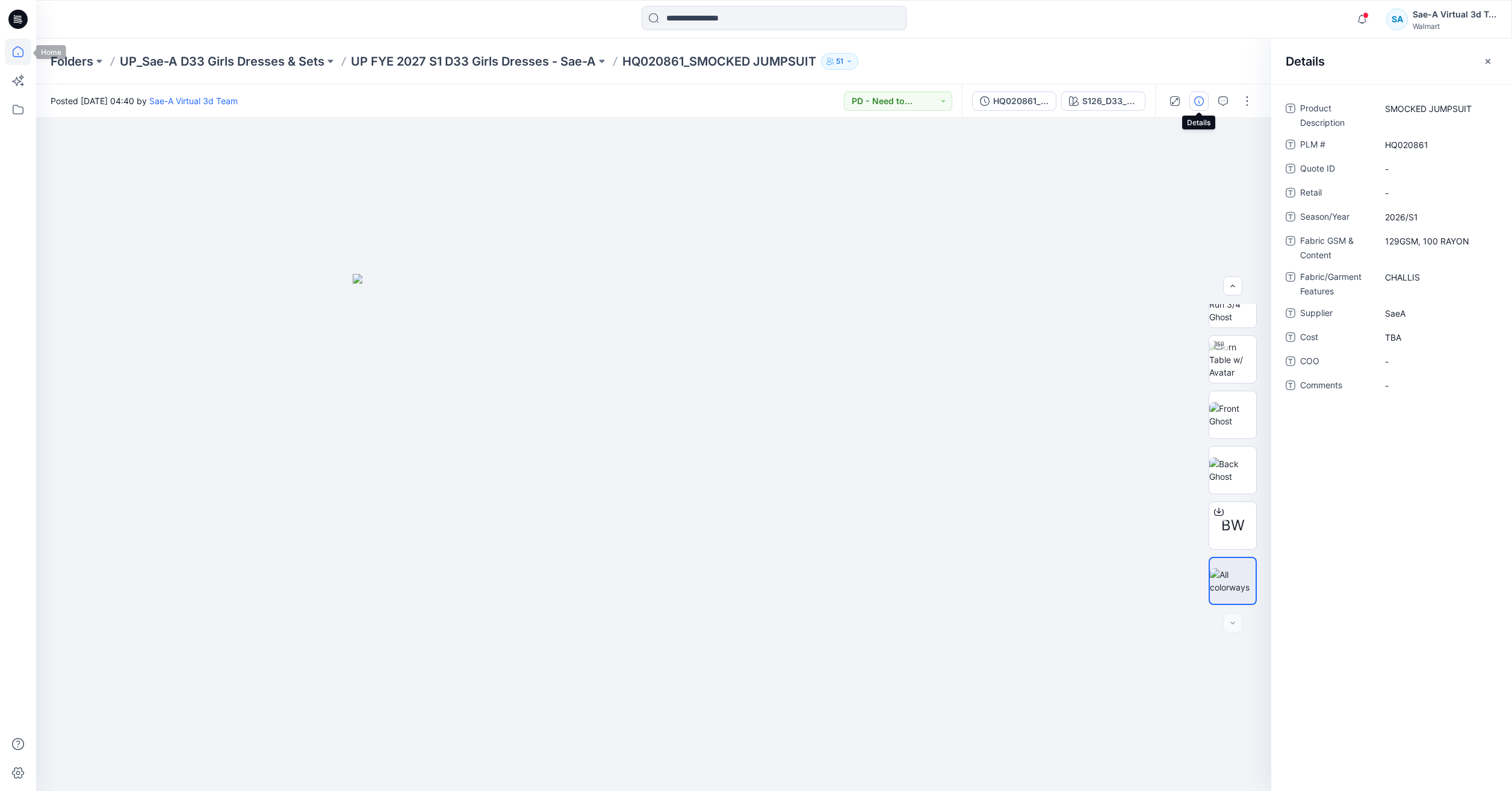
click at [29, 51] on icon at bounding box center [18, 52] width 27 height 27
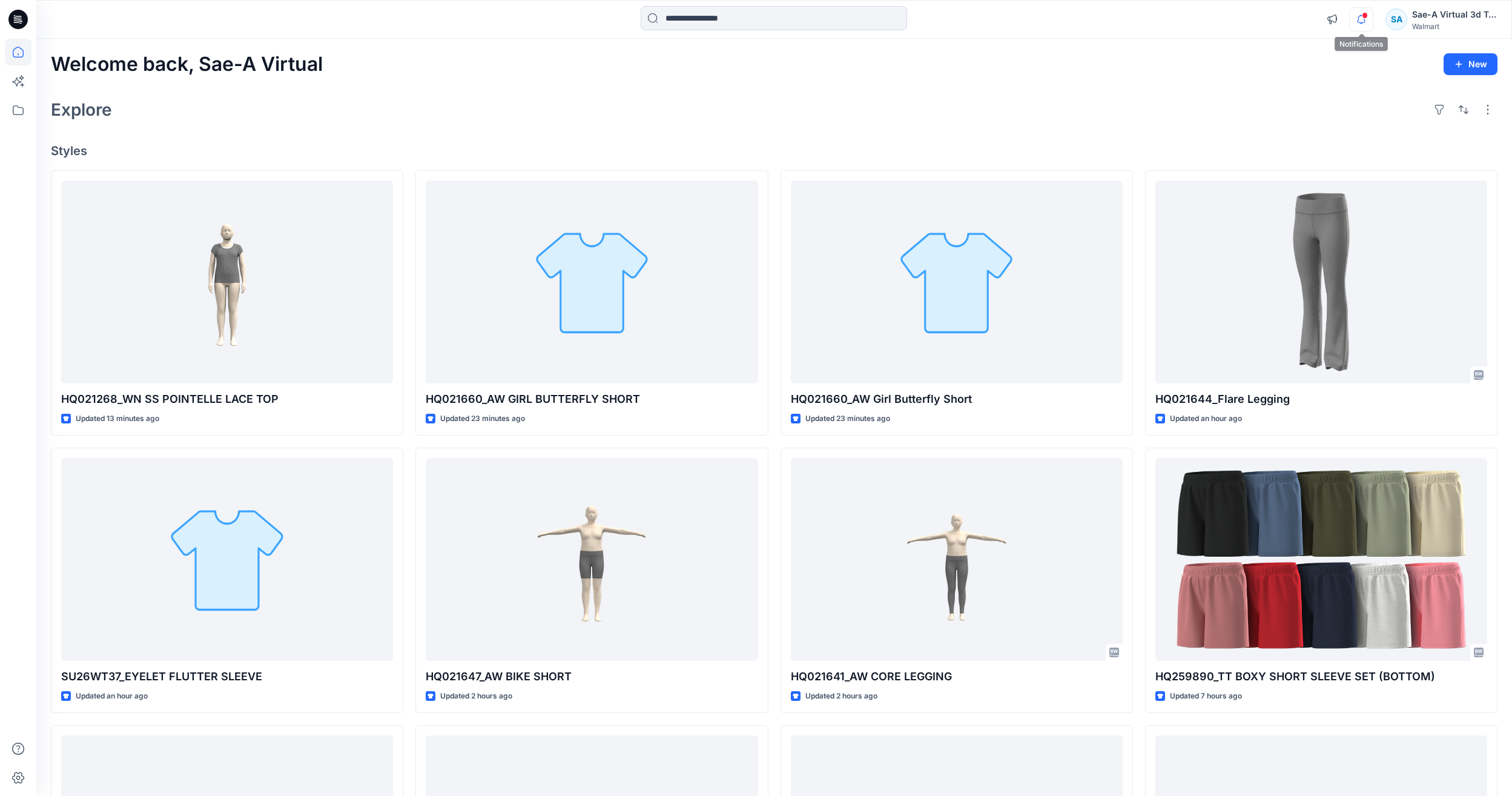
click at [1353, 14] on icon "button" at bounding box center [1361, 19] width 23 height 25
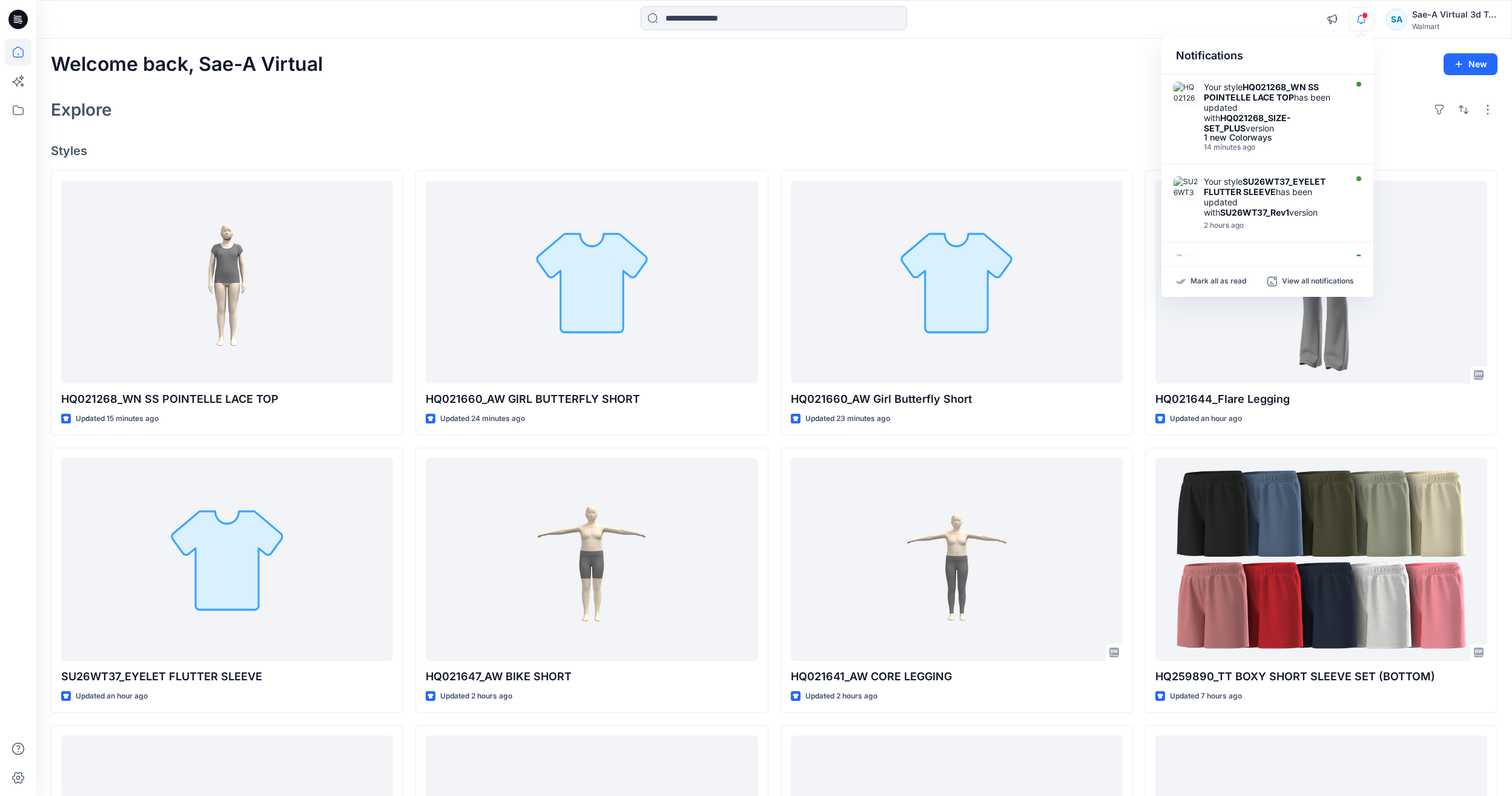
click at [1366, 26] on icon "button" at bounding box center [1361, 19] width 23 height 25
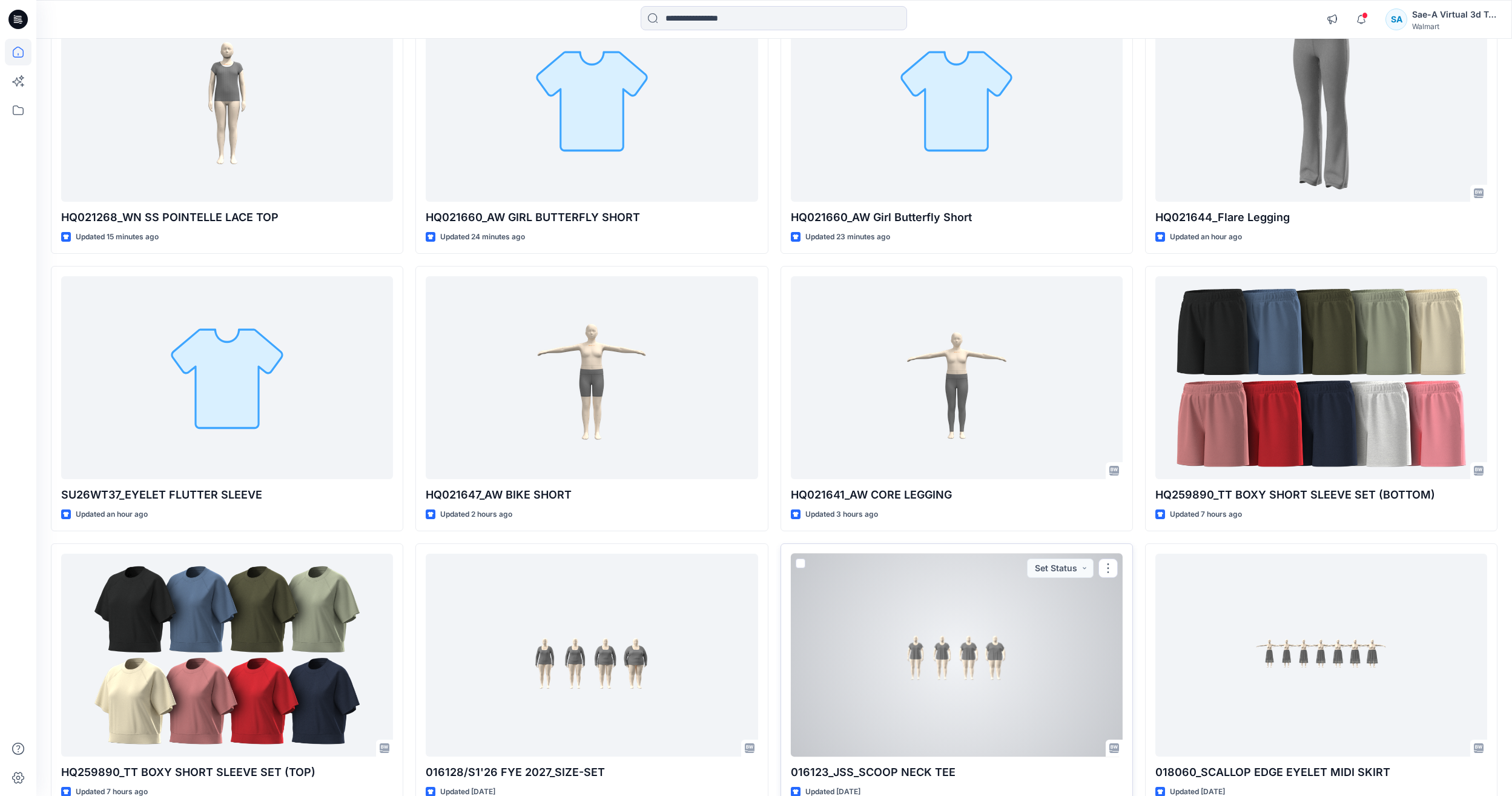
scroll to position [252, 0]
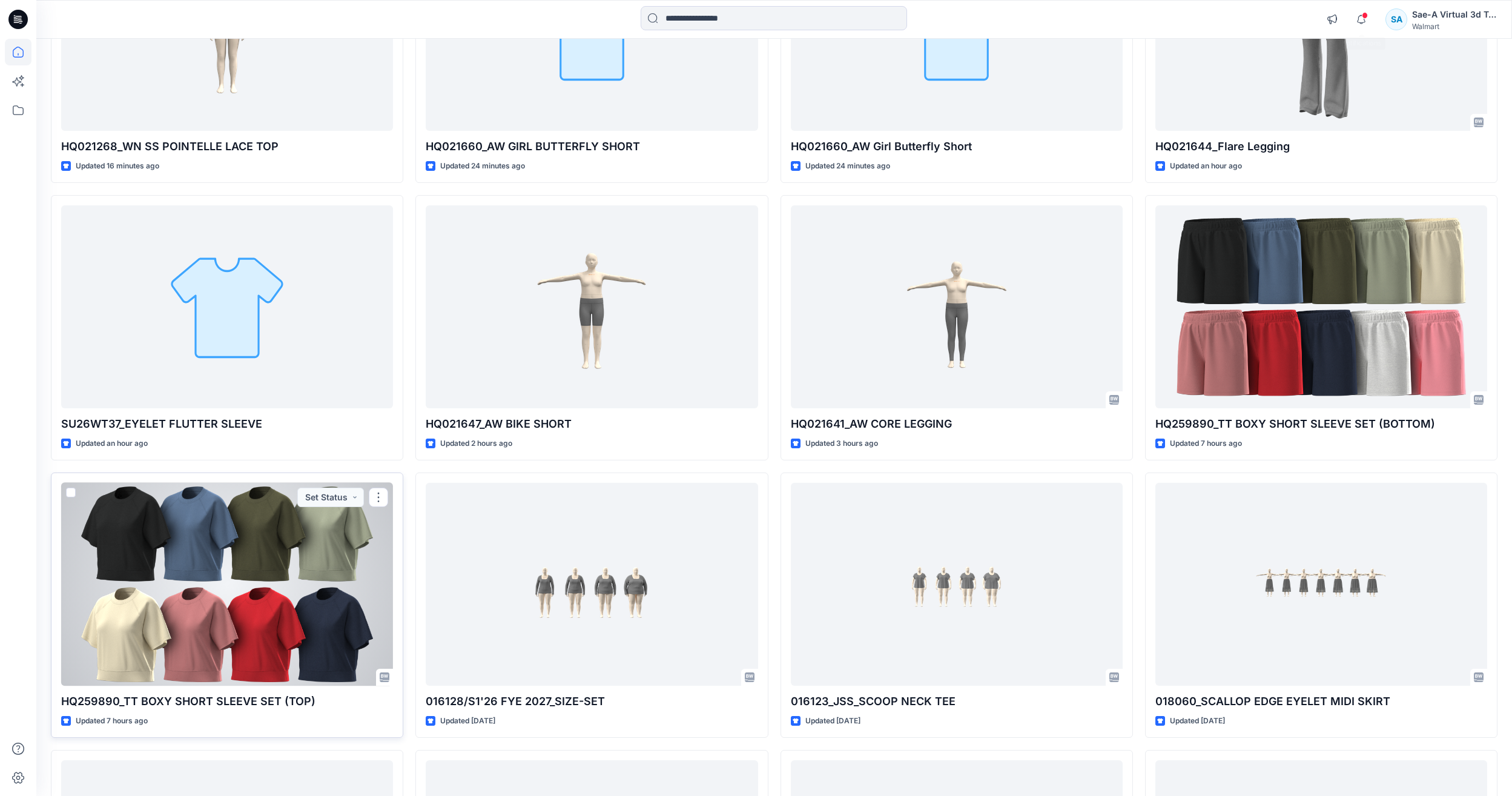
click at [288, 604] on div at bounding box center [227, 584] width 332 height 203
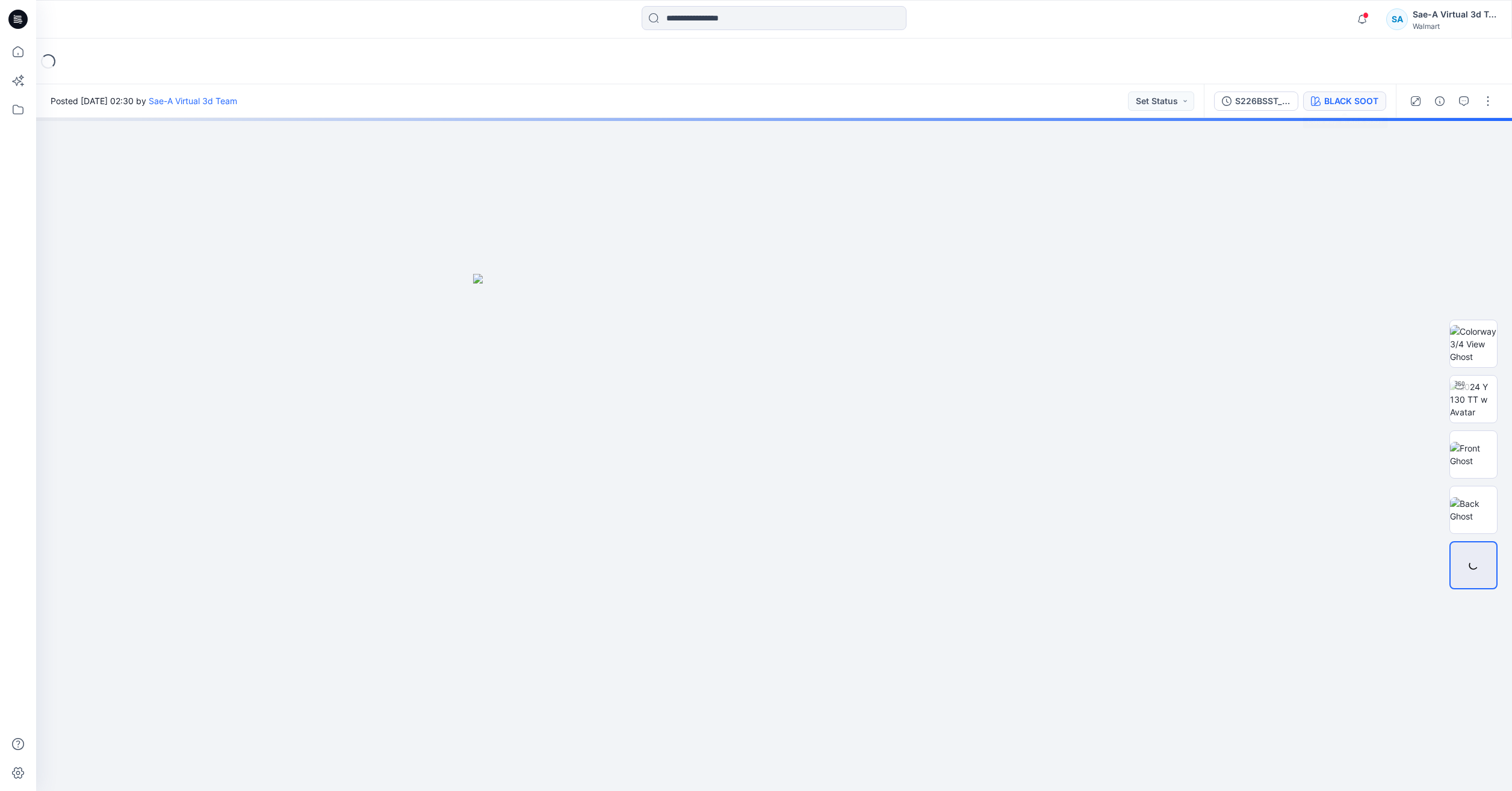
click at [1323, 96] on button "BLACK SOOT" at bounding box center [1345, 101] width 83 height 19
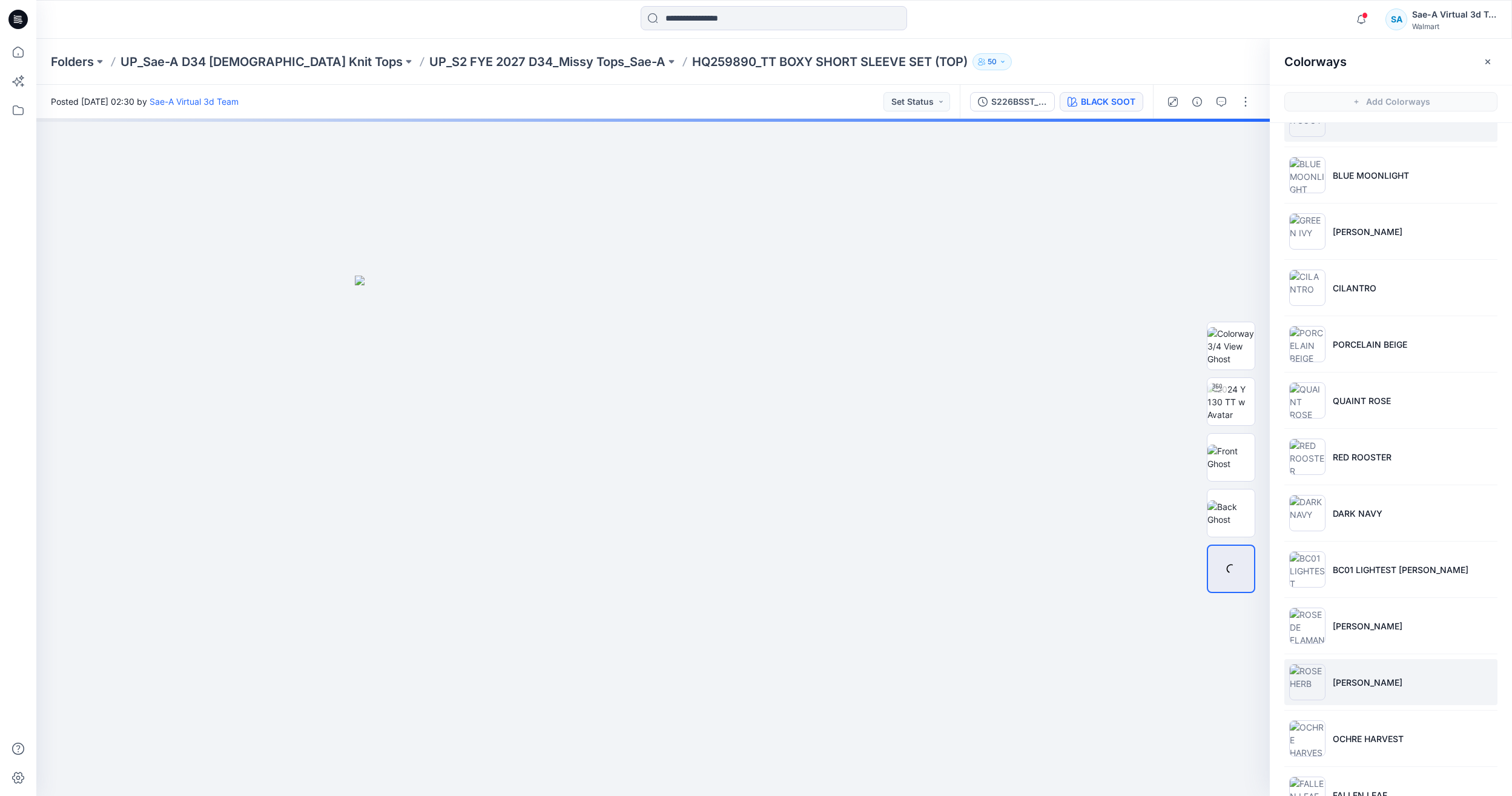
scroll to position [79, 0]
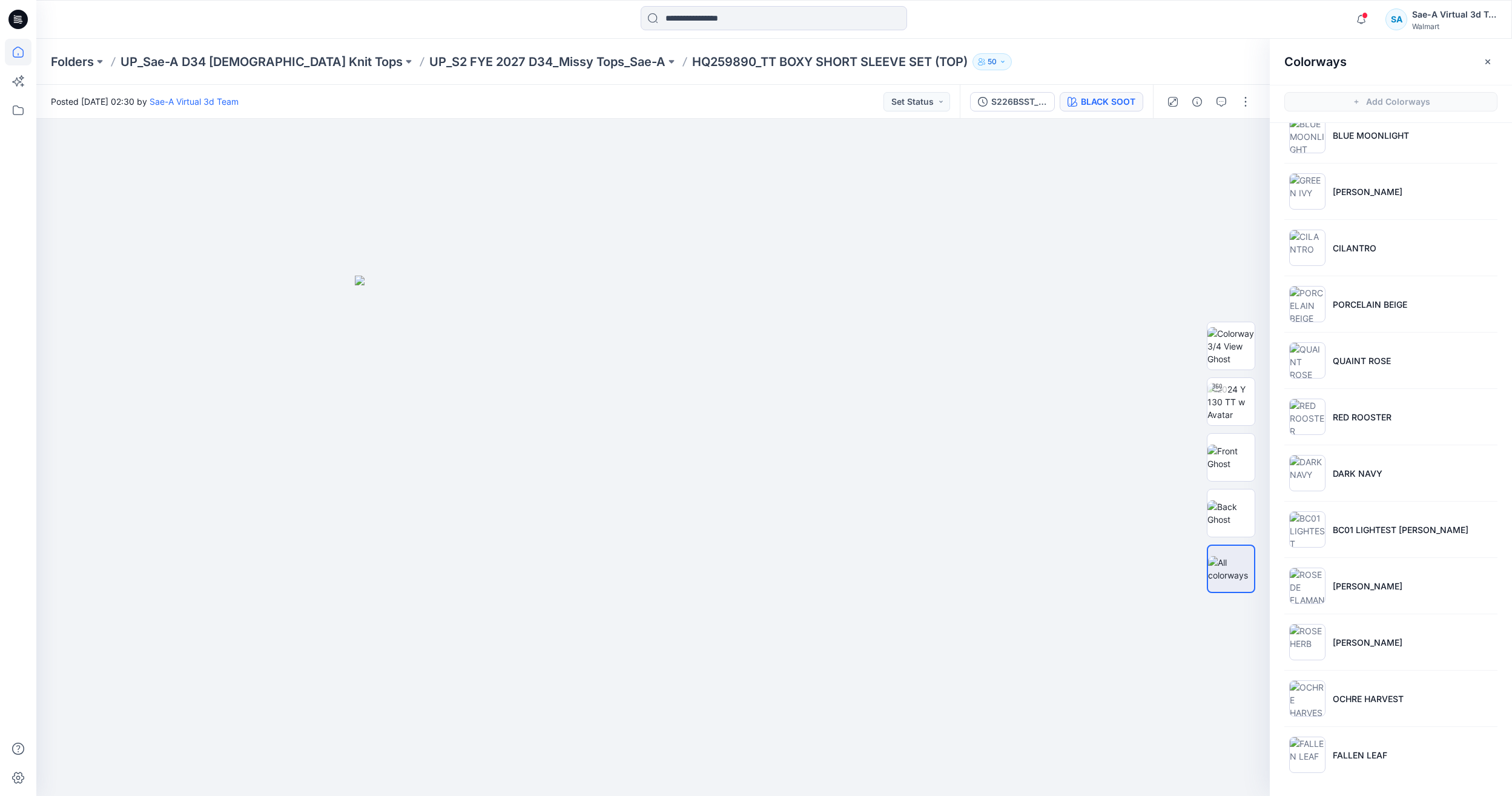
click at [6, 53] on icon at bounding box center [18, 52] width 27 height 27
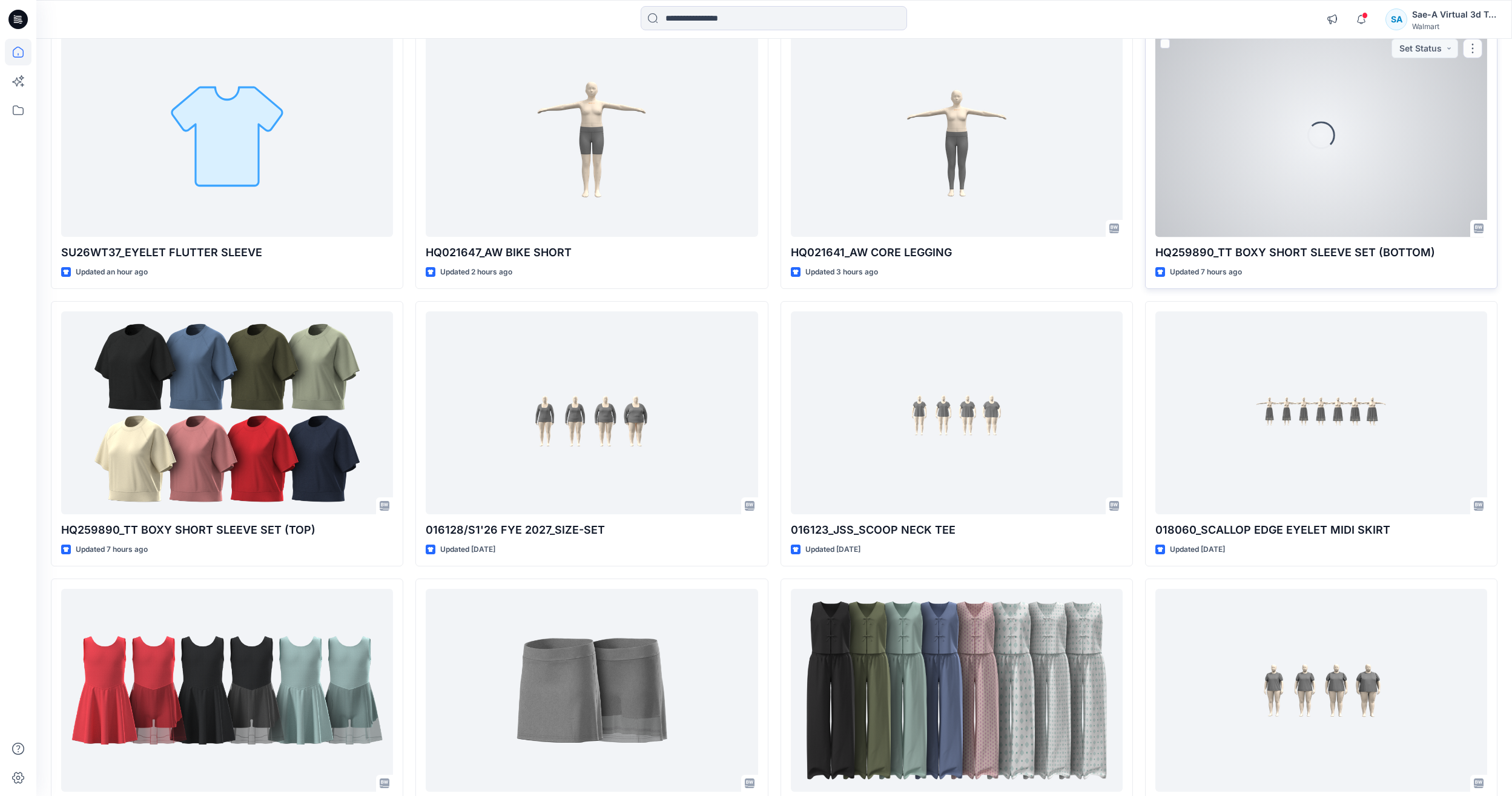
scroll to position [242, 0]
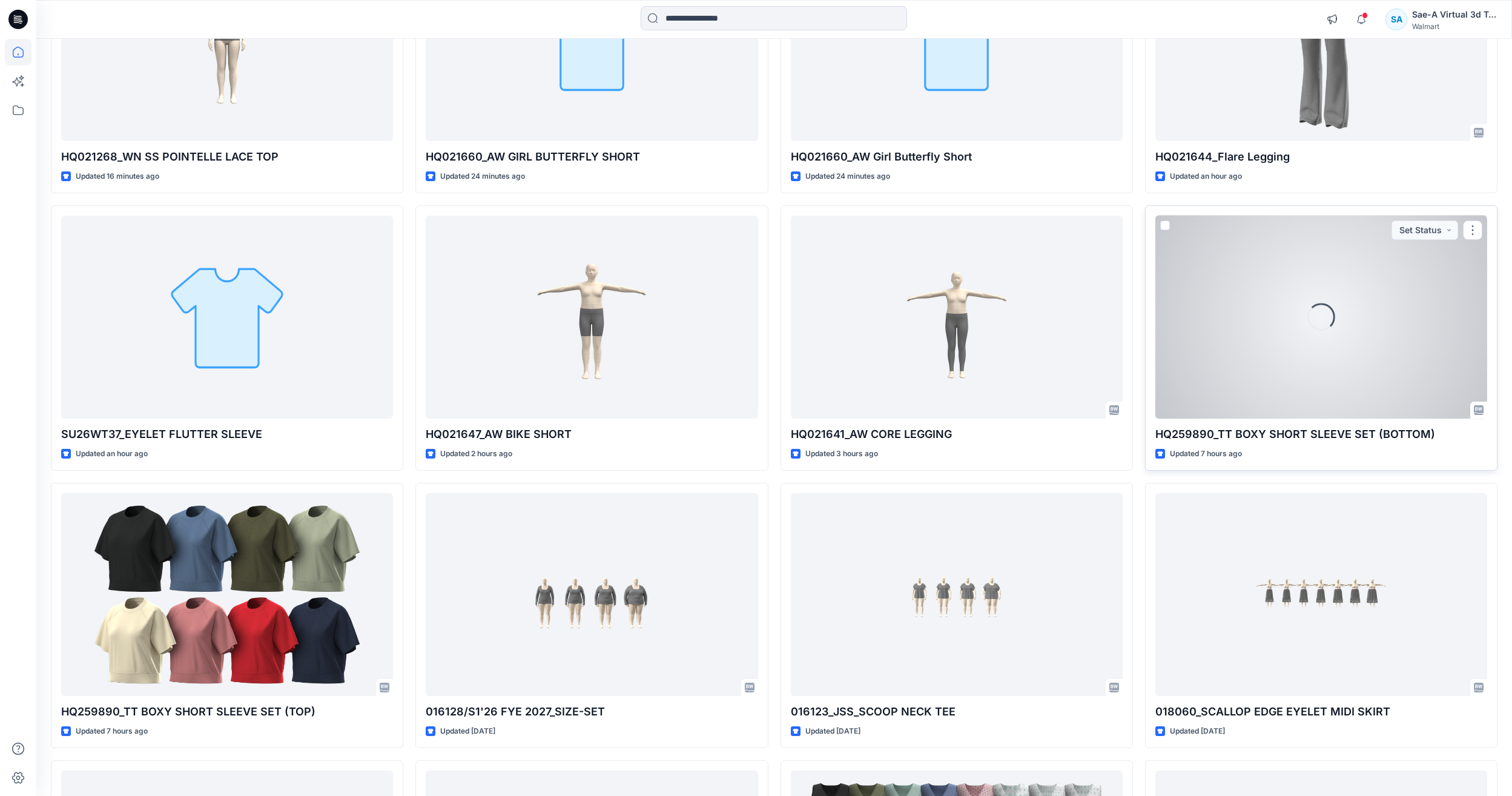
click at [1334, 361] on div "Loading..." at bounding box center [1321, 317] width 332 height 203
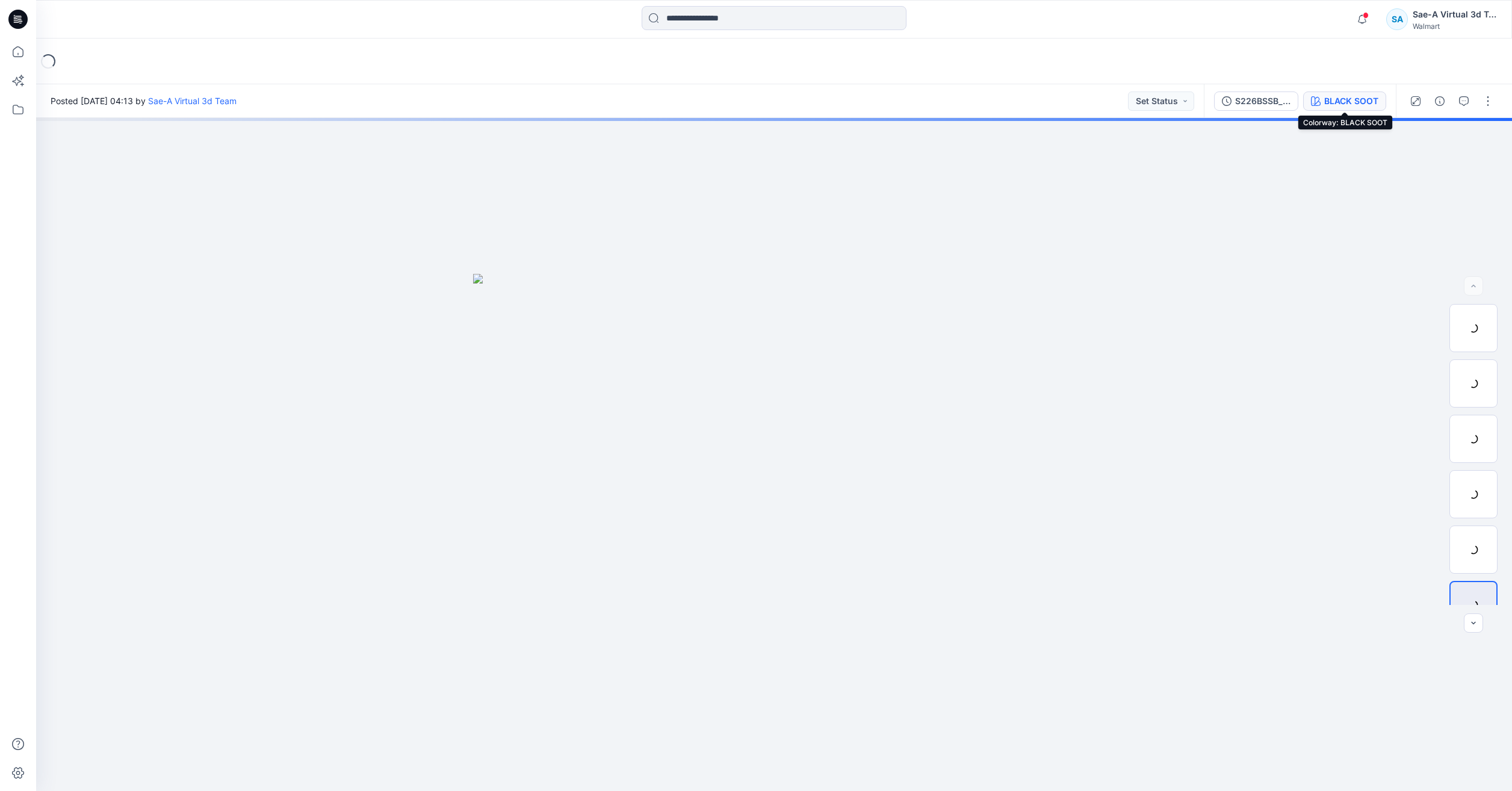
click at [1307, 104] on button "BLACK SOOT" at bounding box center [1345, 101] width 83 height 19
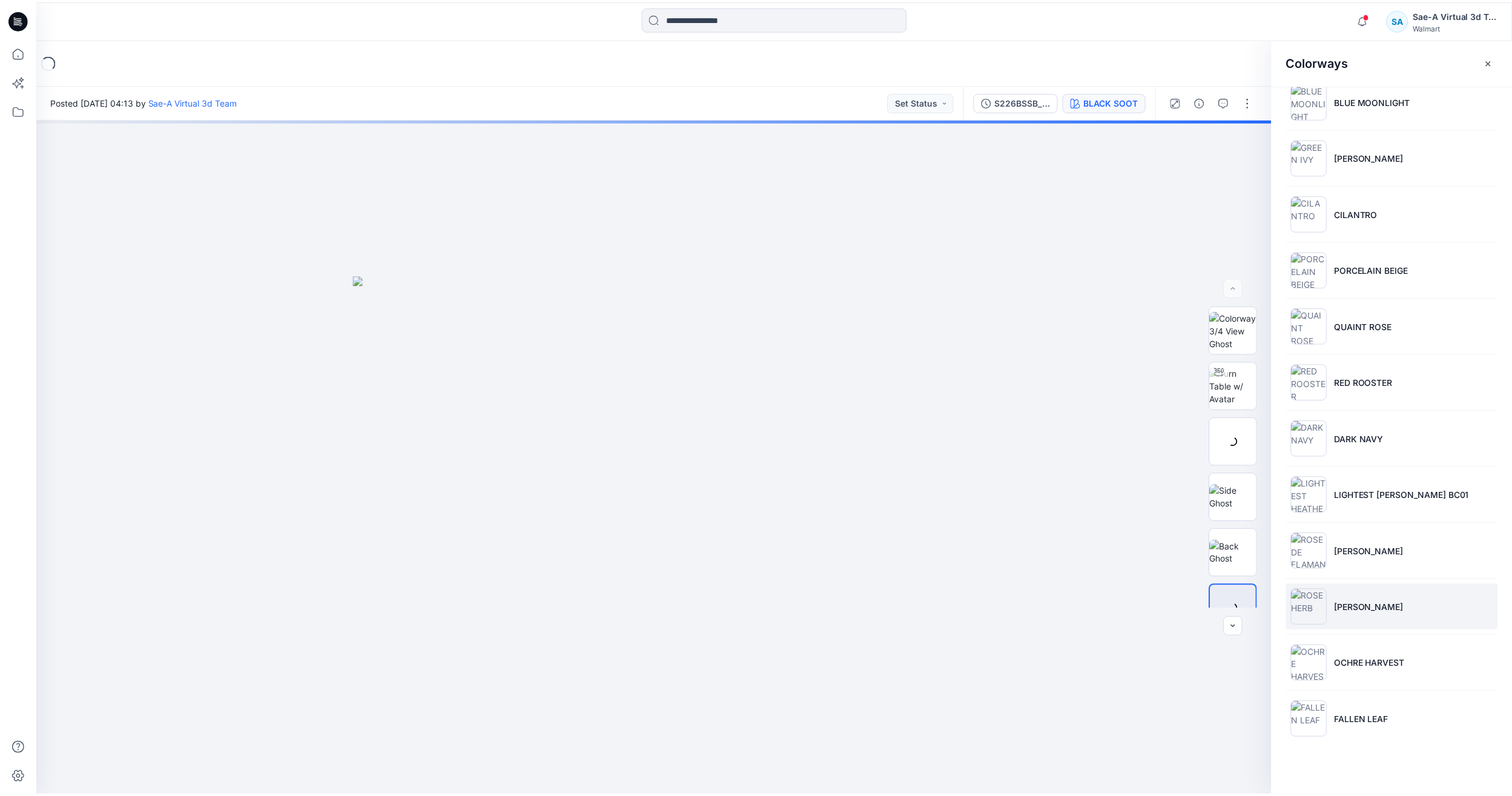
scroll to position [79, 0]
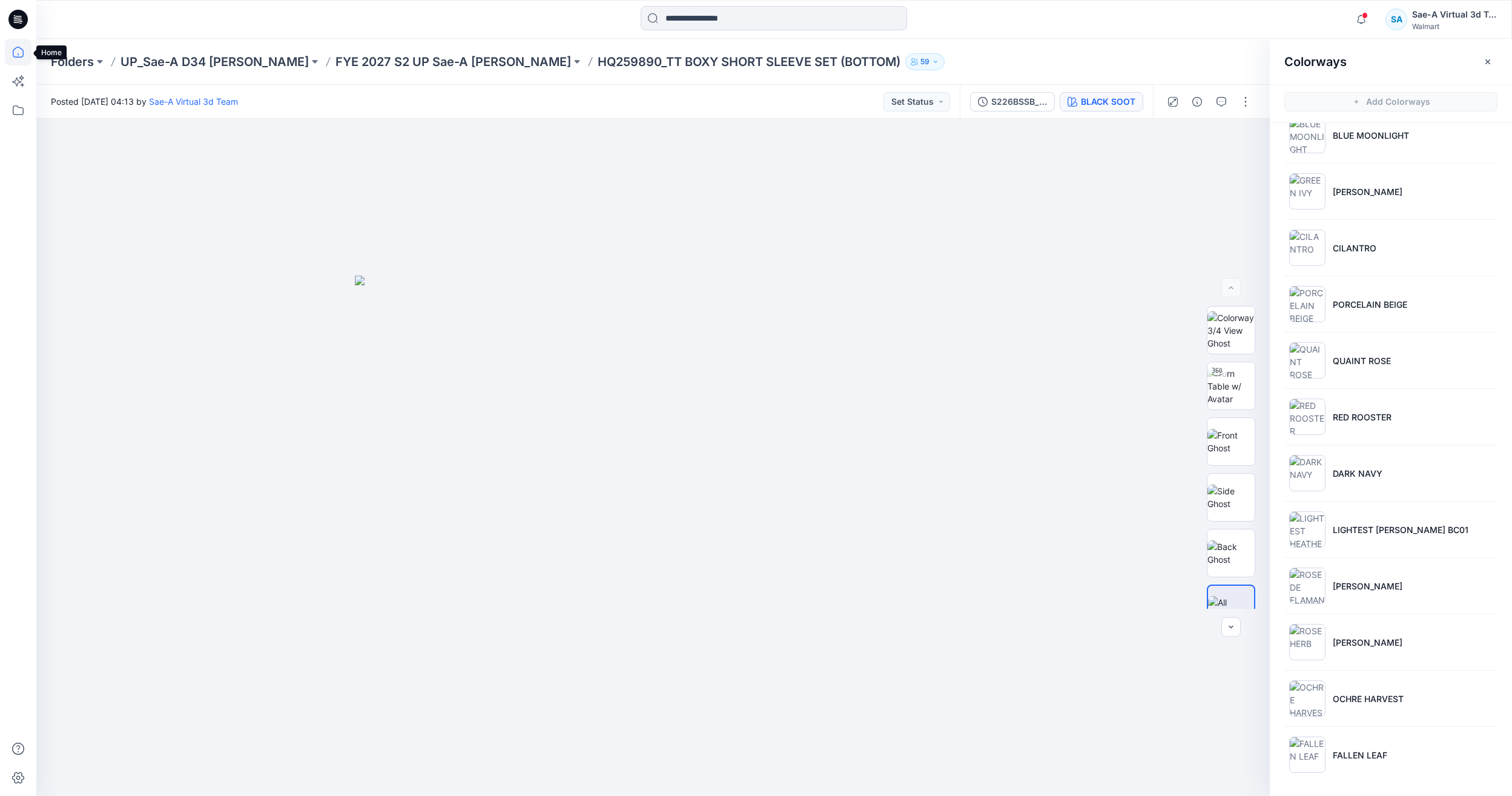
click at [7, 53] on icon at bounding box center [18, 52] width 27 height 27
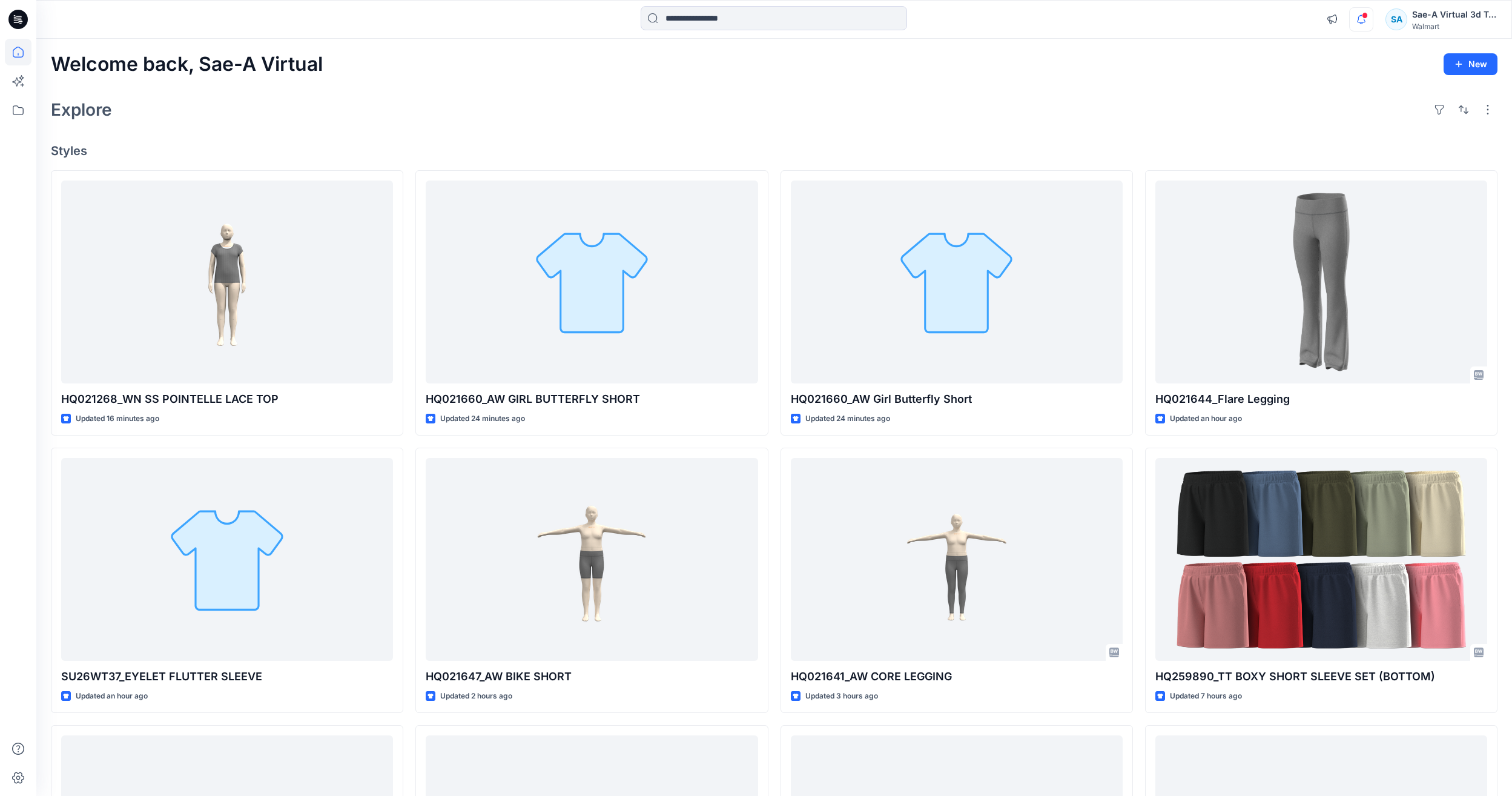
click at [1358, 23] on icon "button" at bounding box center [1361, 19] width 23 height 25
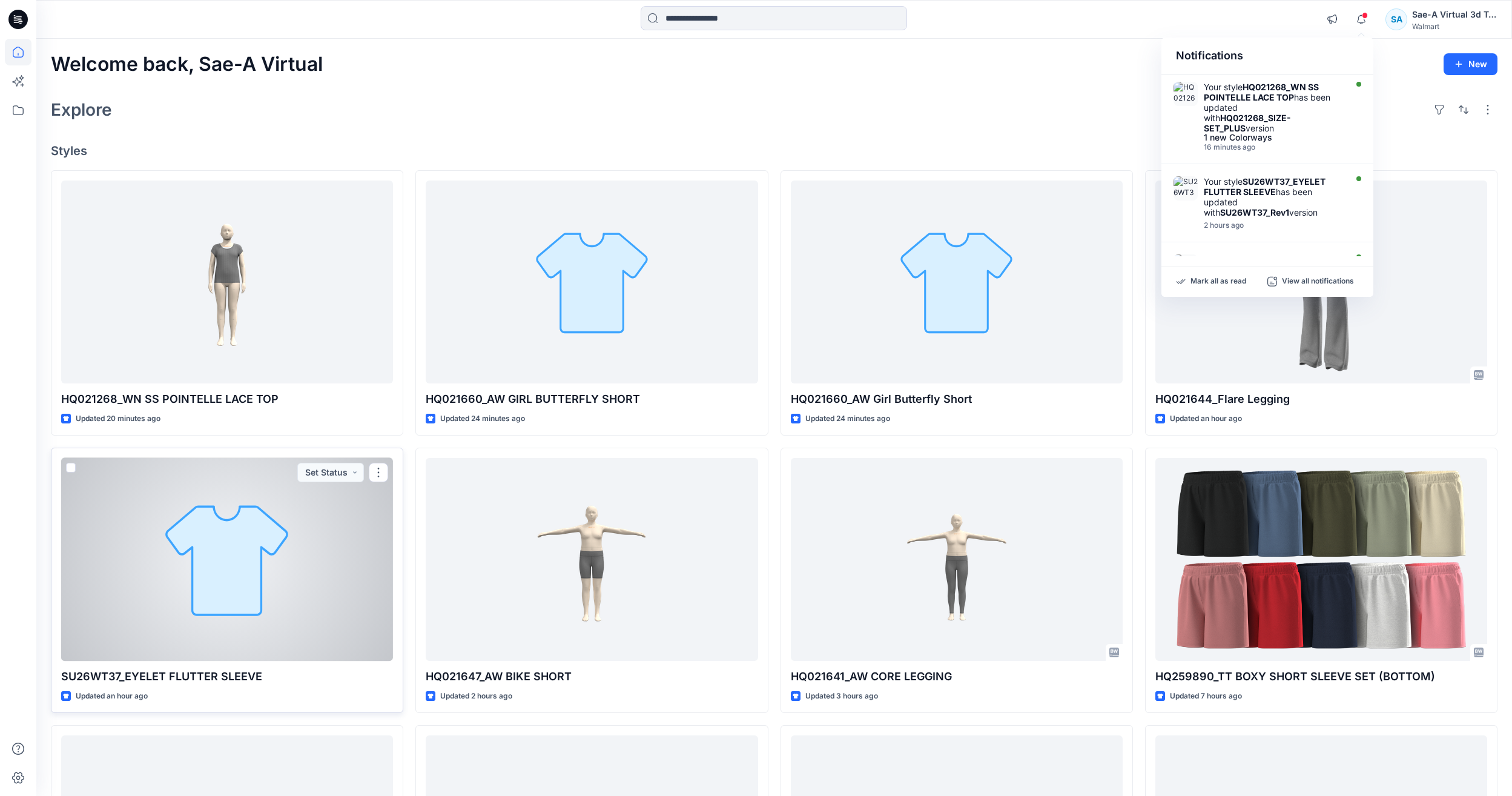
click at [146, 642] on div at bounding box center [227, 559] width 332 height 203
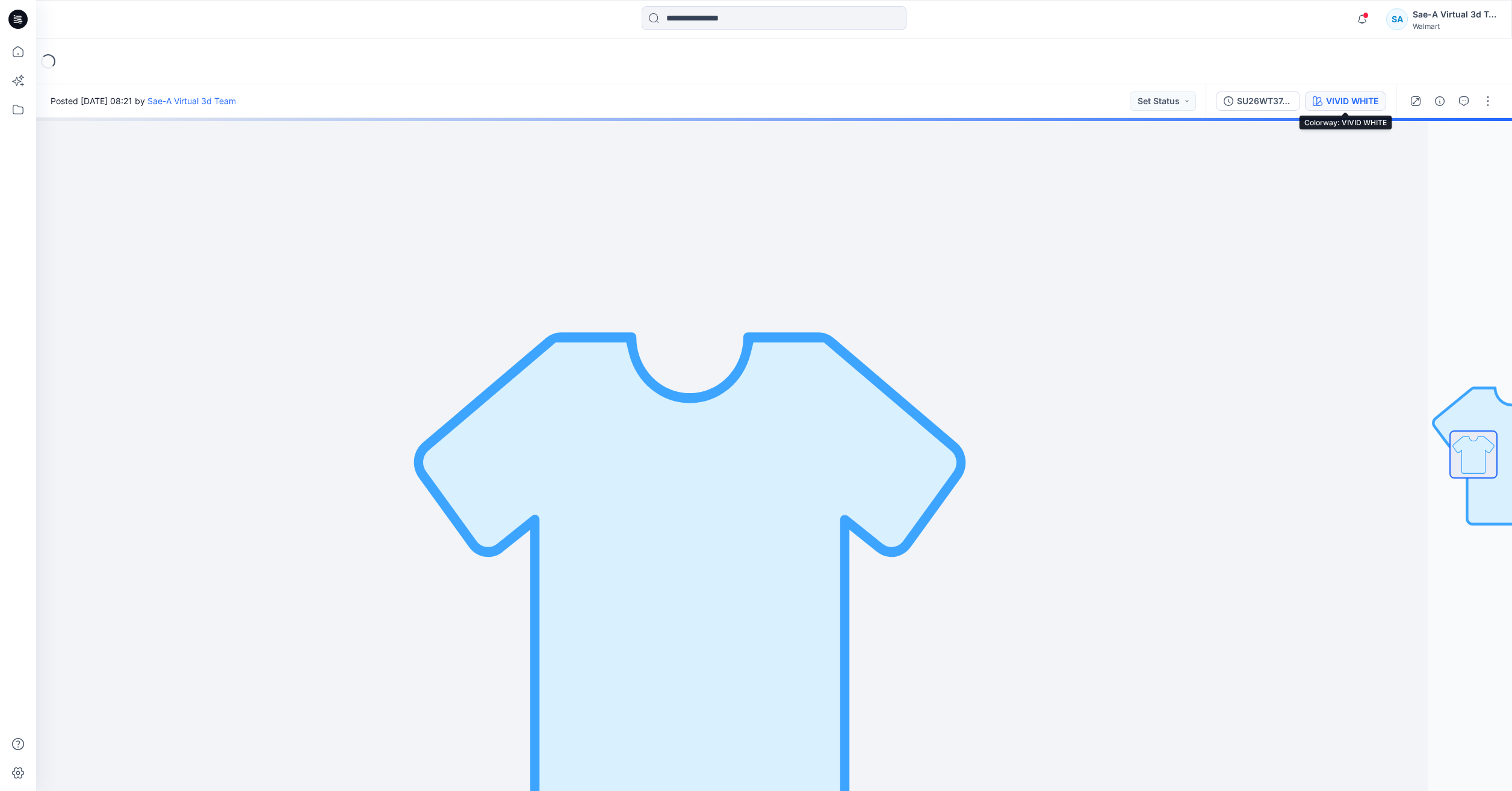
click at [1317, 92] on button "VIVID WHITE" at bounding box center [1345, 101] width 81 height 19
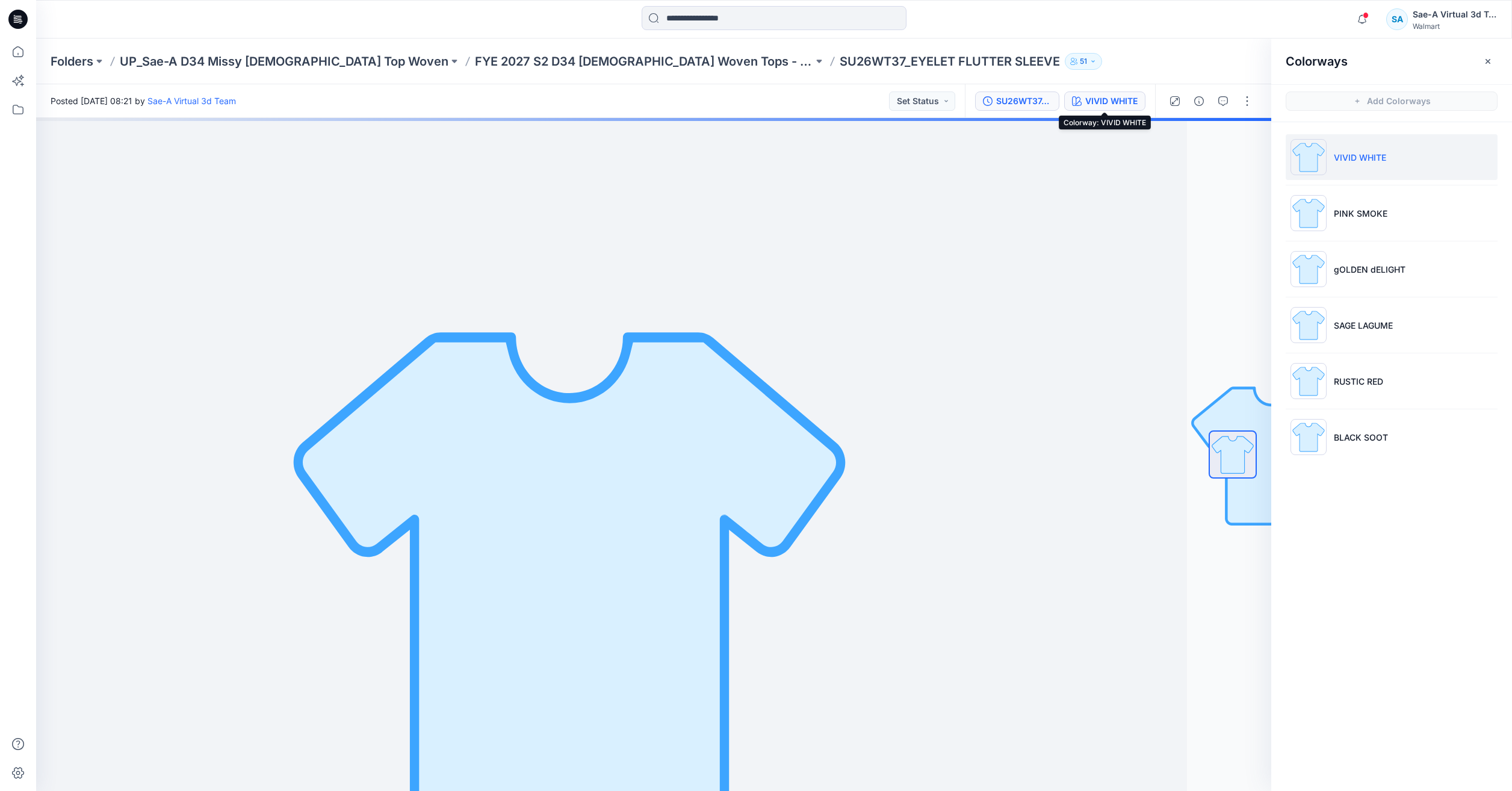
click at [1020, 108] on button "SU26WT37_Rev1_Full Colorways" at bounding box center [1018, 101] width 85 height 19
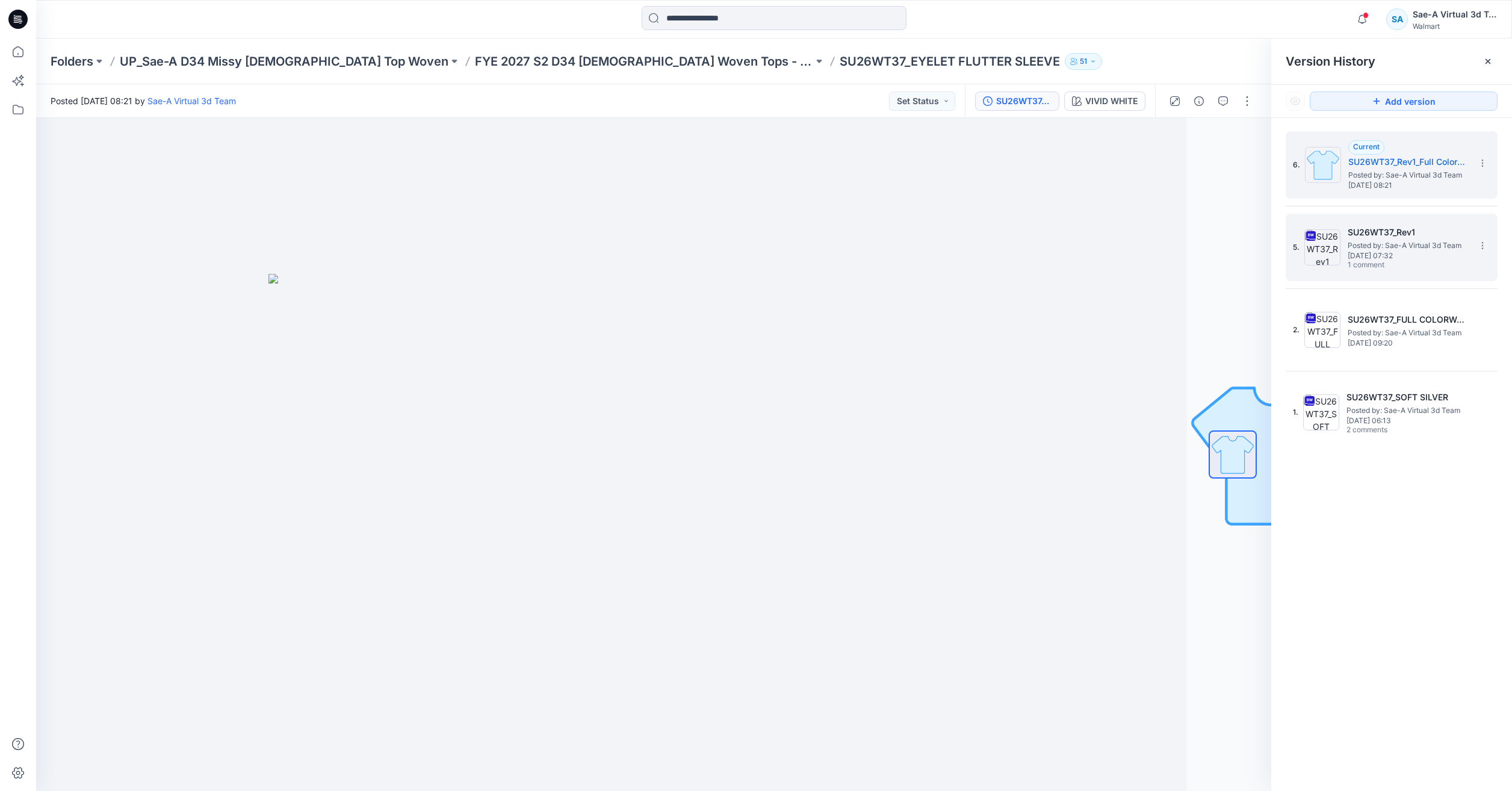
click at [1350, 251] on span "Monday, August 25, 2025 07:32" at bounding box center [1408, 256] width 120 height 9
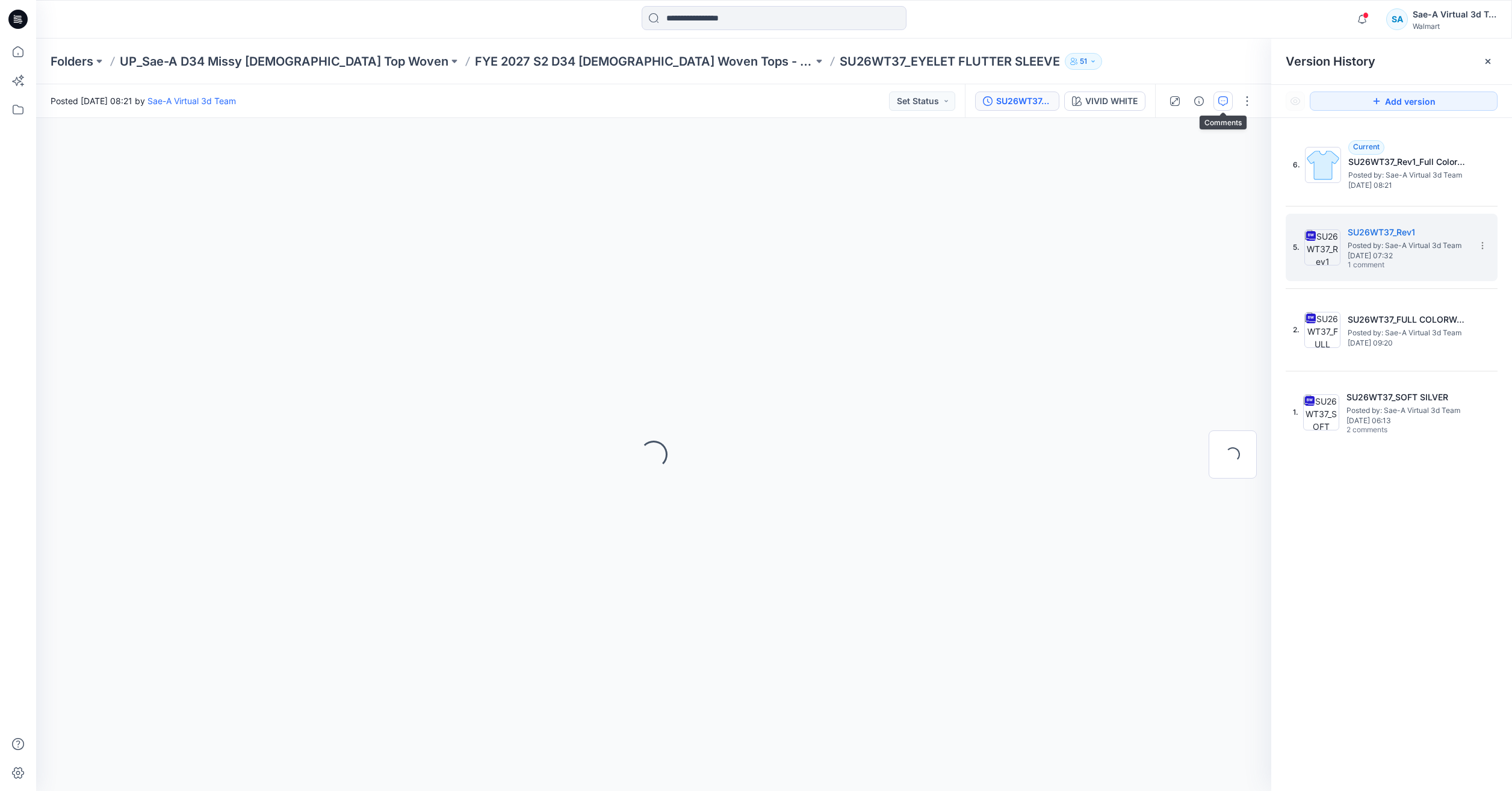
click at [1220, 102] on icon "button" at bounding box center [1222, 100] width 9 height 9
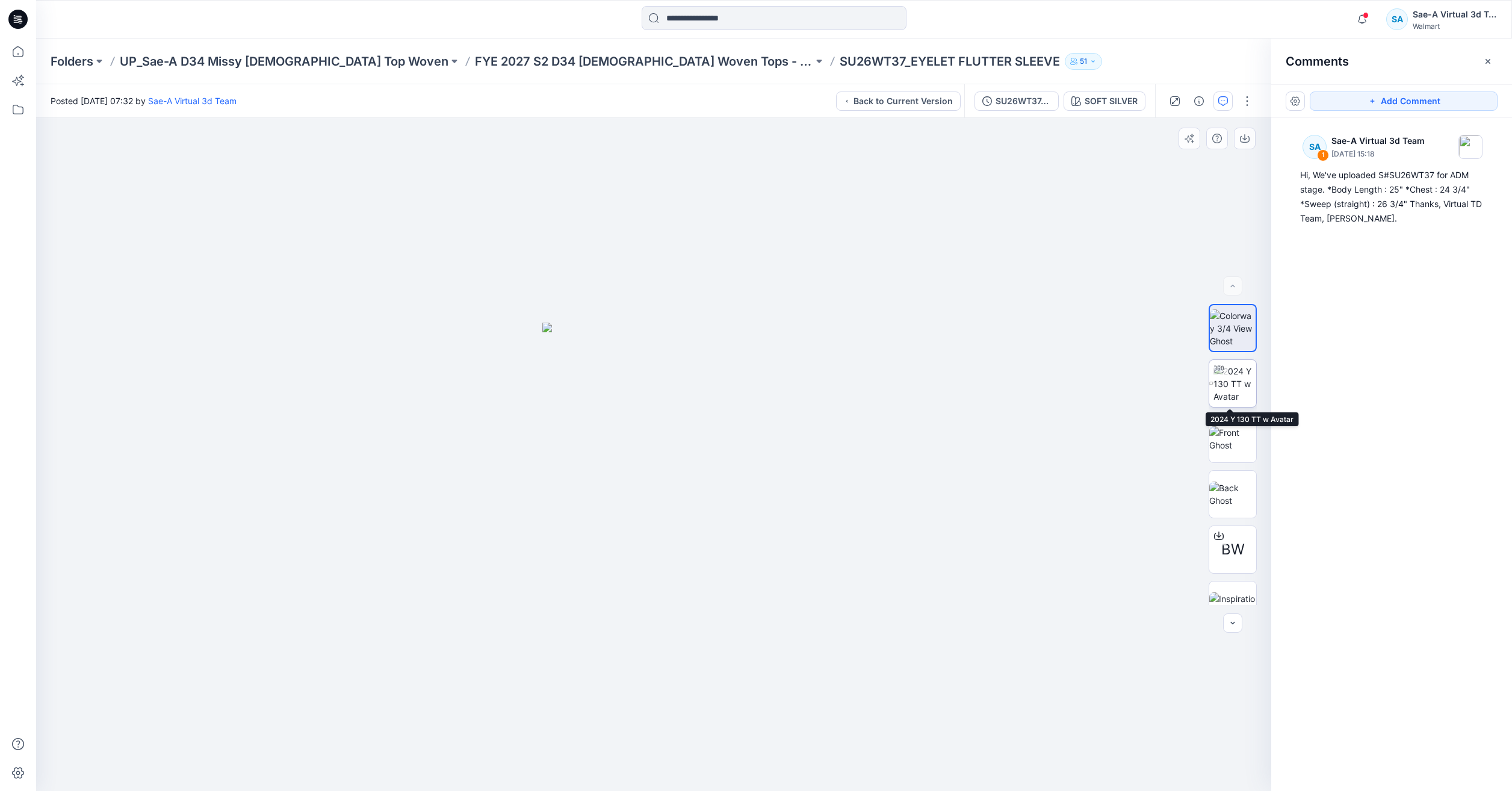
click at [1233, 368] on img at bounding box center [1235, 383] width 43 height 38
drag, startPoint x: 813, startPoint y: 766, endPoint x: 650, endPoint y: 754, distance: 163.4
click at [650, 754] on icon at bounding box center [655, 754] width 364 height 45
click at [9, 55] on icon at bounding box center [18, 52] width 27 height 27
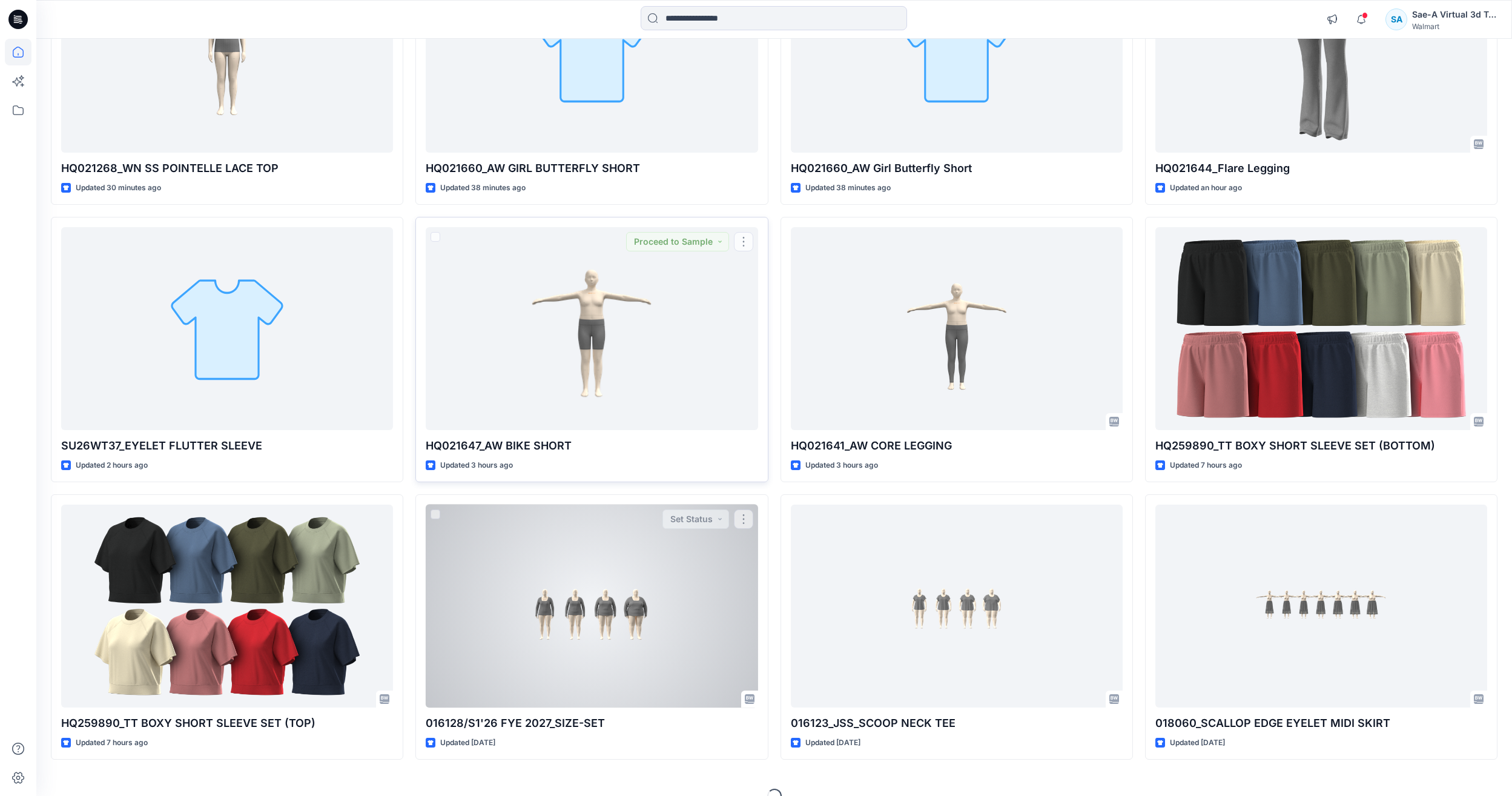
scroll to position [242, 0]
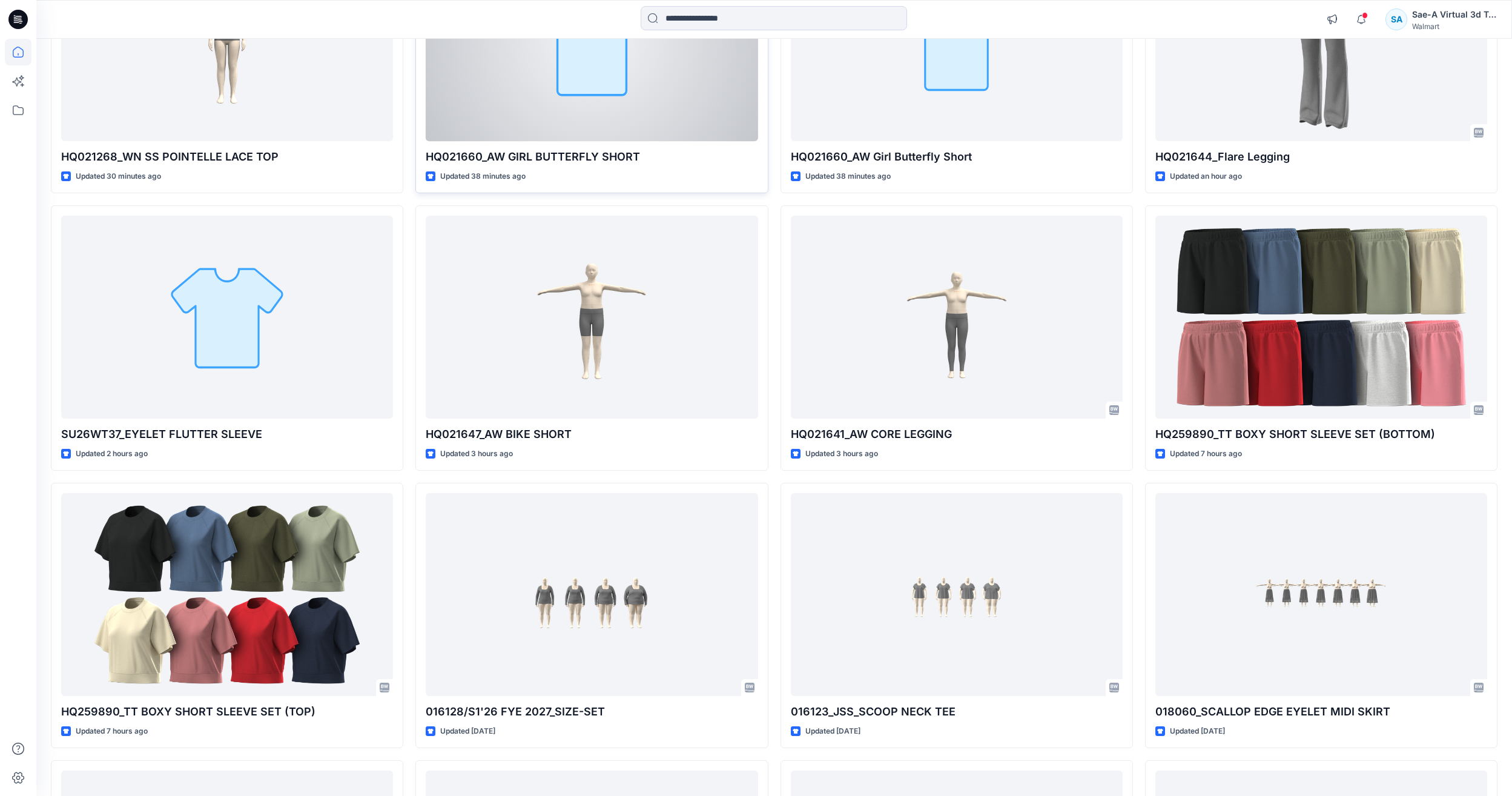
click at [582, 137] on div at bounding box center [592, 39] width 332 height 203
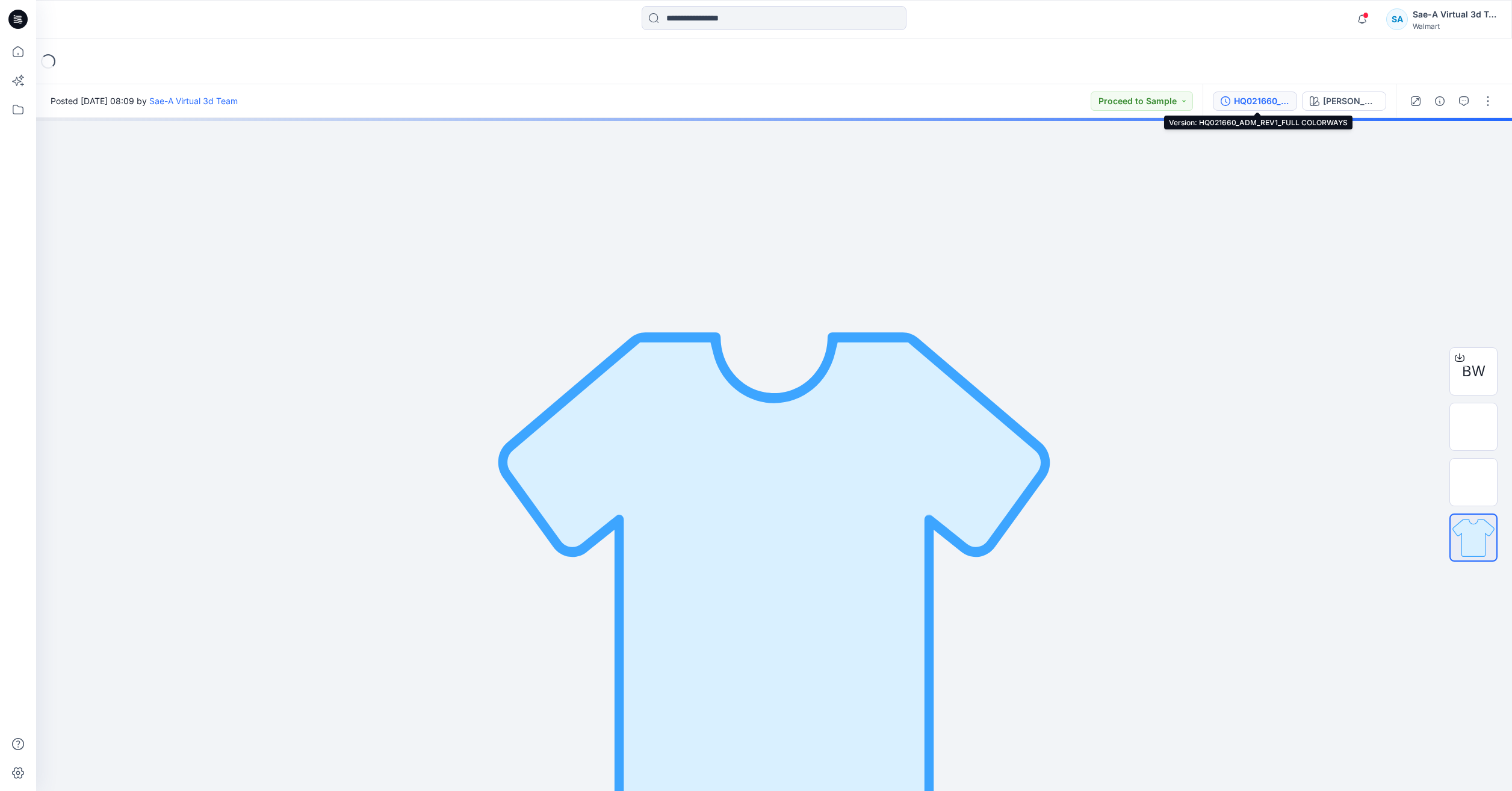
click at [1282, 101] on div "HQ021660_ADM_REV1_FULL COLORWAYS" at bounding box center [1261, 101] width 55 height 13
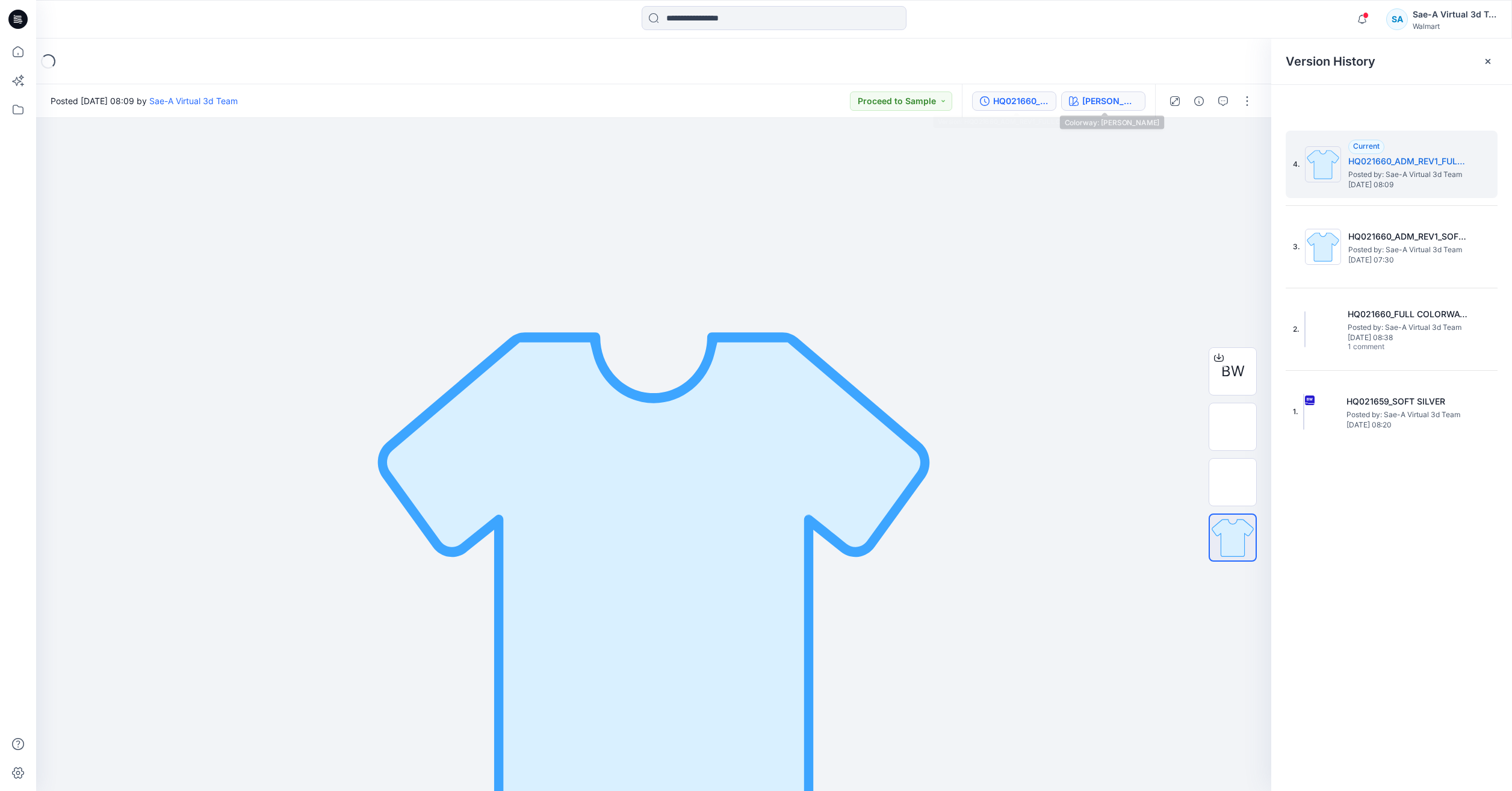
click at [1068, 107] on button "JADE STONE" at bounding box center [1104, 101] width 85 height 19
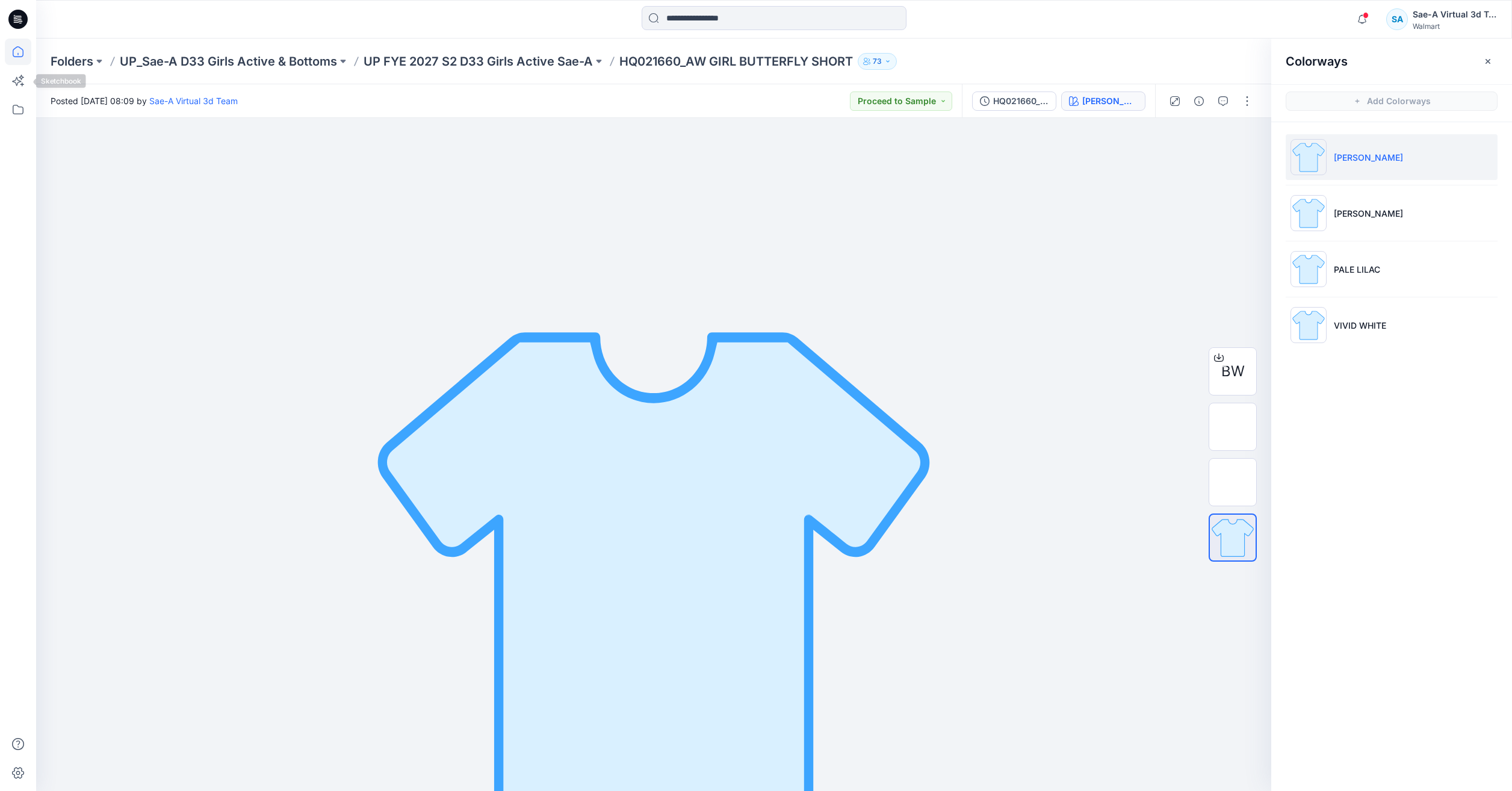
click at [21, 56] on icon at bounding box center [18, 52] width 27 height 27
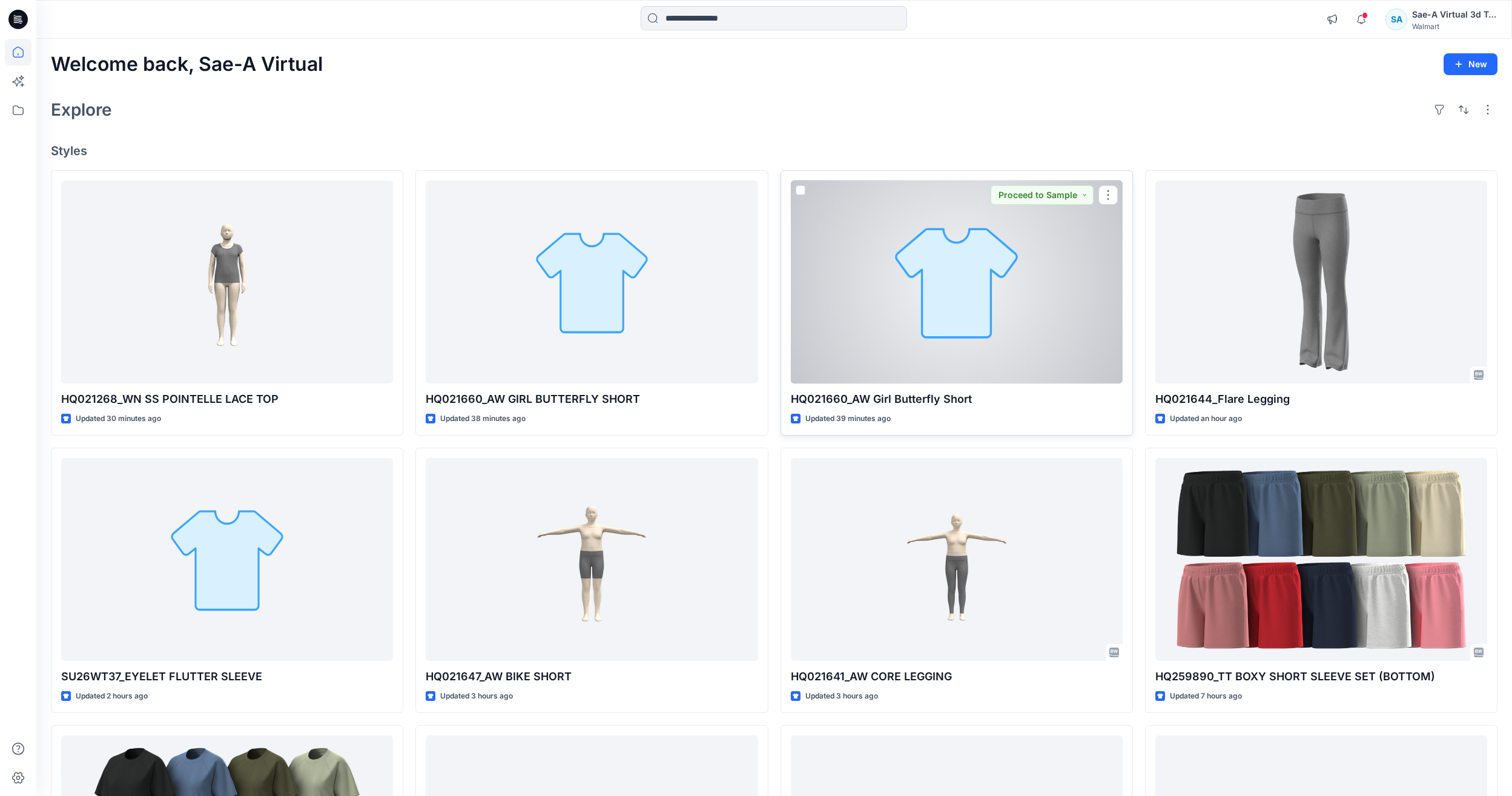
click at [961, 324] on div at bounding box center [956, 281] width 332 height 203
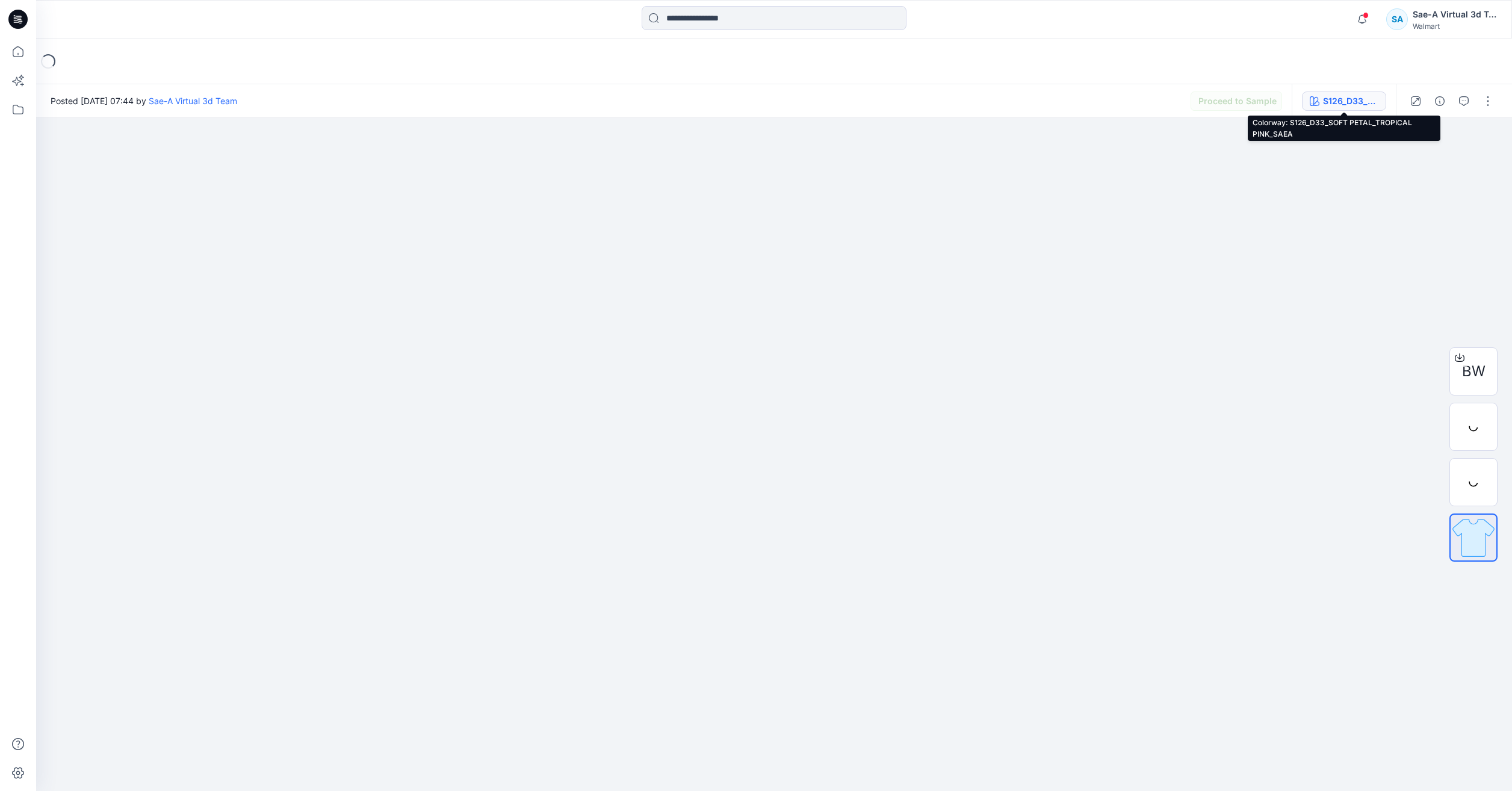
click at [1331, 97] on div "S126_D33_SOFT PETAL_TROPICAL PINK_SAEA" at bounding box center [1350, 101] width 55 height 13
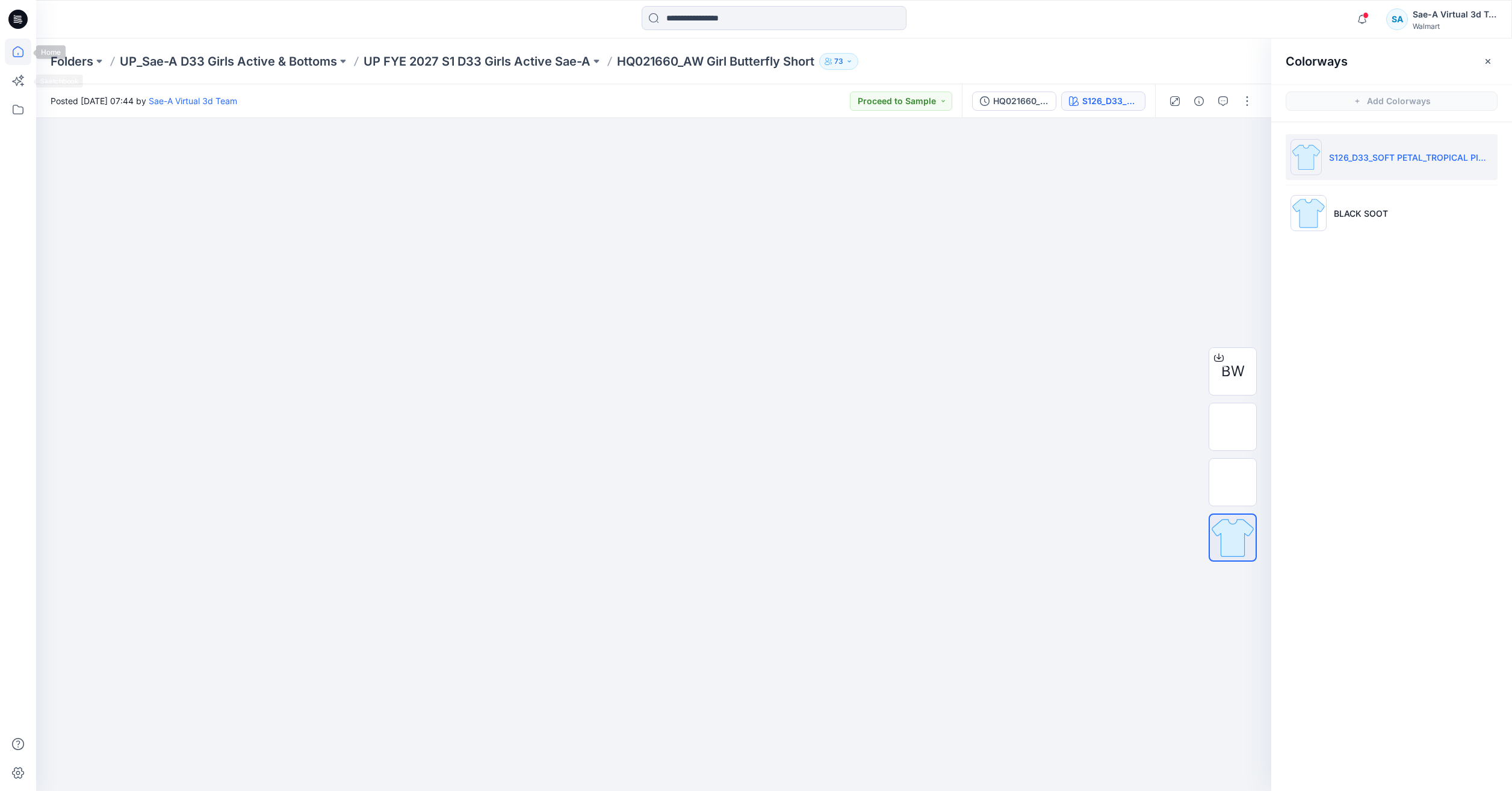
click at [21, 57] on icon at bounding box center [18, 52] width 11 height 11
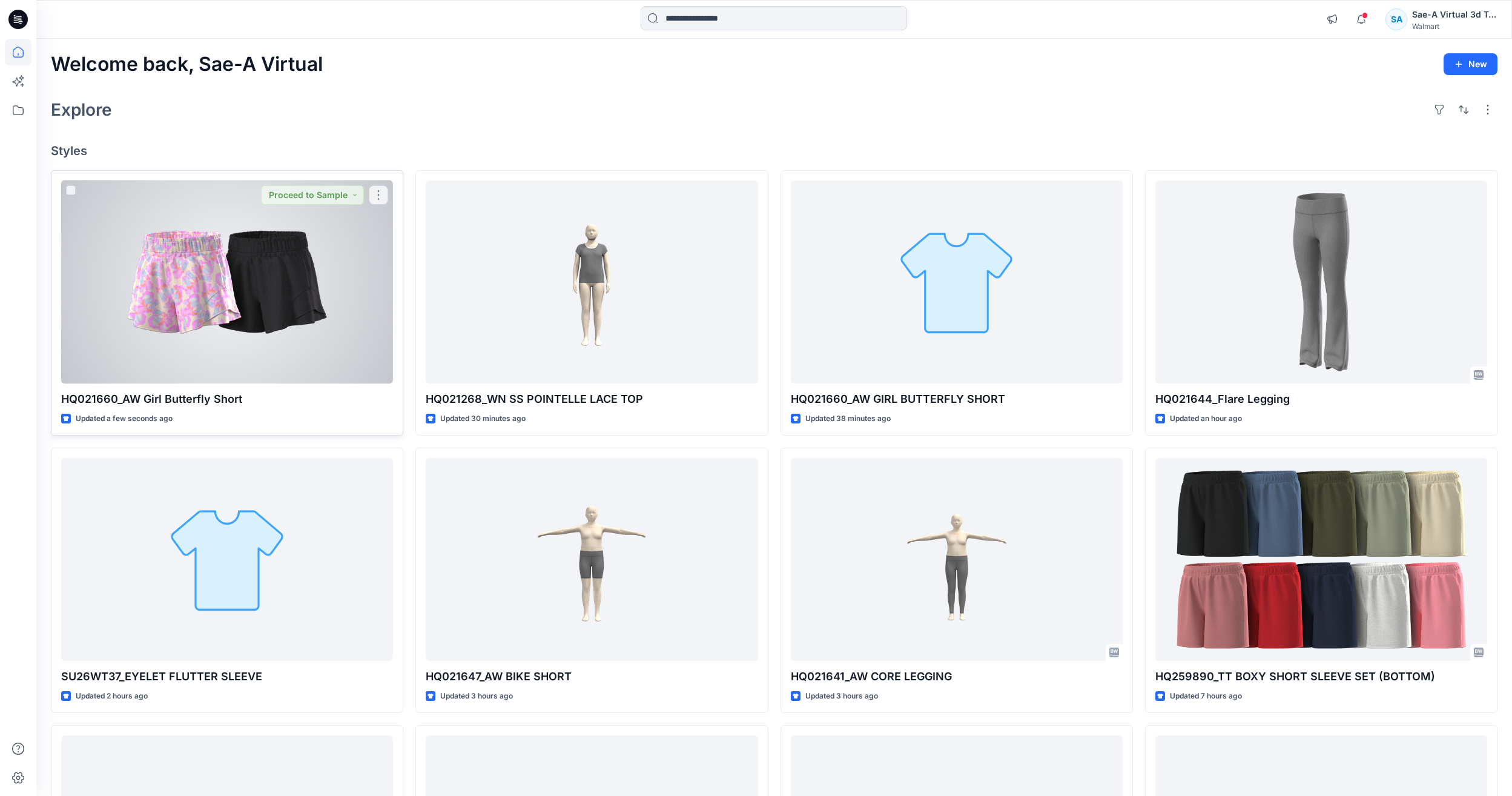
click at [229, 285] on div at bounding box center [227, 281] width 332 height 203
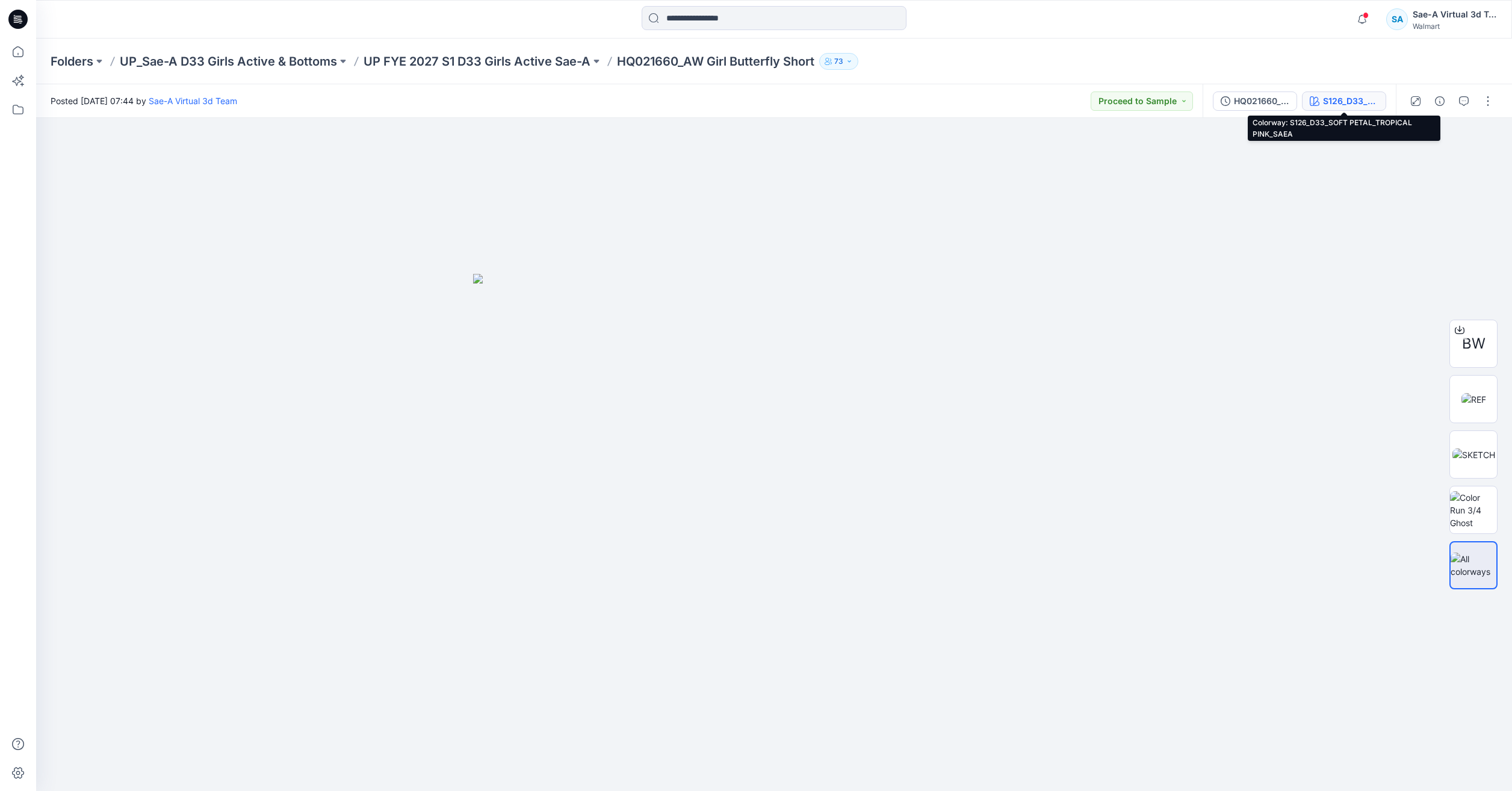
click at [1324, 100] on div "S126_D33_SOFT PETAL_TROPICAL PINK_SAEA" at bounding box center [1350, 101] width 55 height 13
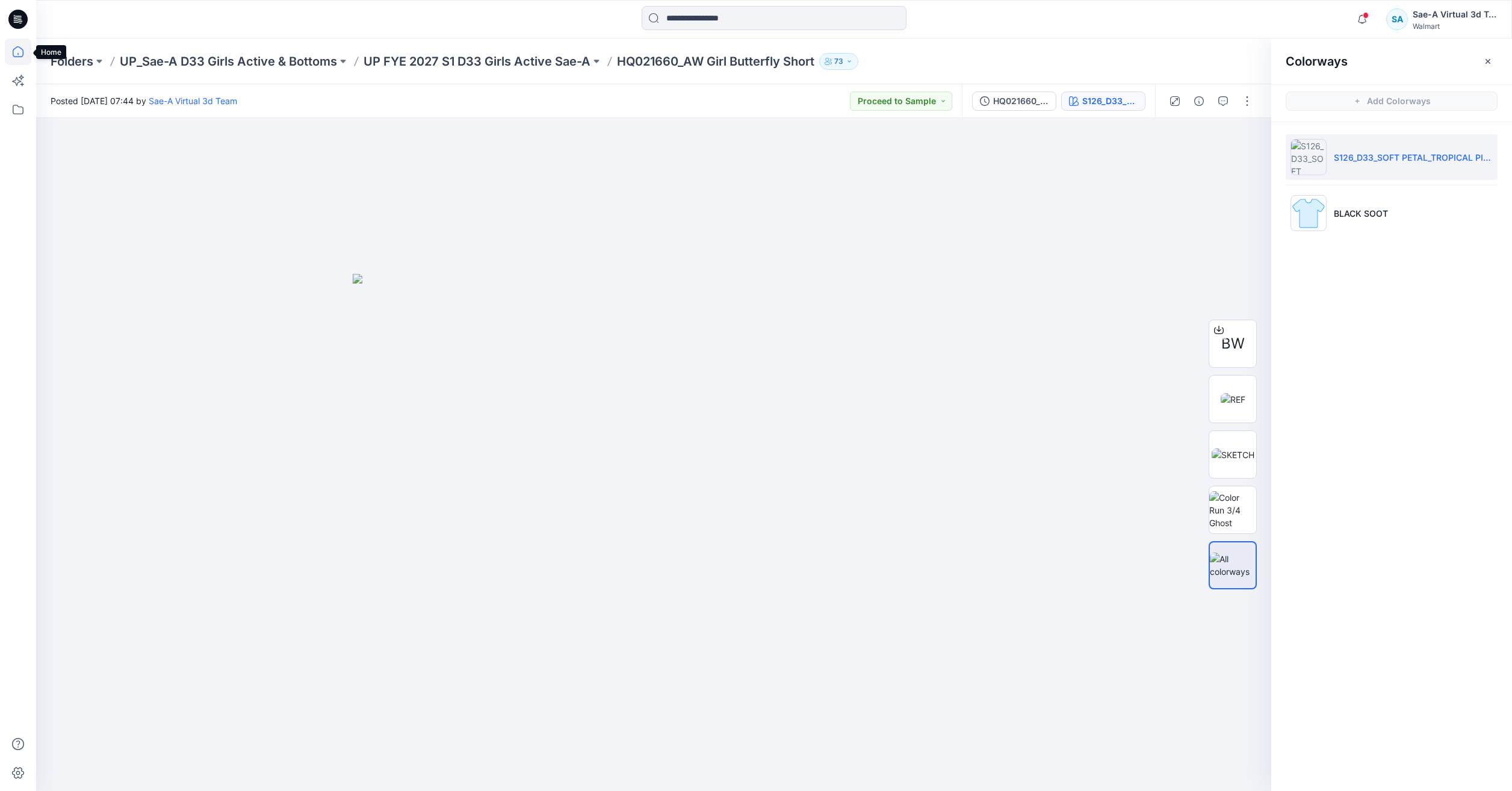
click at [23, 52] on icon at bounding box center [18, 52] width 11 height 11
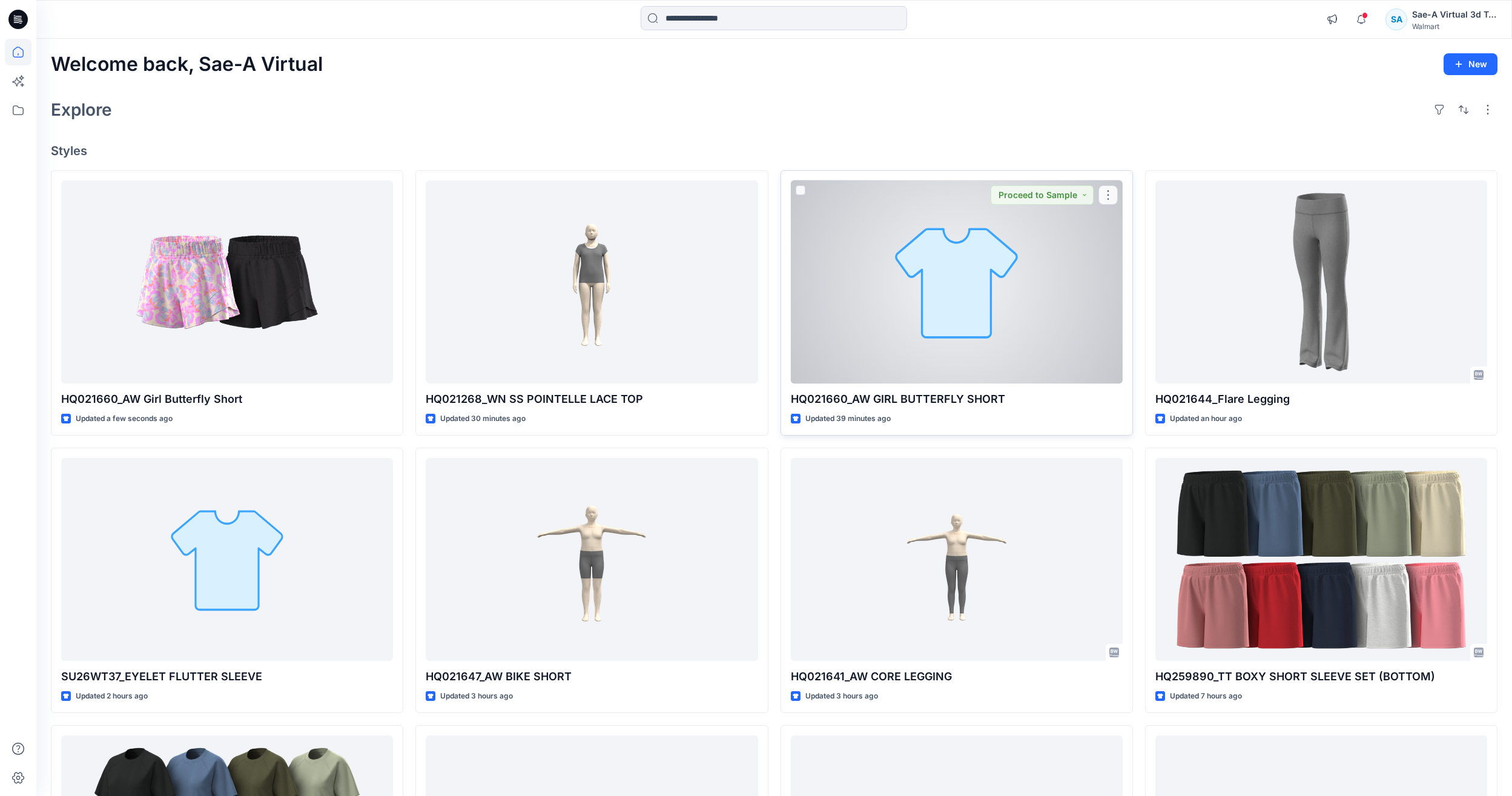
click at [917, 311] on div at bounding box center [956, 281] width 332 height 203
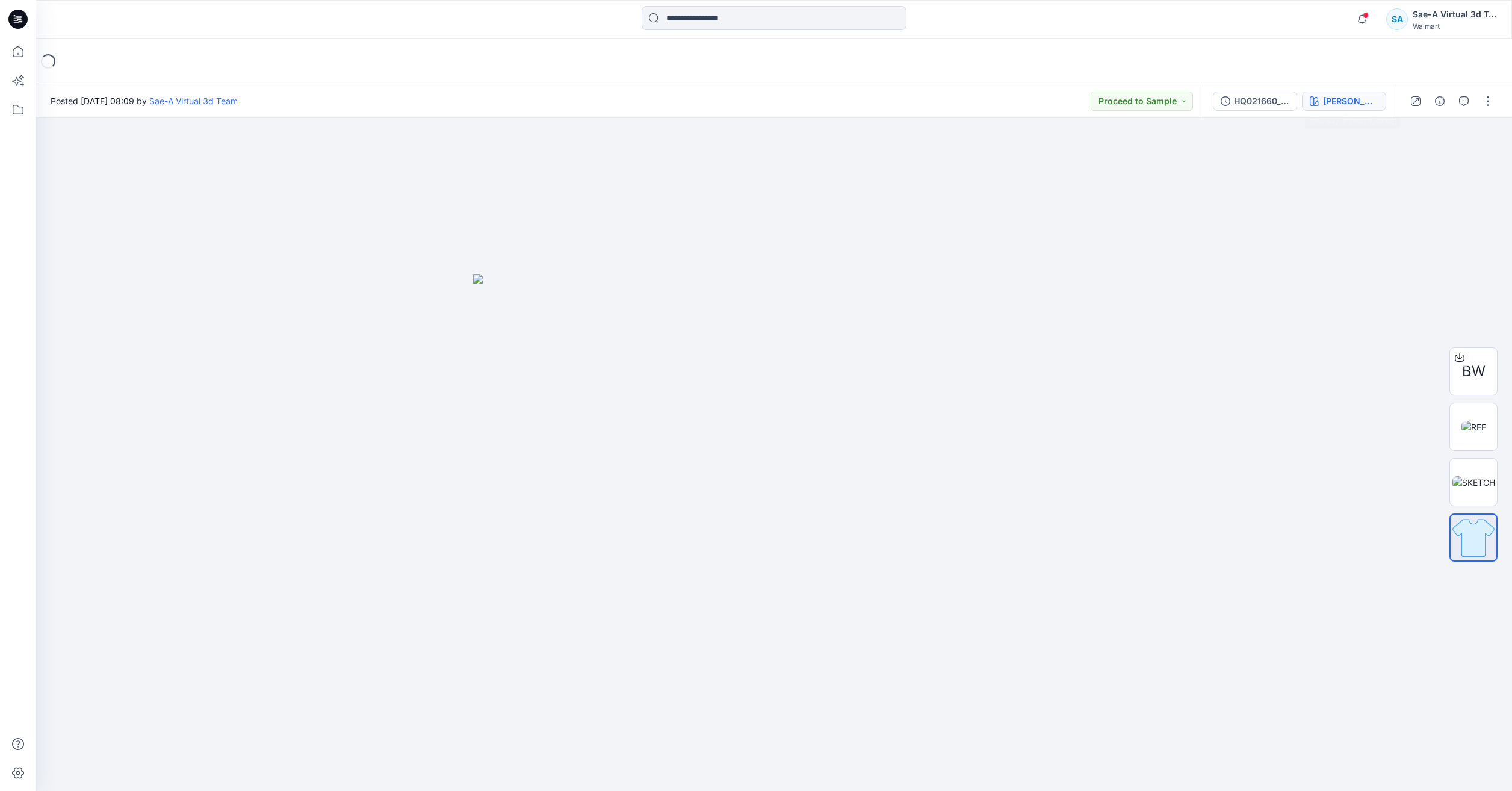
click at [1326, 107] on div "HQ021660_ADM_REV1_FULL COLORWAYS JADE STONE" at bounding box center [1299, 101] width 193 height 34
click at [1328, 105] on div "[PERSON_NAME]" at bounding box center [1350, 101] width 55 height 13
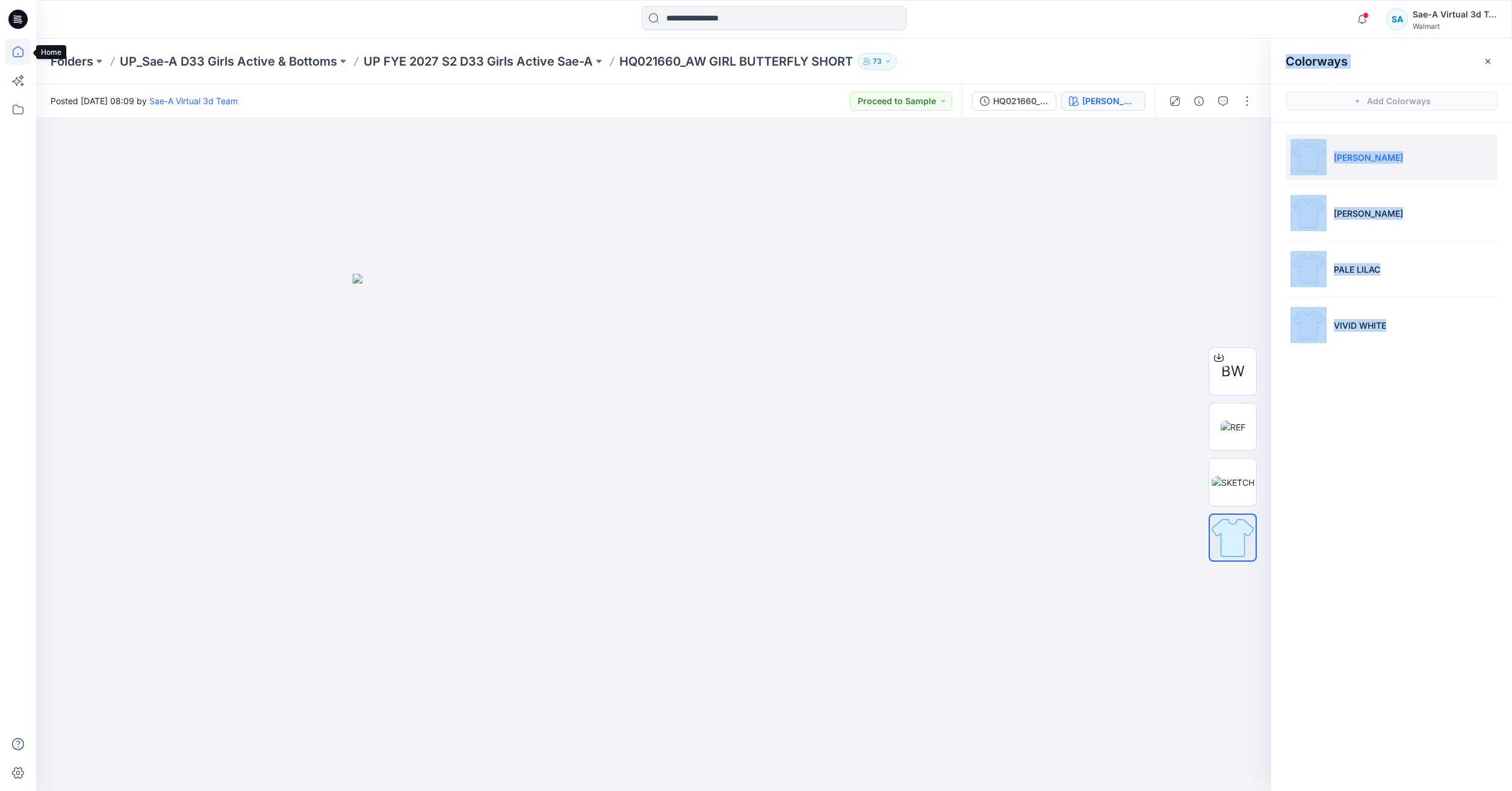
drag, startPoint x: 16, startPoint y: 43, endPoint x: 134, endPoint y: 1, distance: 125.3
click at [16, 44] on icon at bounding box center [18, 52] width 27 height 27
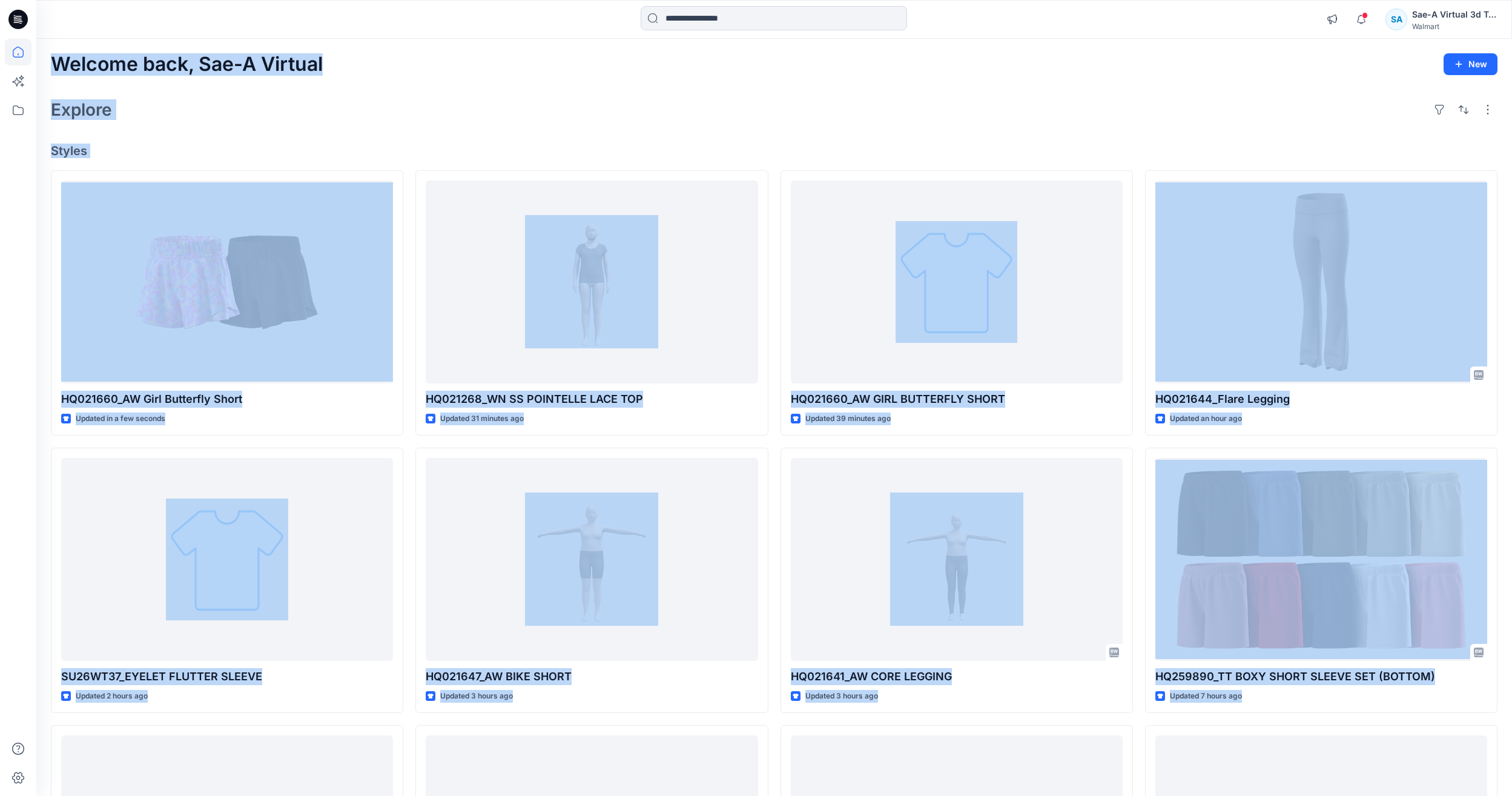
click at [770, 37] on div "Notifications Your style HQ021268_WN SS POINTELLE LACE TOP has been updated wit…" at bounding box center [756, 524] width 1512 height 1048
click at [758, 66] on div "Welcome back, Sae-A Virtual New" at bounding box center [774, 64] width 1446 height 22
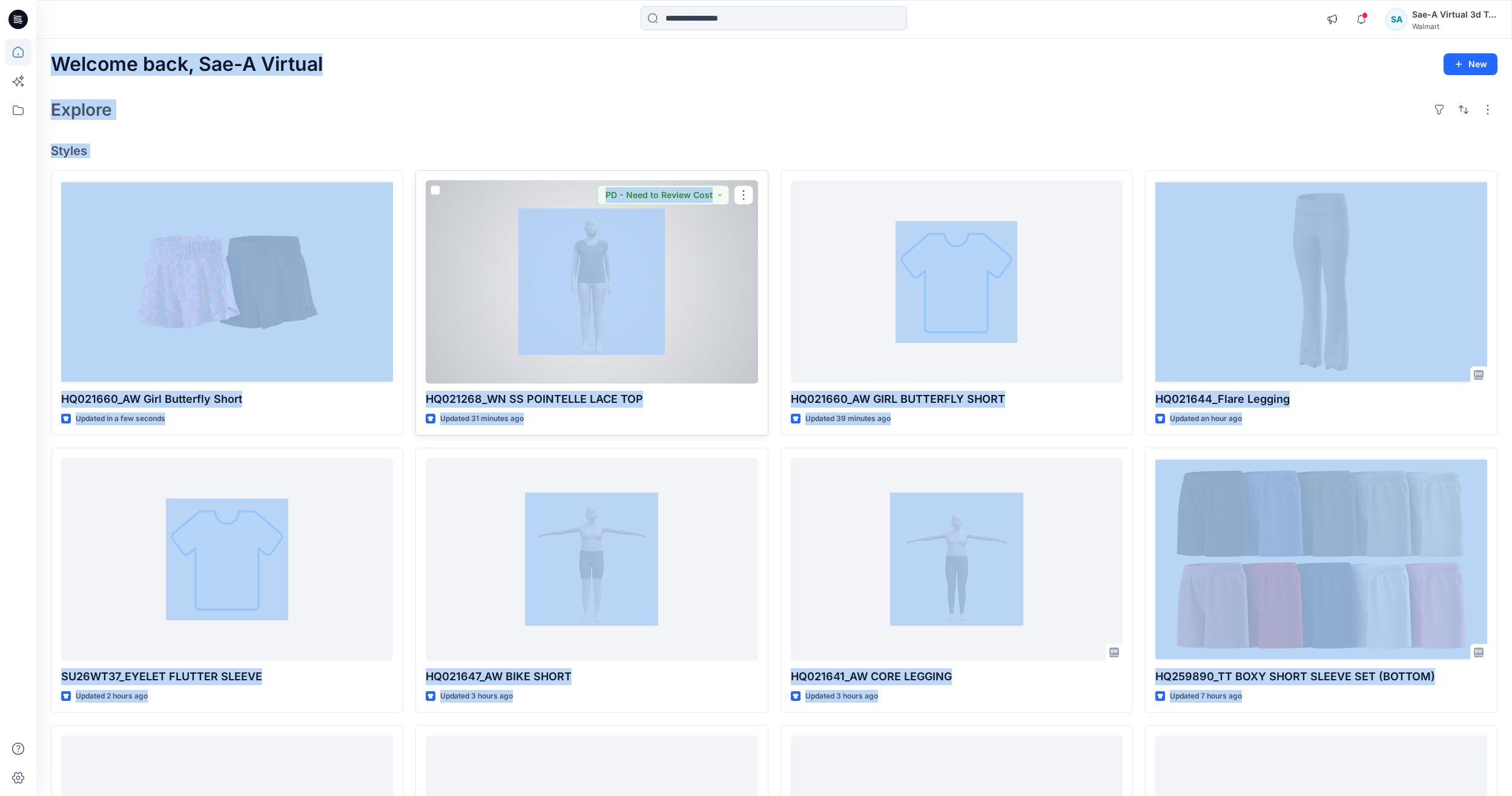
click at [664, 331] on div at bounding box center [592, 281] width 332 height 203
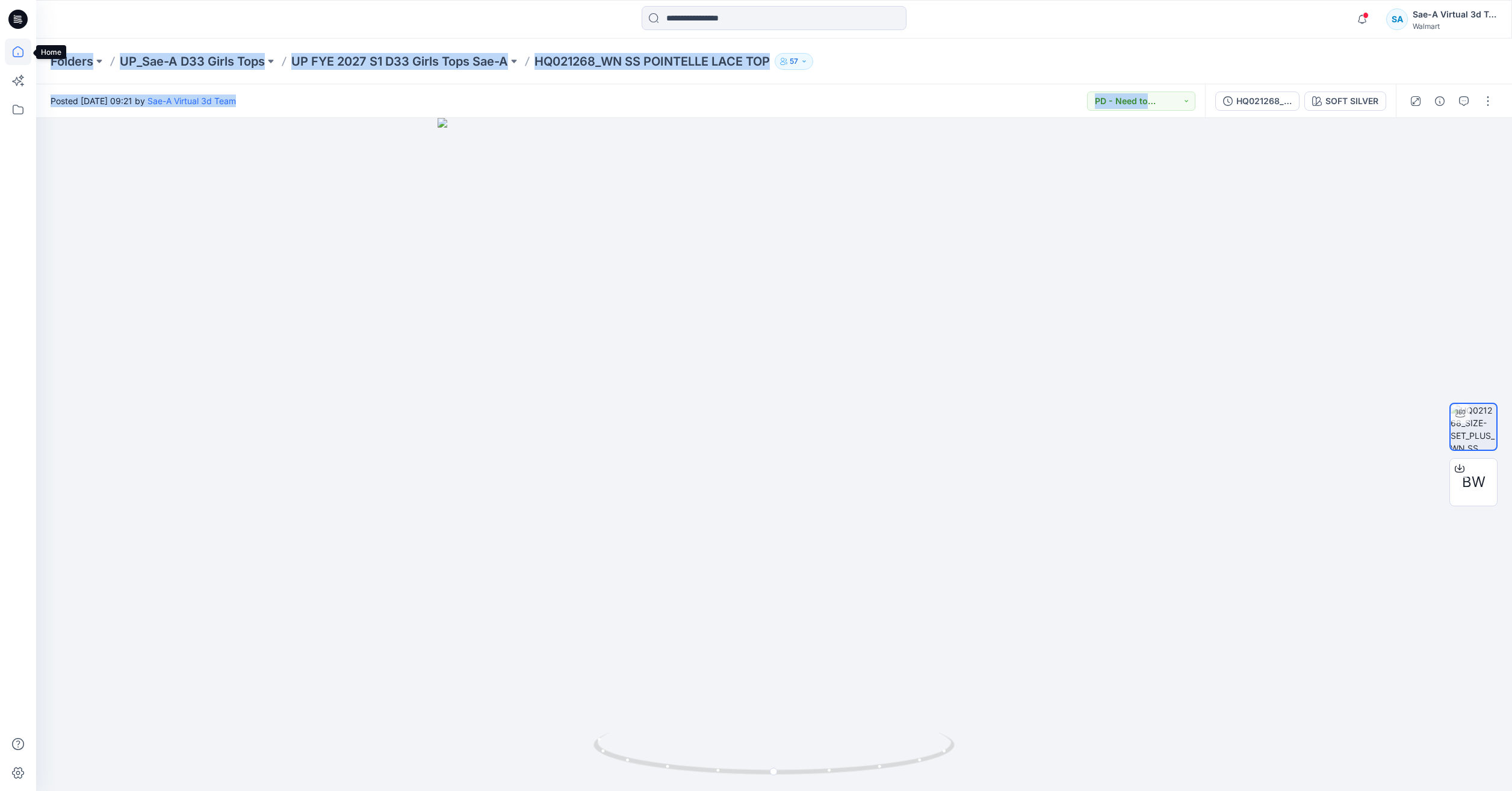
click at [14, 51] on icon at bounding box center [18, 52] width 27 height 27
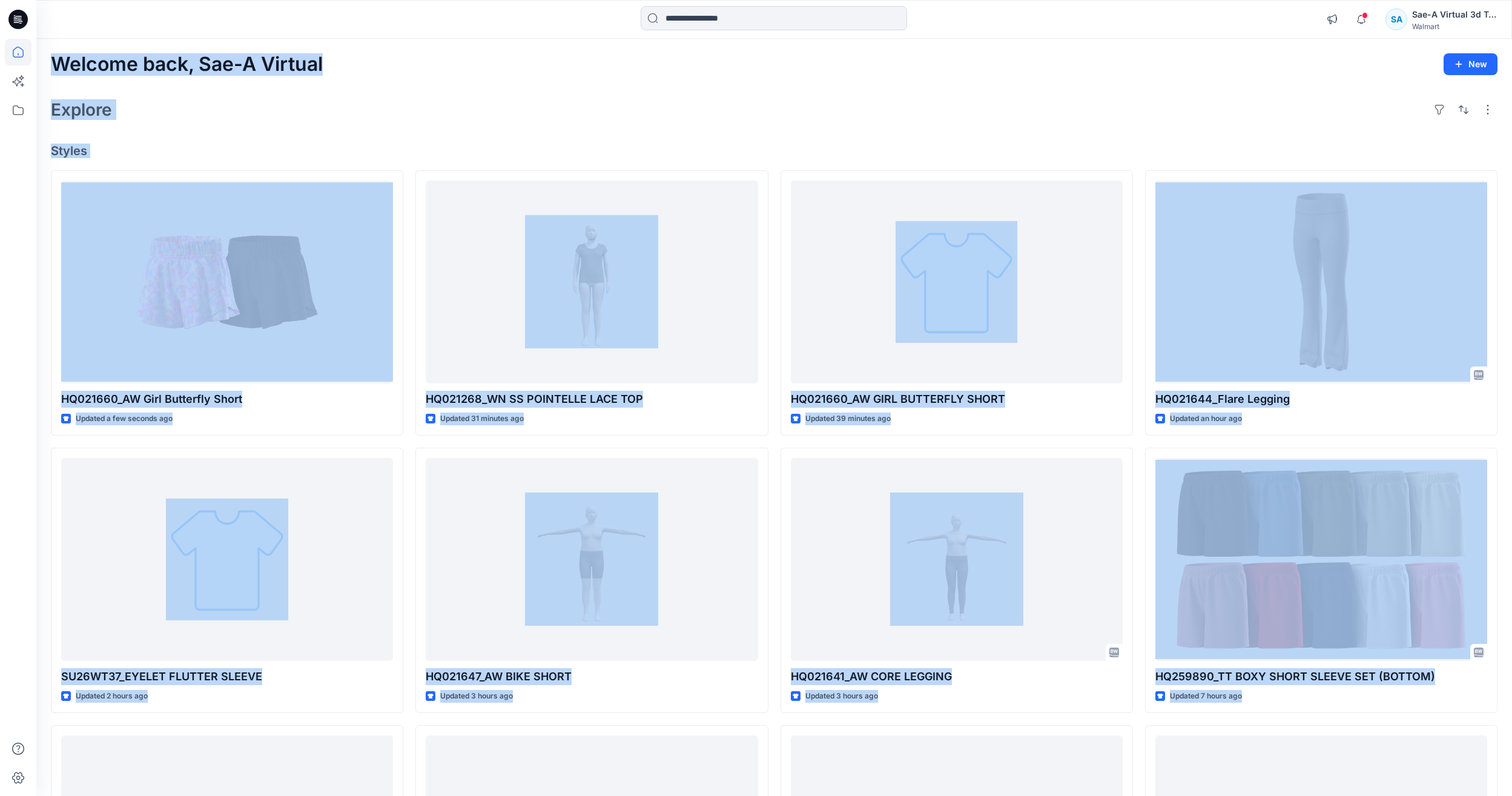
click at [272, 134] on div "Welcome back, Sae-A Virtual New Explore Styles HQ021660_AW Girl Butterfly Short…" at bounding box center [773, 544] width 1475 height 1009
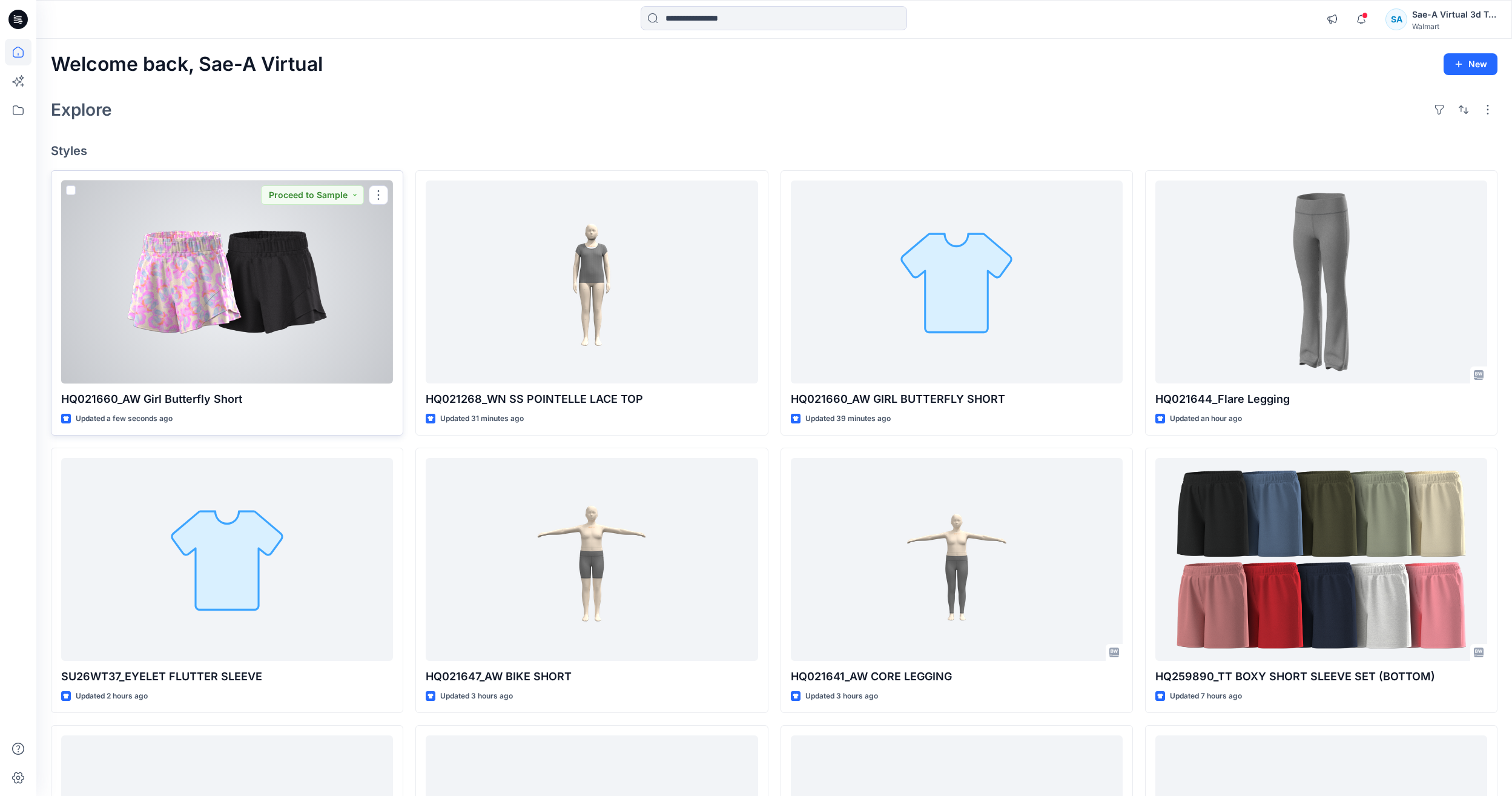
click at [135, 284] on div at bounding box center [227, 281] width 332 height 203
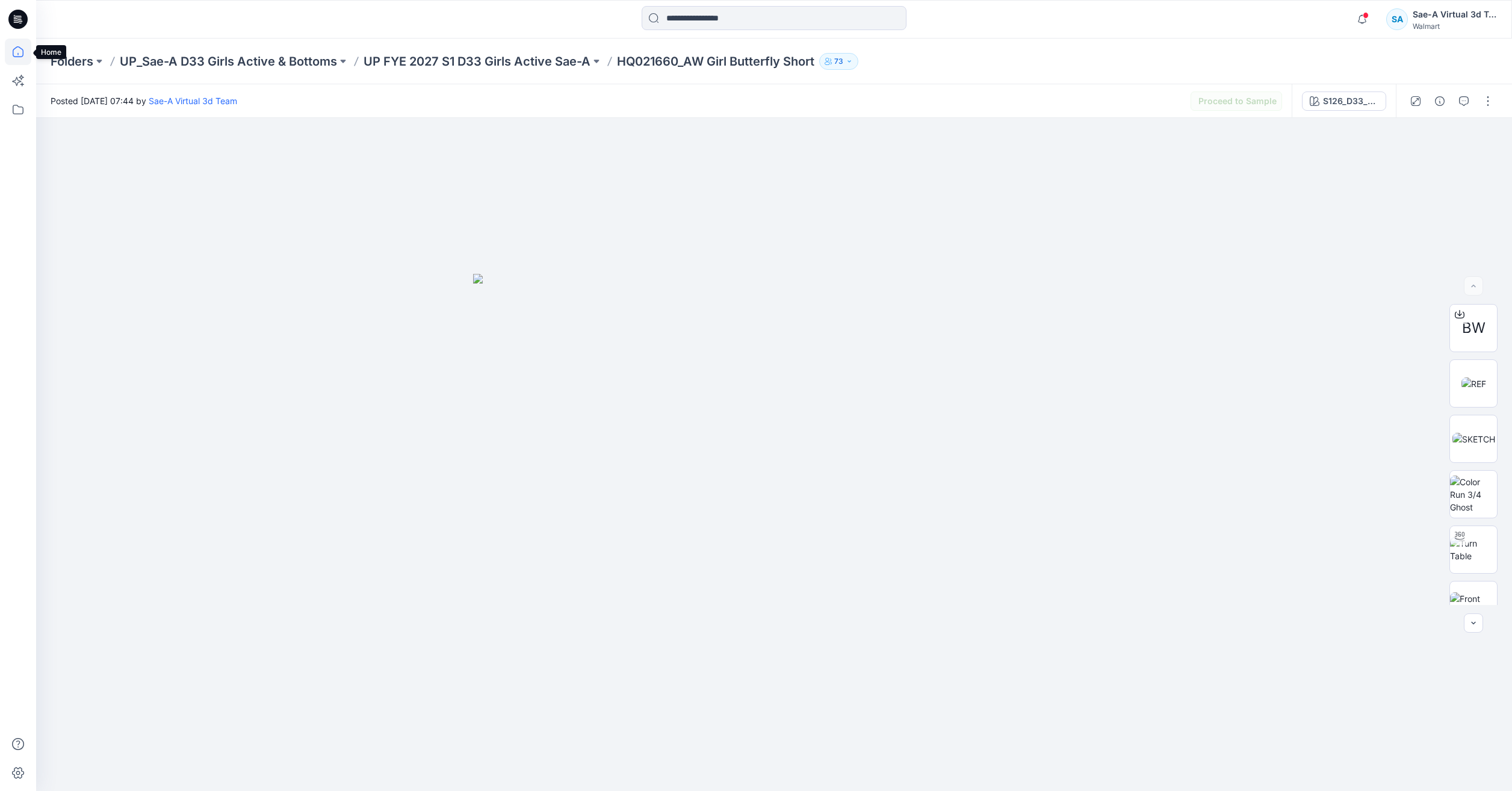
click at [16, 58] on icon at bounding box center [18, 52] width 27 height 27
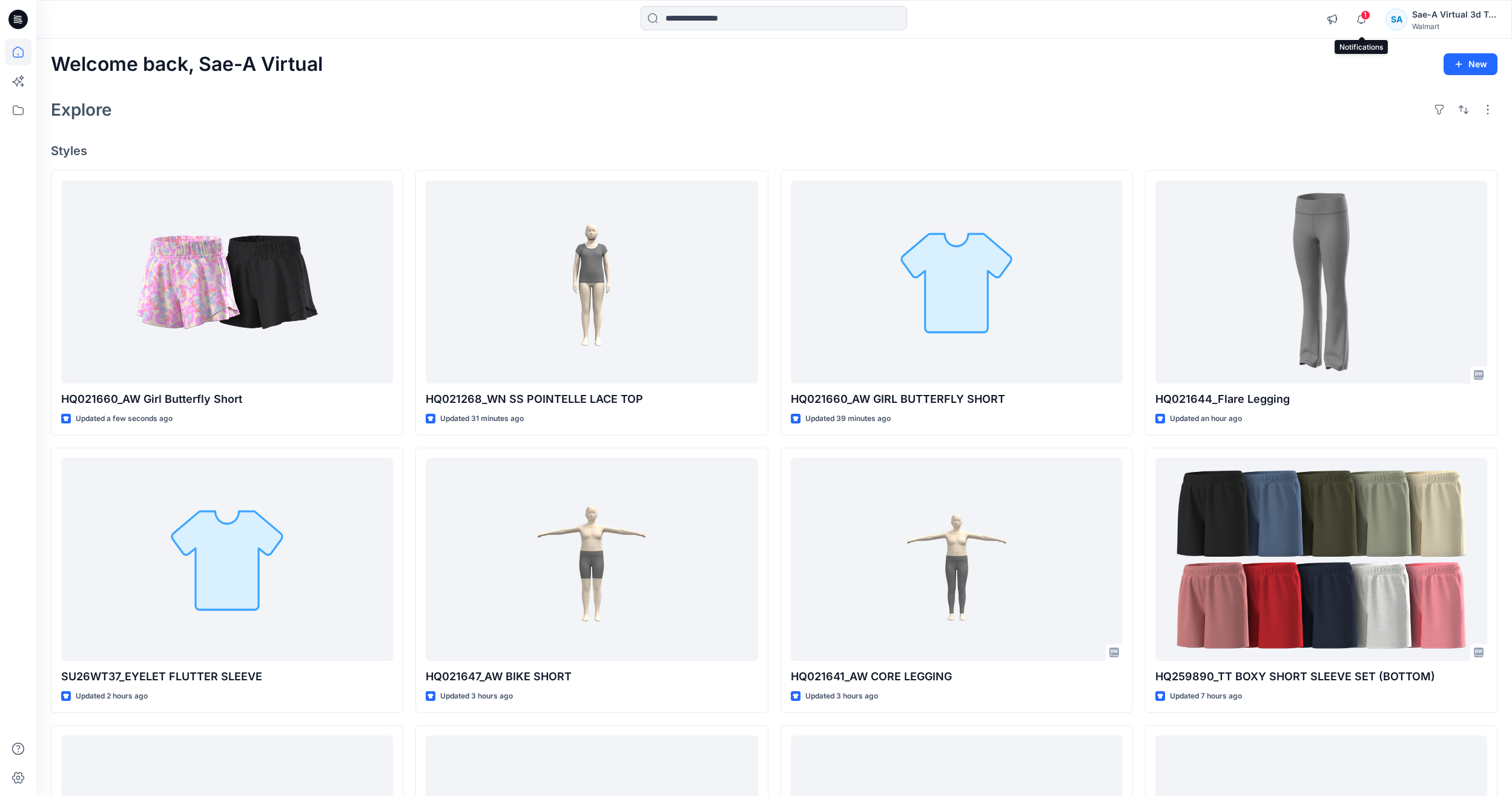
click at [1347, 17] on div "1 Notifications Your style HQ021268_WN SS POINTELLE LACE TOP has been updated w…" at bounding box center [1408, 19] width 177 height 27
click at [1353, 17] on icon "button" at bounding box center [1361, 19] width 23 height 25
click at [953, 123] on div "Explore" at bounding box center [774, 110] width 1446 height 29
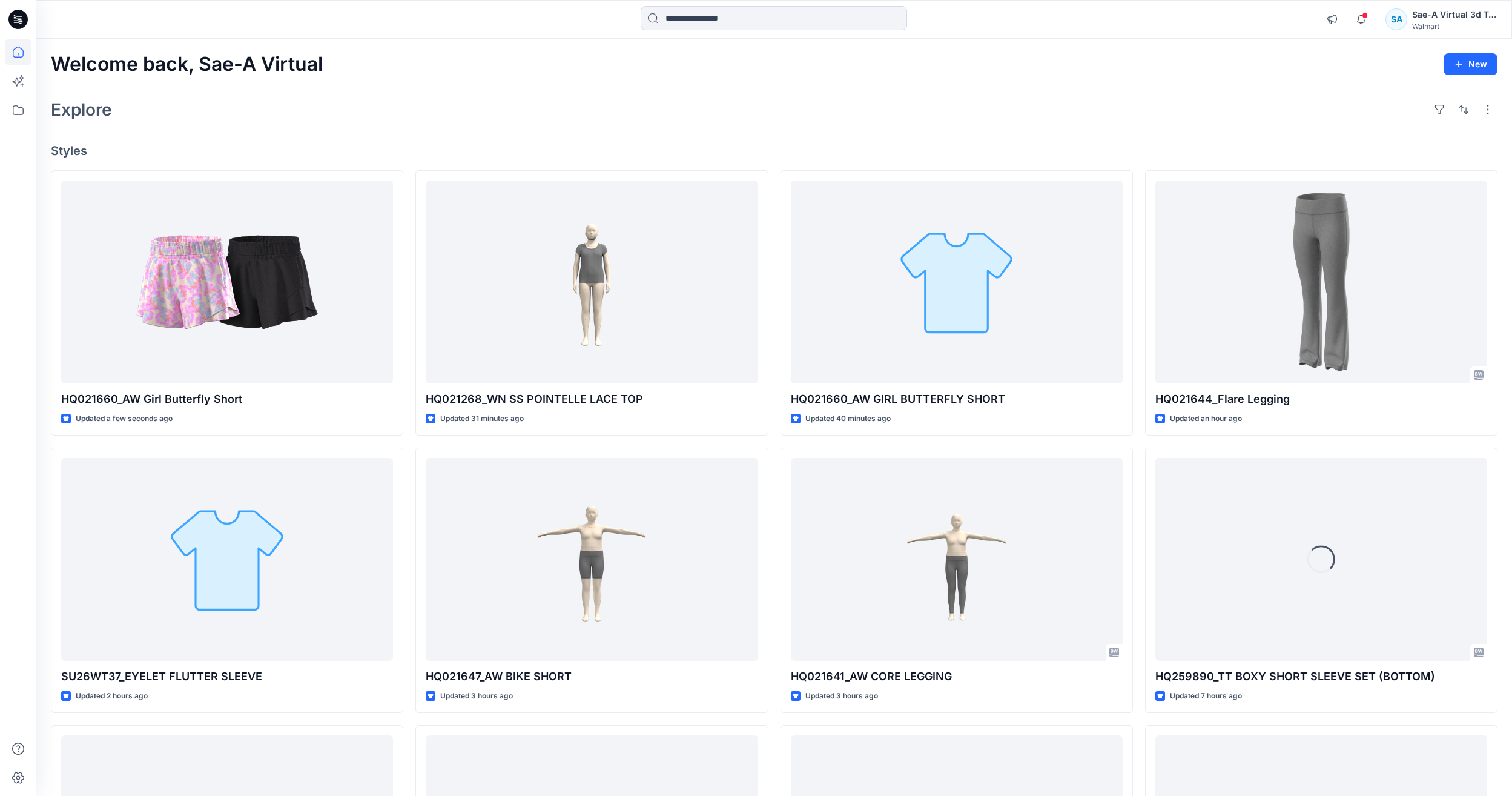
click at [27, 342] on div at bounding box center [18, 417] width 27 height 757
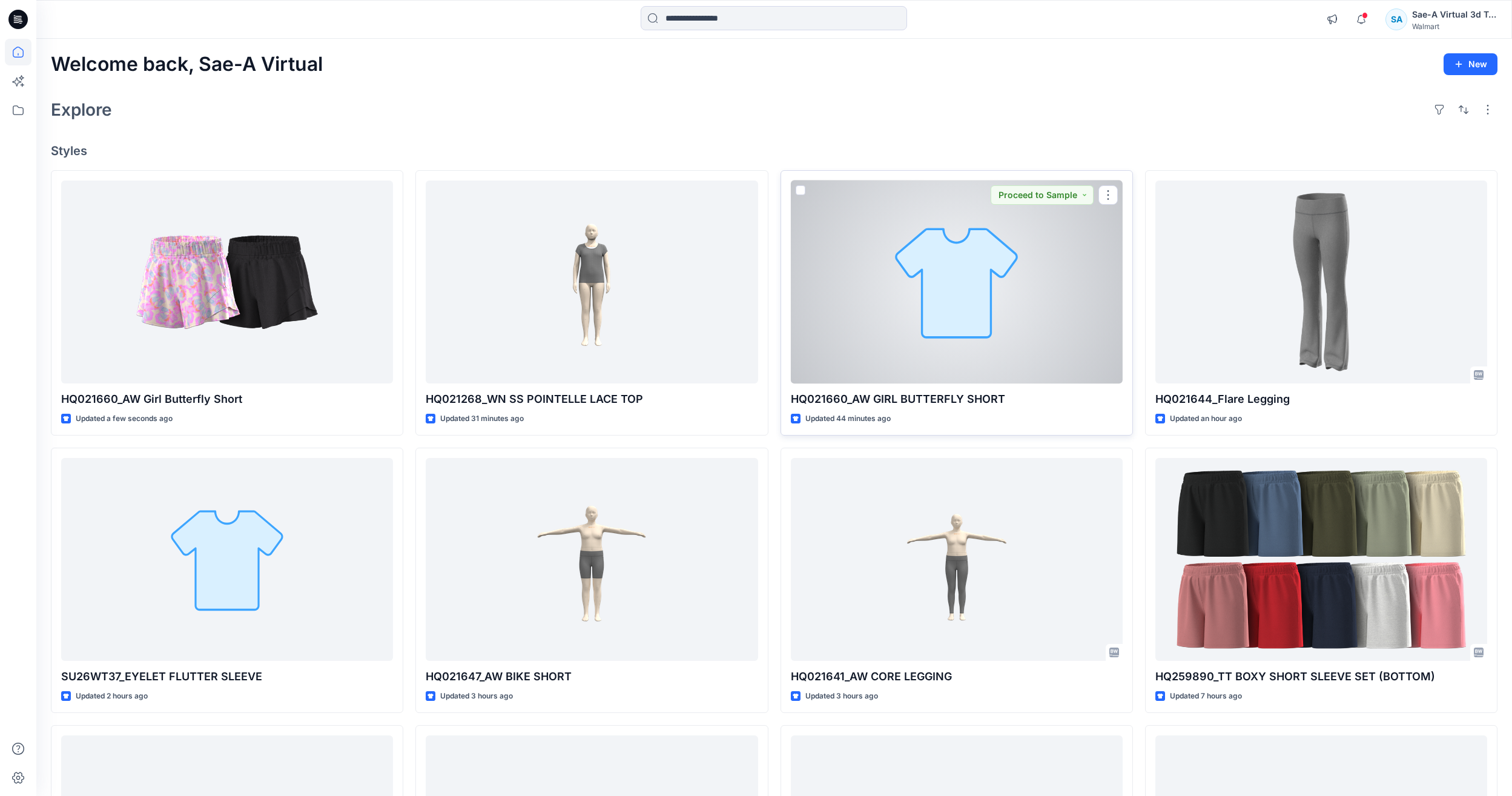
click at [959, 267] on div at bounding box center [956, 281] width 332 height 203
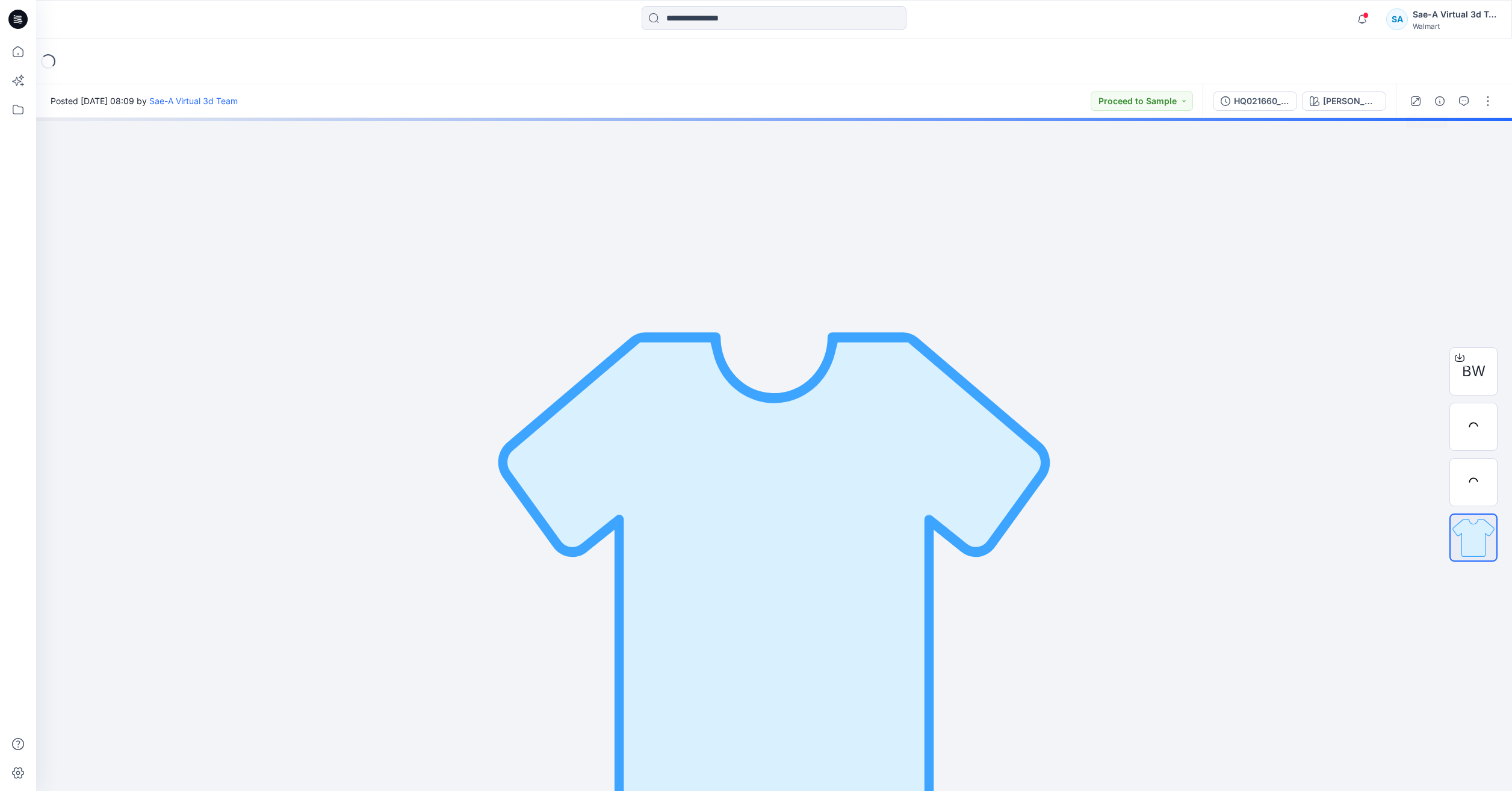
click at [1372, 88] on div "HQ021660_ADM_REV1_FULL COLORWAYS JADE STONE" at bounding box center [1299, 101] width 193 height 34
click at [1370, 98] on div "[PERSON_NAME]" at bounding box center [1350, 101] width 55 height 13
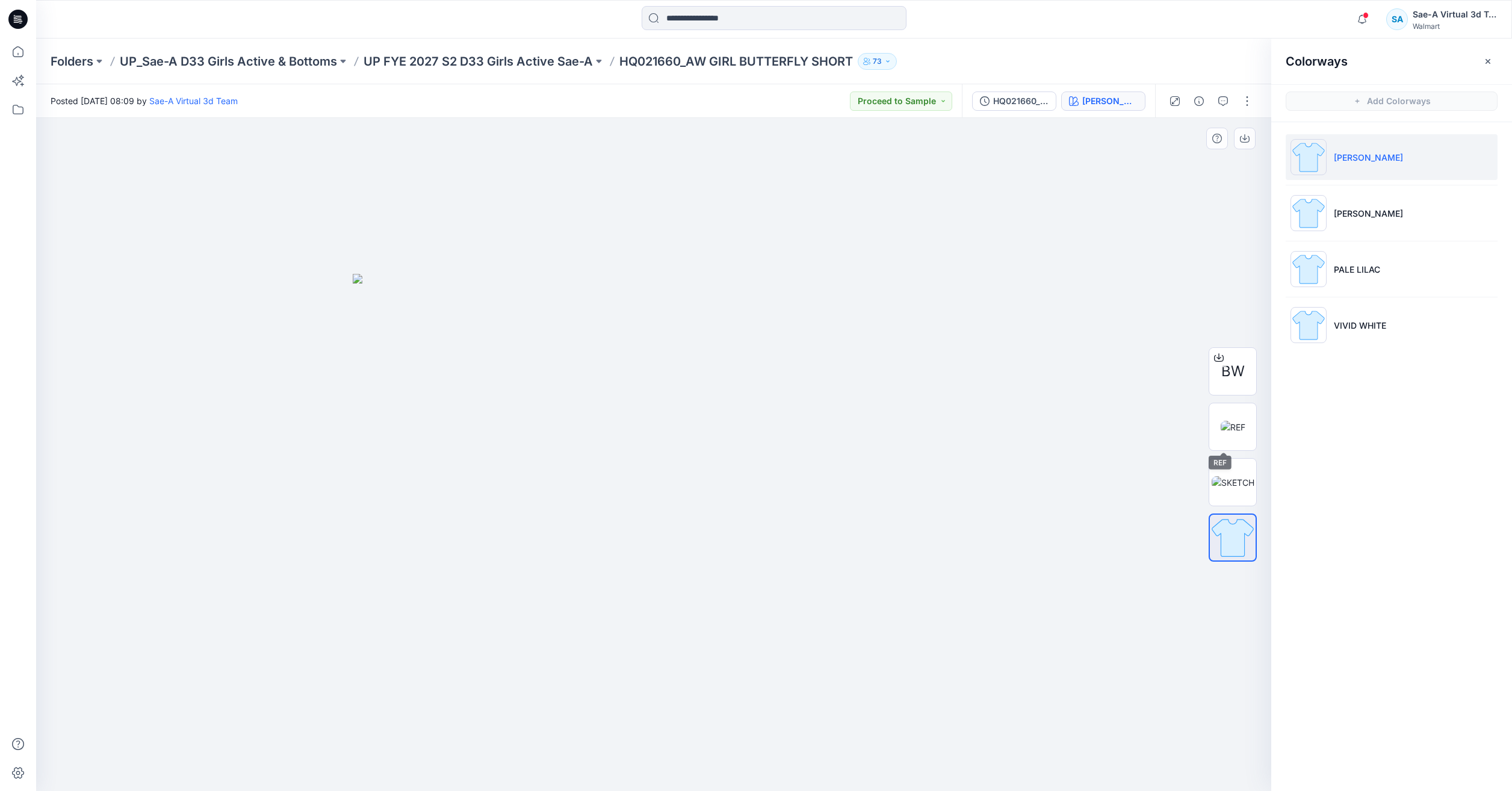
click at [1206, 427] on div "BW" at bounding box center [1233, 454] width 77 height 301
click at [9, 59] on icon at bounding box center [18, 52] width 27 height 27
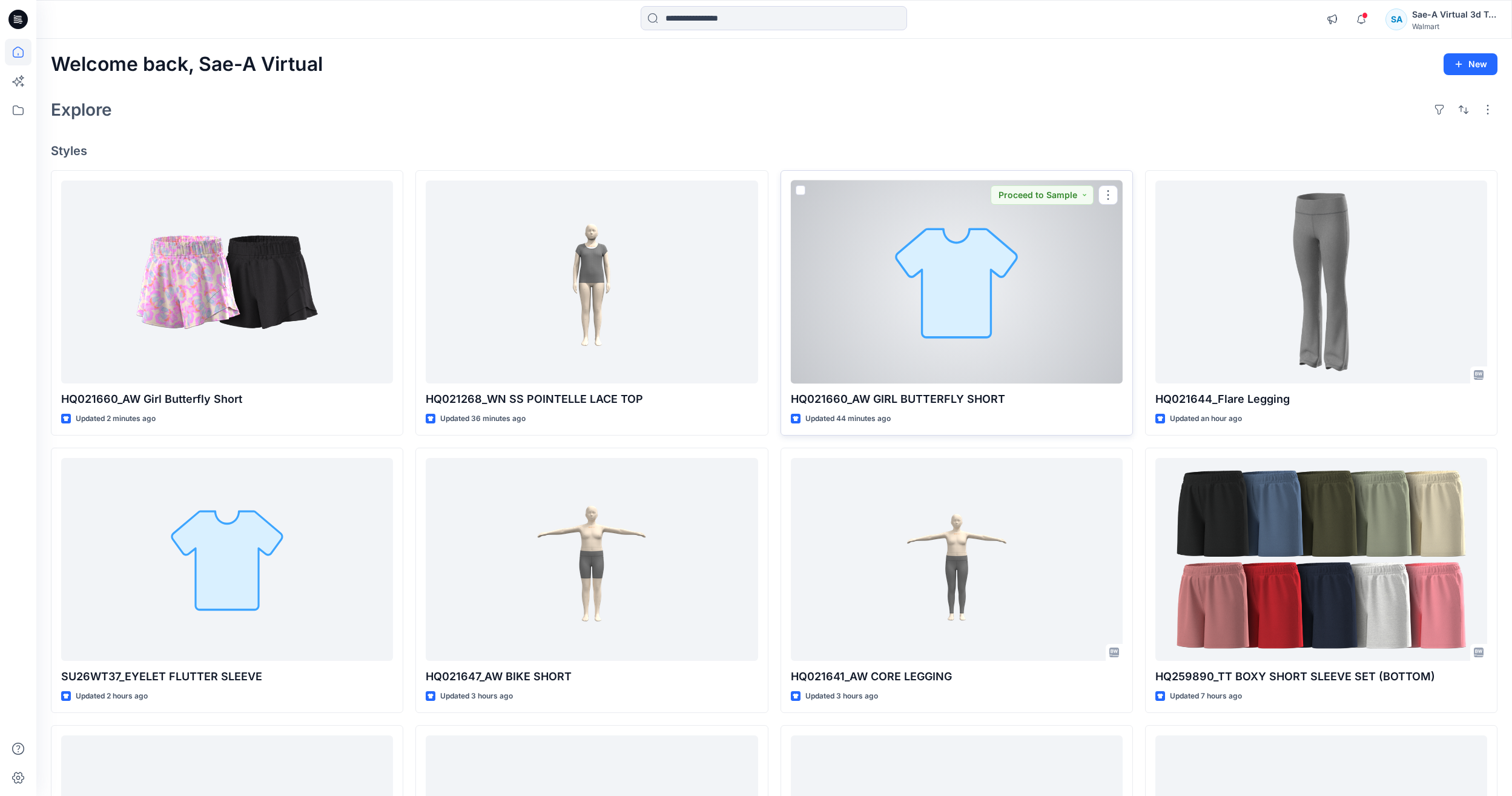
click at [1020, 363] on div at bounding box center [956, 281] width 332 height 203
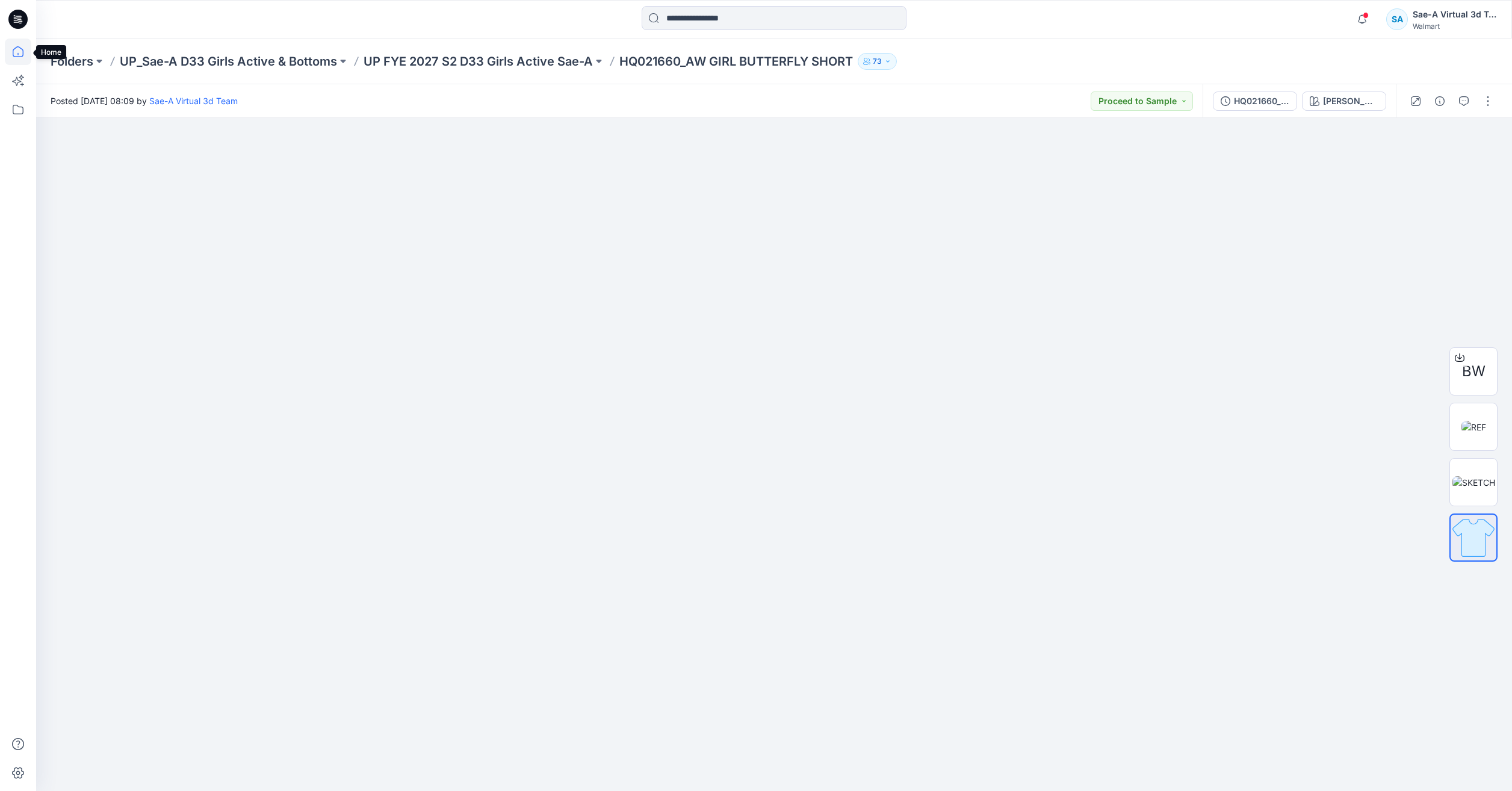
click at [9, 59] on icon at bounding box center [18, 52] width 27 height 27
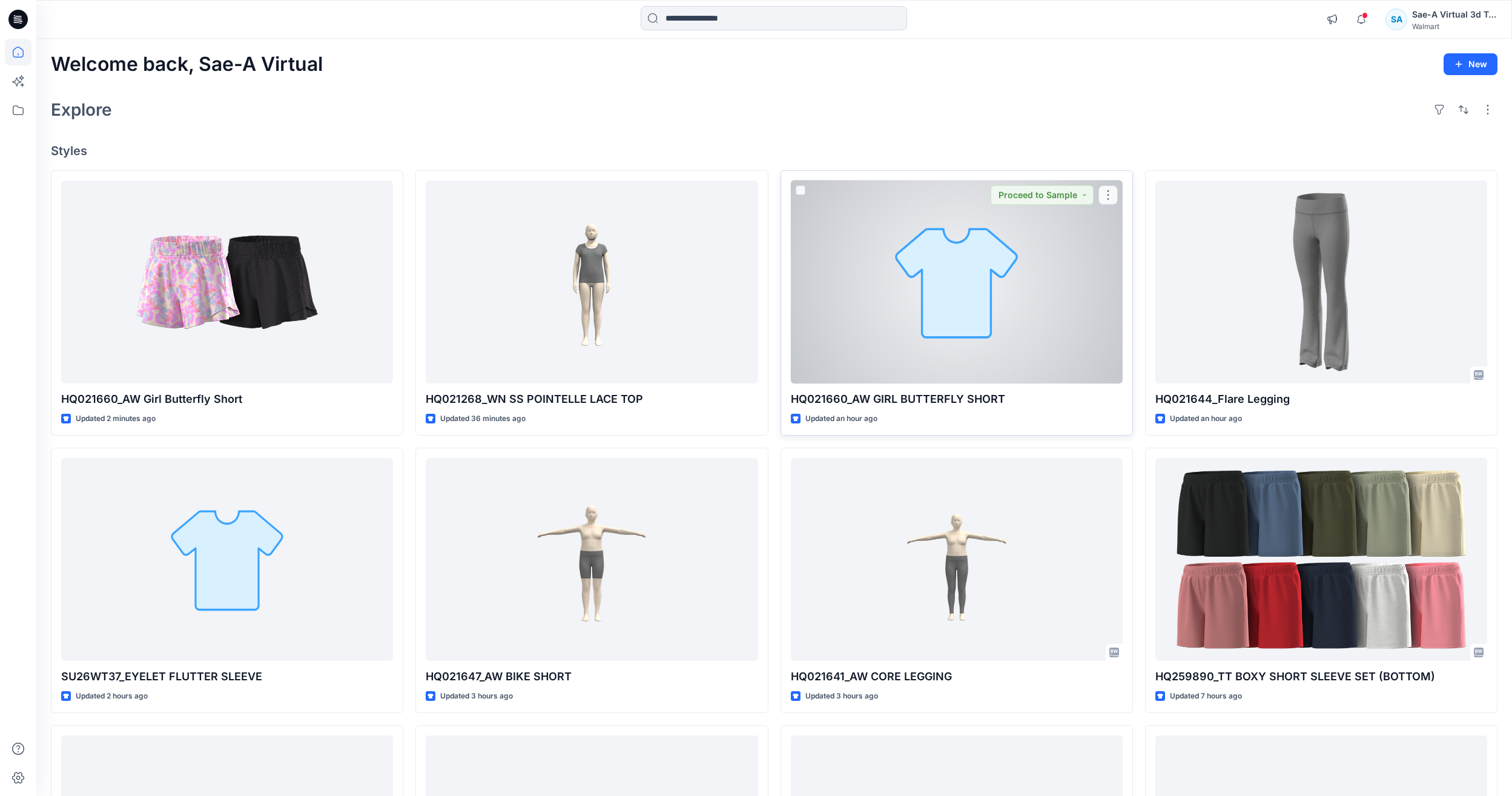
click at [912, 292] on div at bounding box center [956, 281] width 332 height 203
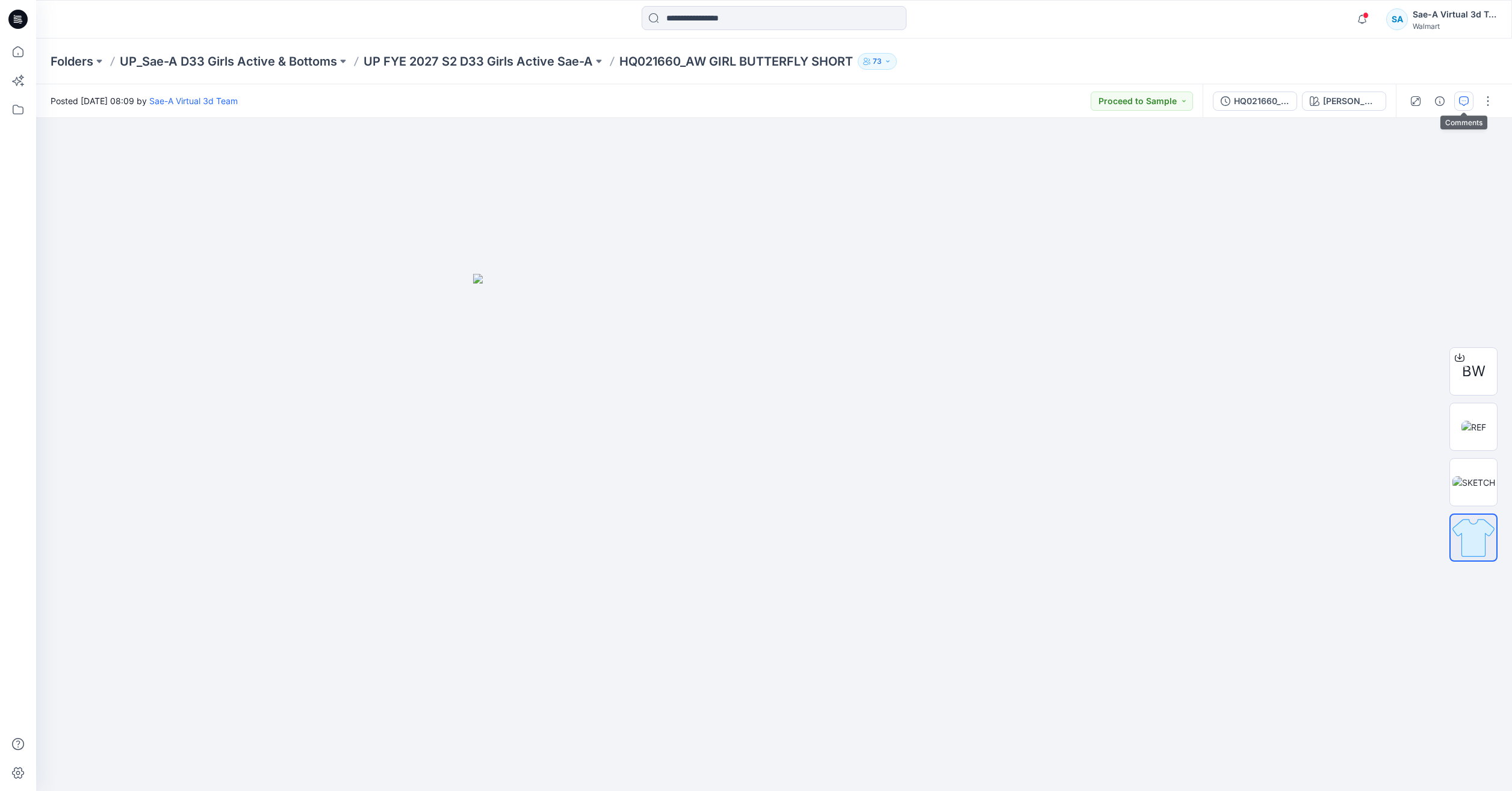
click at [1459, 100] on icon "button" at bounding box center [1463, 100] width 9 height 9
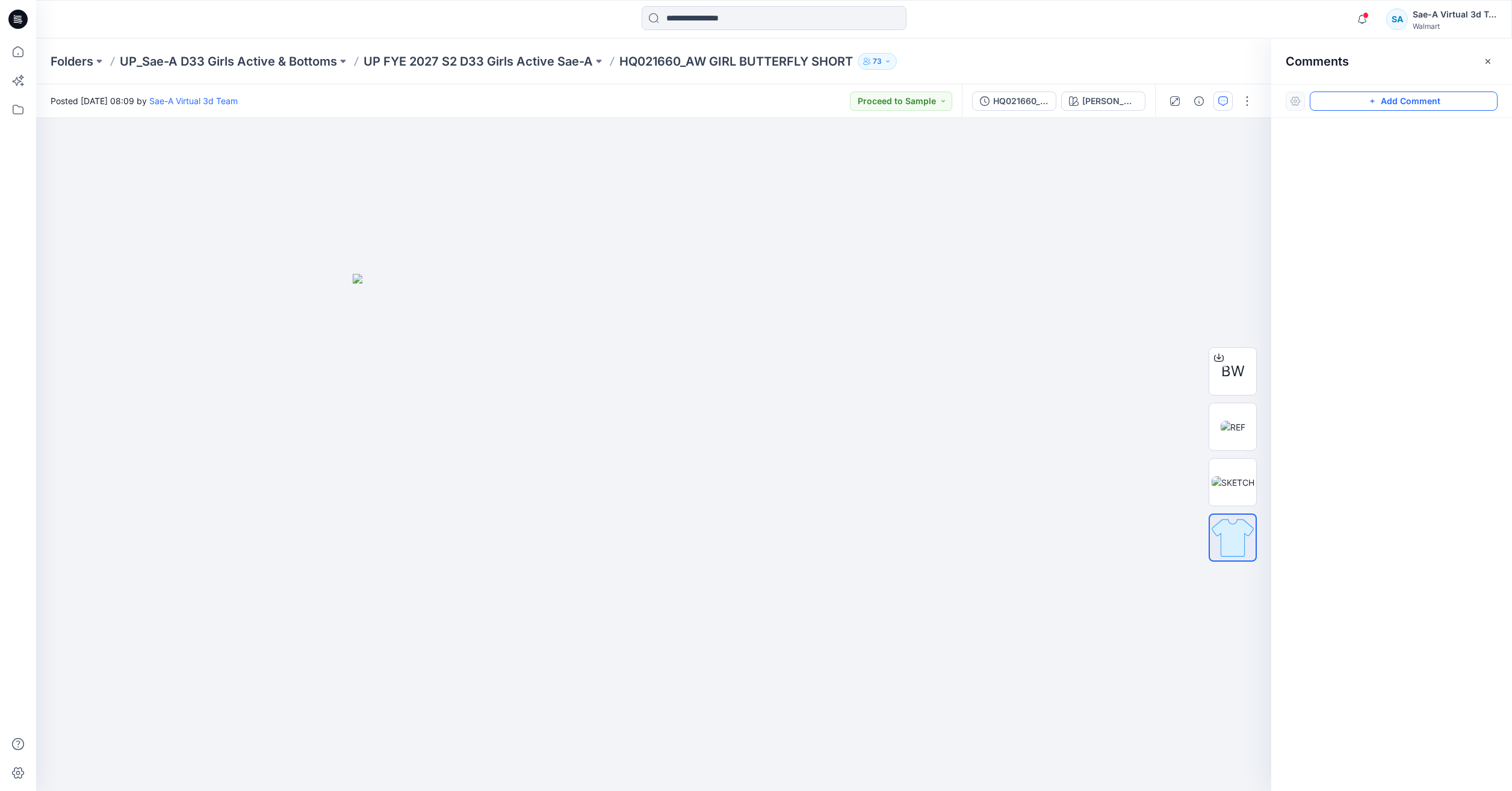
click at [1370, 105] on icon "button" at bounding box center [1372, 100] width 9 height 9
click at [667, 216] on div "1" at bounding box center [654, 454] width 1235 height 673
click at [761, 293] on button "Cancel" at bounding box center [770, 294] width 49 height 19
click at [16, 54] on icon at bounding box center [18, 52] width 27 height 27
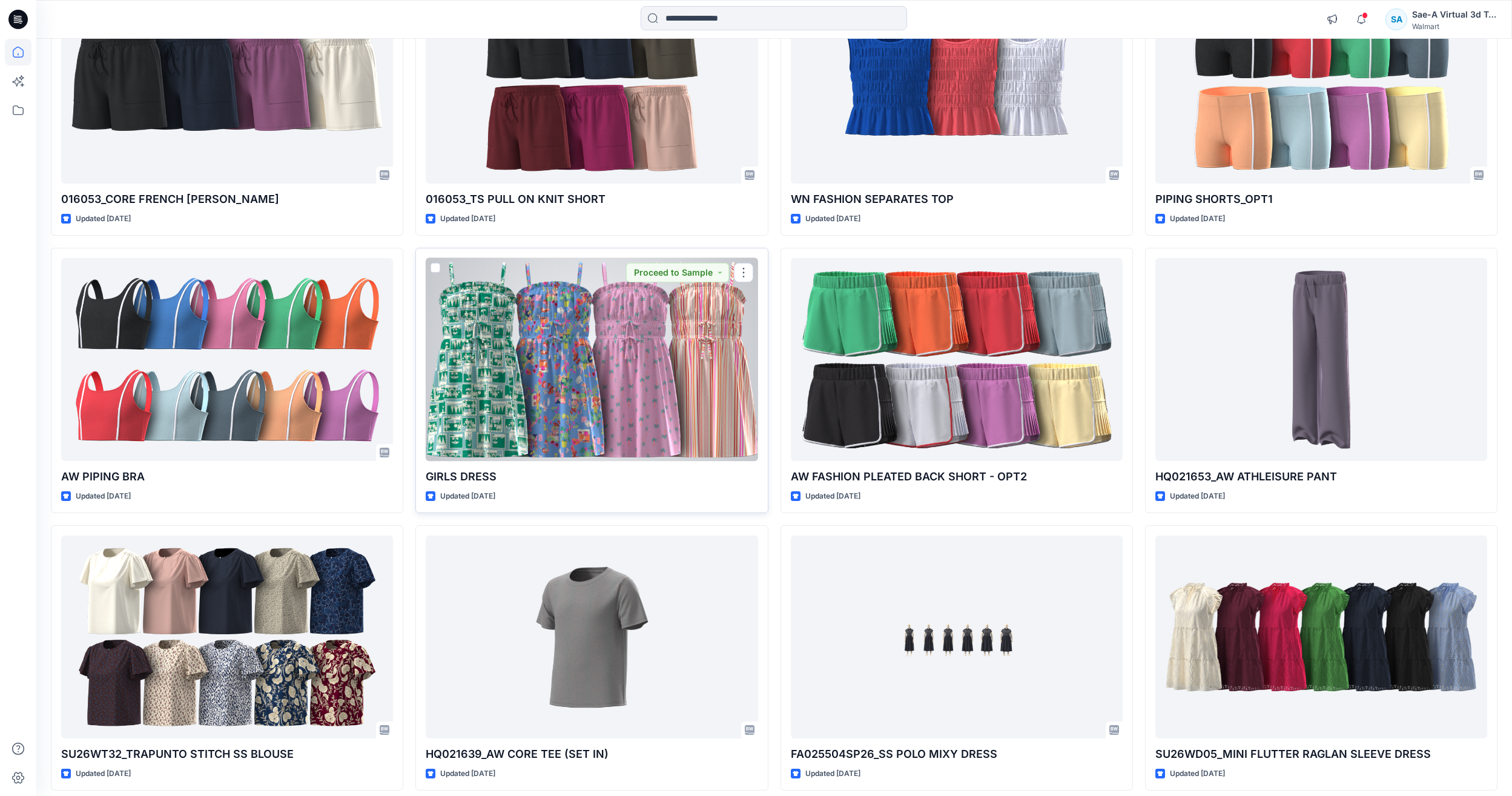
scroll to position [1872, 0]
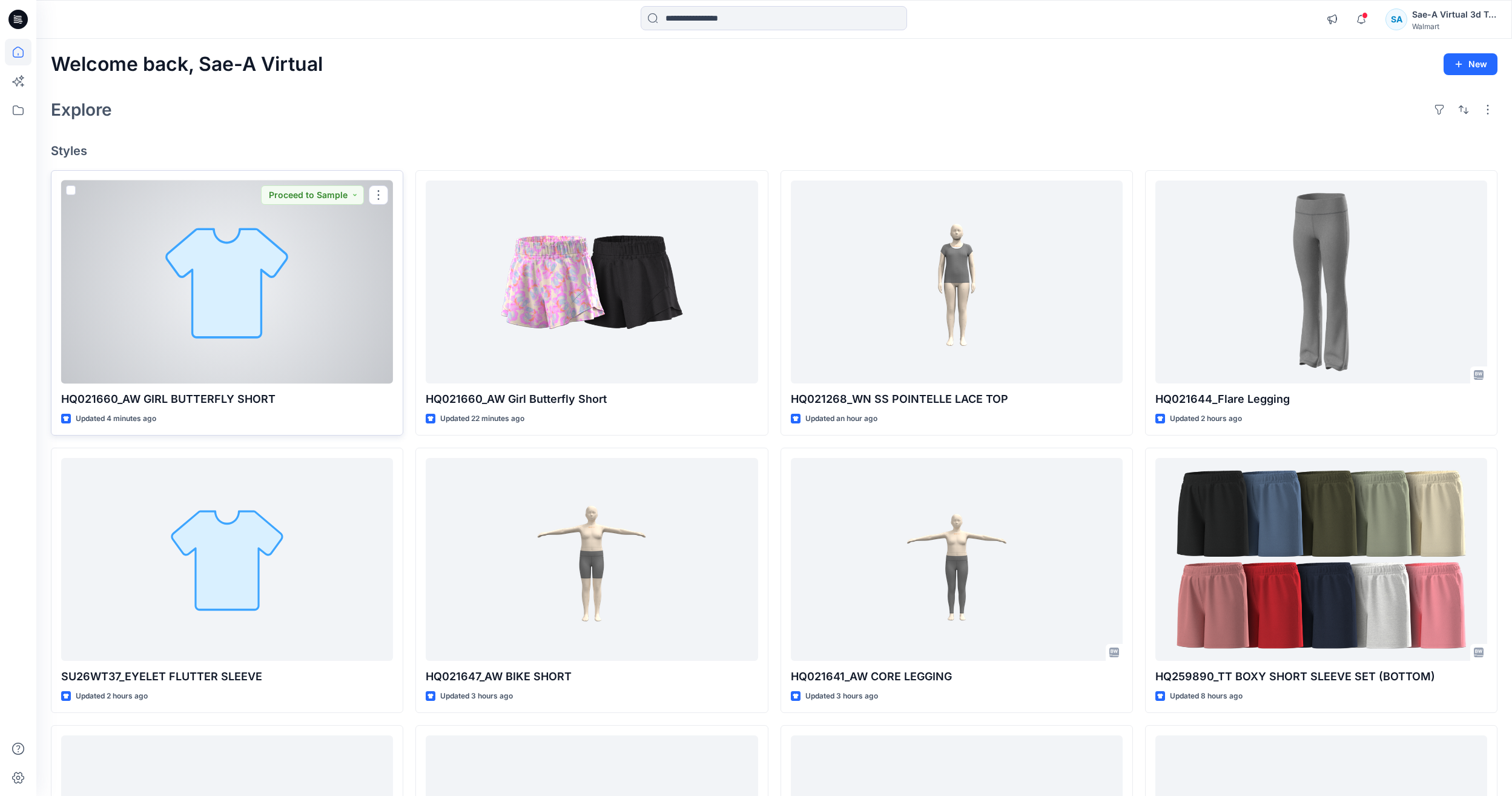
click at [200, 322] on div at bounding box center [227, 281] width 332 height 203
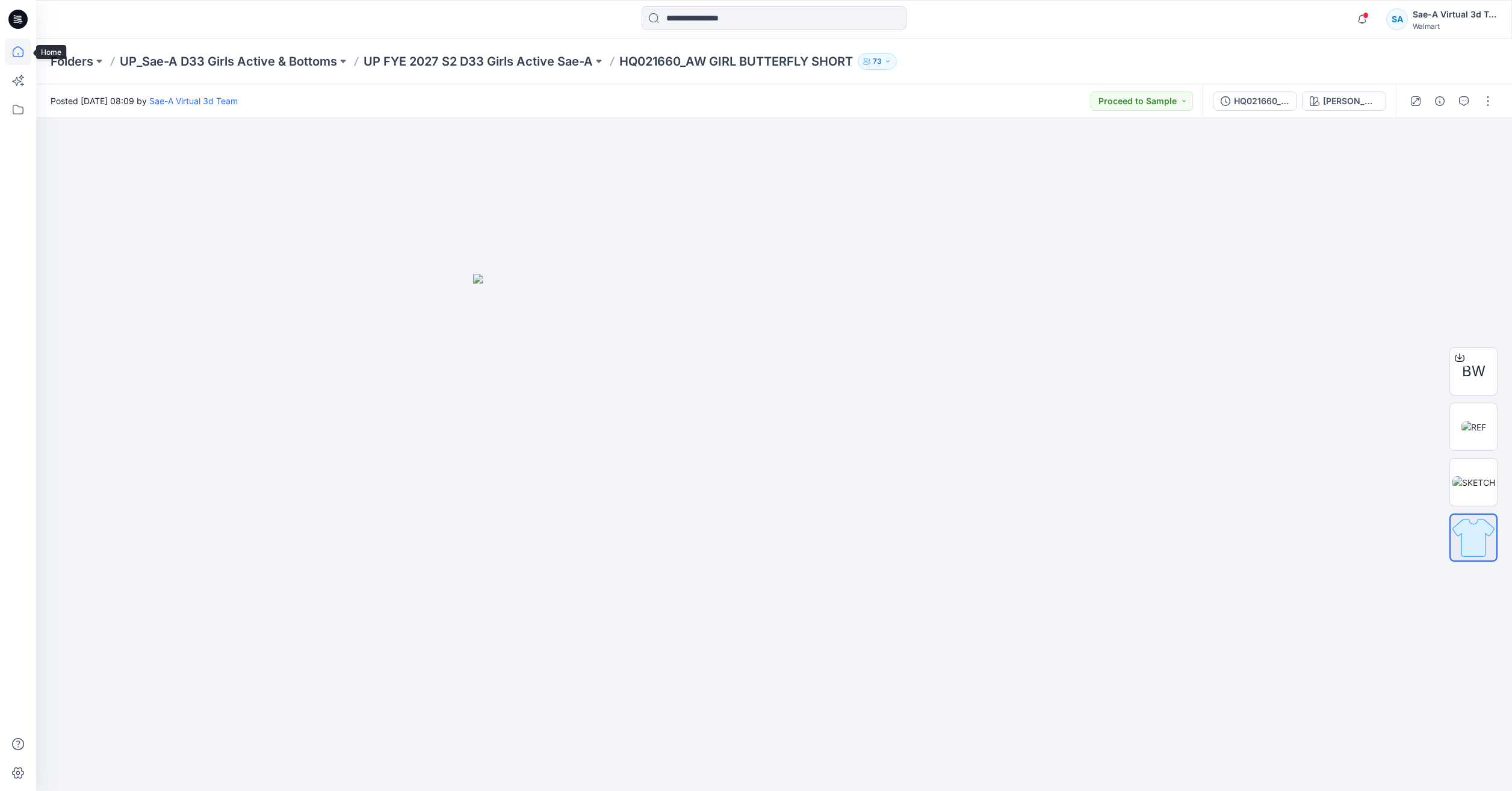
click at [9, 49] on icon at bounding box center [18, 52] width 27 height 27
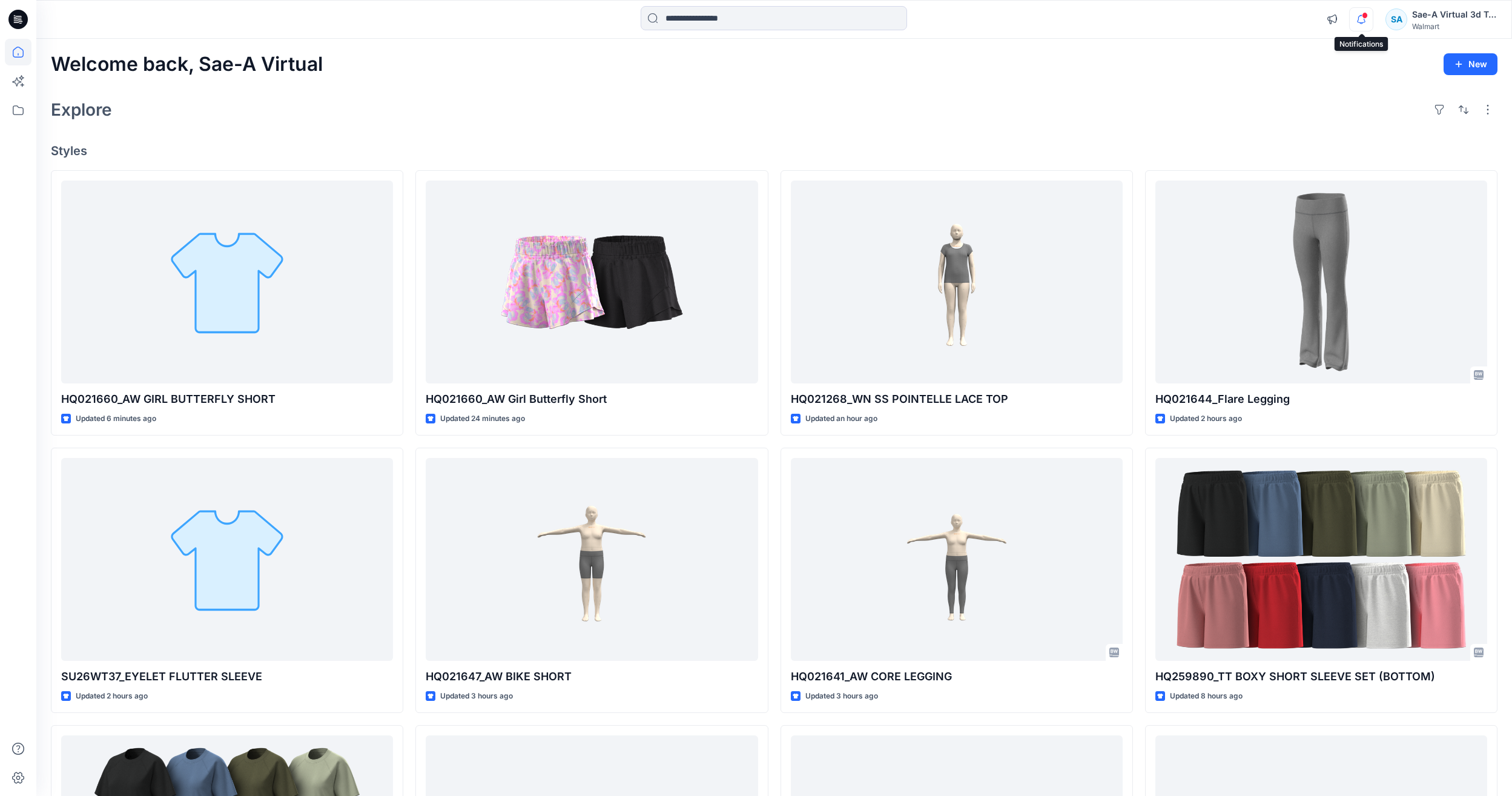
click at [1359, 12] on icon "button" at bounding box center [1361, 19] width 23 height 25
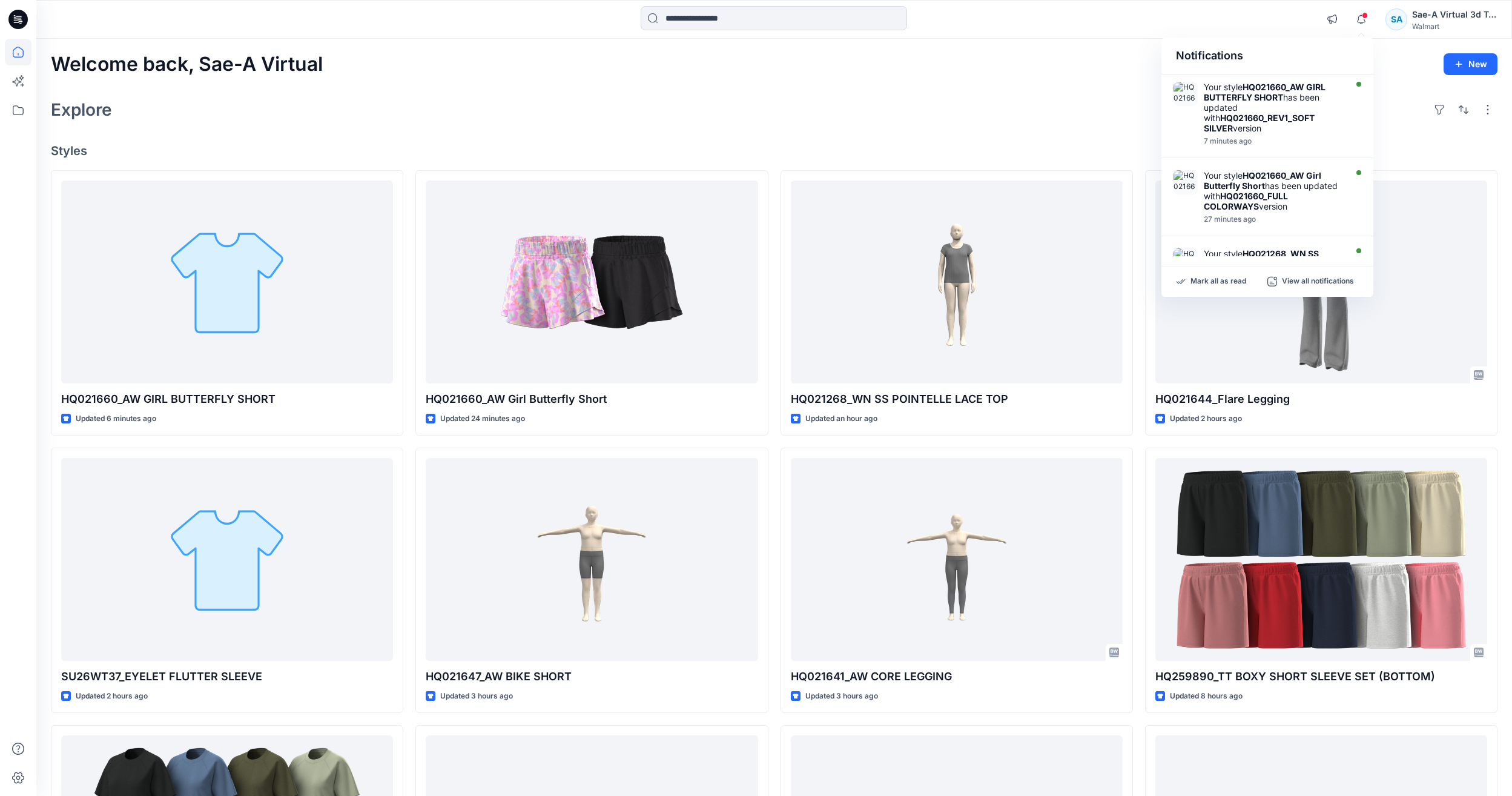
click at [368, 74] on div "Welcome back, Sae-A Virtual New" at bounding box center [774, 64] width 1446 height 22
